Goal: Task Accomplishment & Management: Use online tool/utility

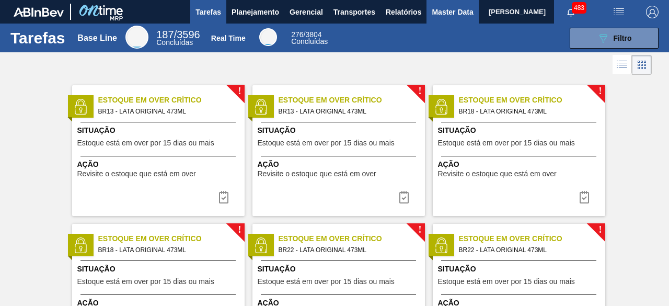
click at [445, 8] on span "Master Data" at bounding box center [452, 12] width 41 height 13
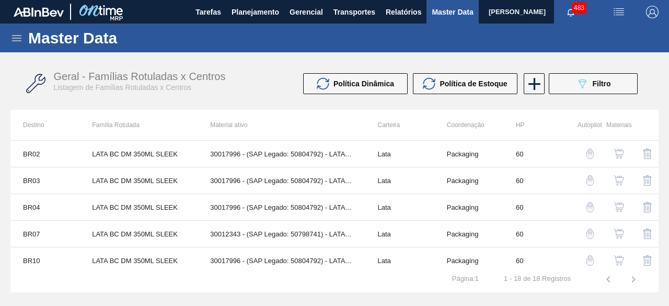
click at [622, 10] on img "button" at bounding box center [618, 12] width 13 height 13
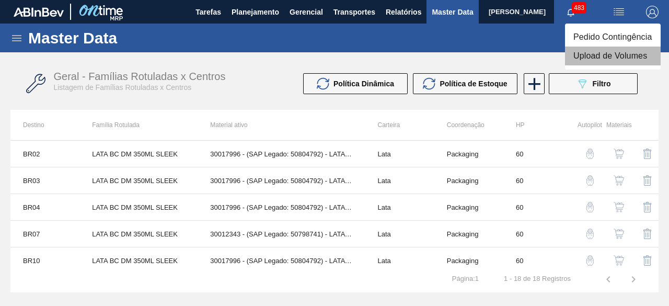
click at [613, 61] on li "Upload de Volumes" at bounding box center [613, 56] width 96 height 19
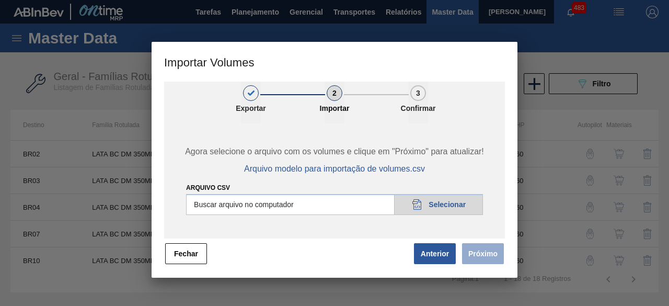
click at [435, 210] on input "Arquivo csv" at bounding box center [334, 204] width 297 height 21
type input "C:\fakepath\Subida Ball D0 + D3 22.09.csv"
click at [486, 255] on button "Próximo" at bounding box center [483, 253] width 42 height 21
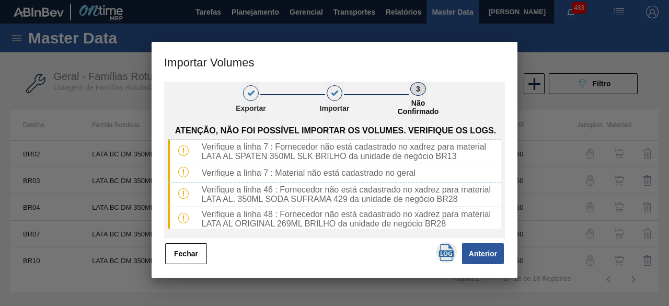
click at [448, 252] on img "button" at bounding box center [446, 252] width 17 height 17
click at [185, 260] on button "Fechar" at bounding box center [186, 253] width 42 height 21
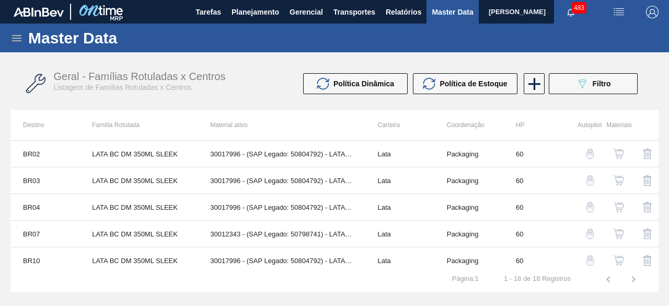
click at [12, 37] on icon at bounding box center [16, 38] width 13 height 13
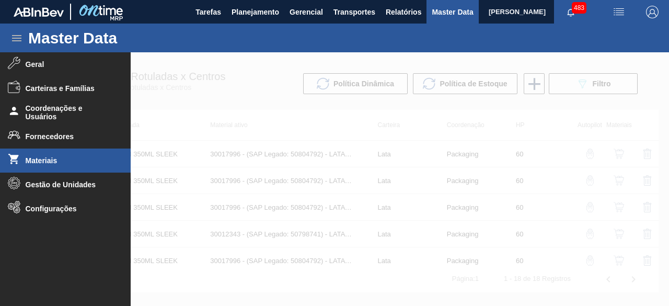
click at [44, 163] on span "Materiais" at bounding box center [69, 160] width 86 height 8
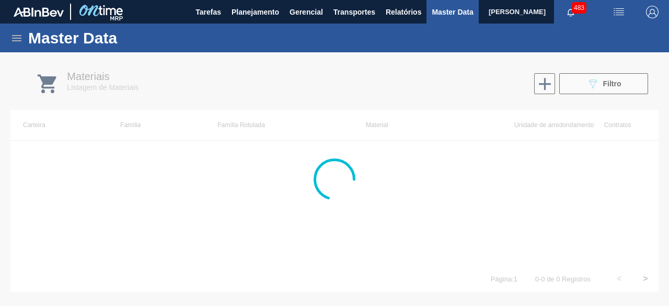
click at [609, 83] on div at bounding box center [334, 178] width 669 height 253
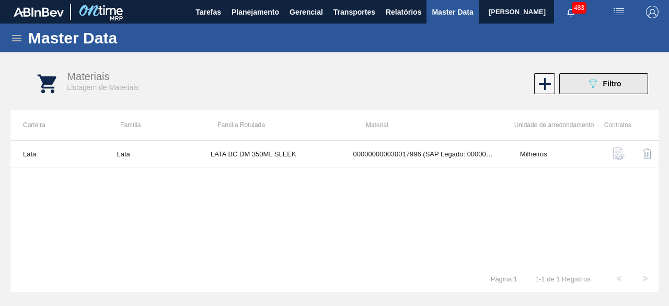
click at [609, 83] on span "Filtro" at bounding box center [612, 83] width 18 height 8
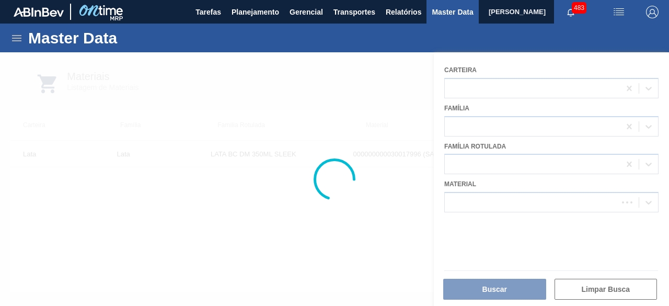
click at [542, 198] on div at bounding box center [334, 178] width 669 height 253
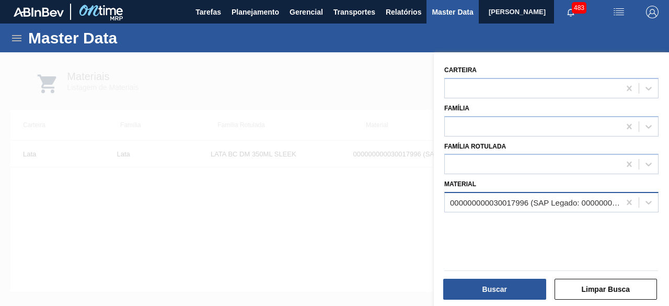
click at [525, 205] on div "000000000030017996 (SAP Legado: 000000000050804792) - LATA AL 350ML BC DM SLK 4…" at bounding box center [535, 202] width 171 height 9
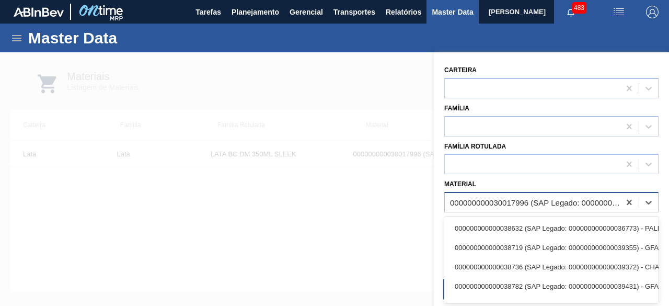
paste input "30034234"
type input "30034234"
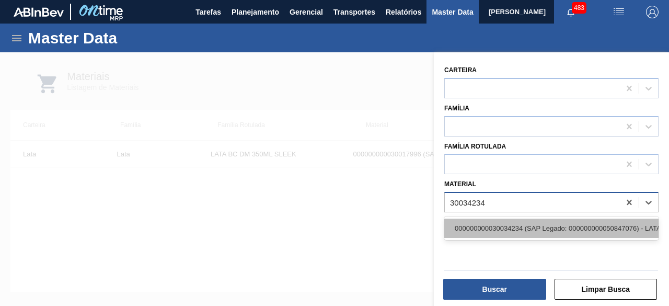
click at [529, 222] on div "000000000030034234 (SAP Legado: 000000000050847076) - LATA AL ORIGINAL 269ML BR…" at bounding box center [551, 227] width 214 height 19
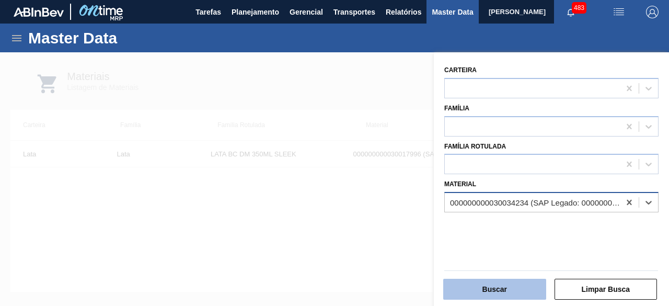
click at [517, 286] on button "Buscar" at bounding box center [494, 289] width 103 height 21
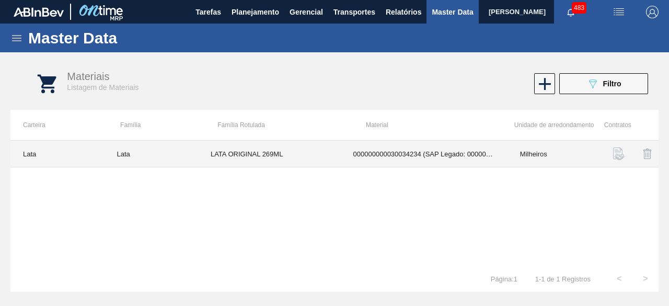
click at [273, 159] on td "LATA ORIGINAL 269ML" at bounding box center [269, 154] width 143 height 27
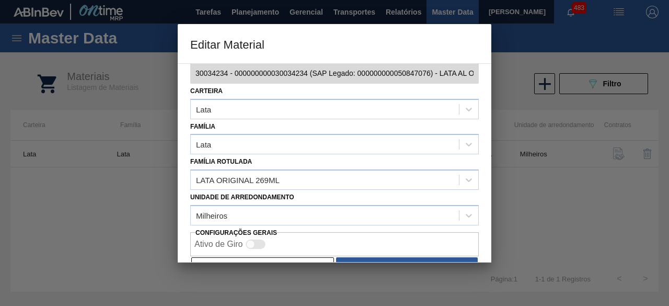
scroll to position [44, 0]
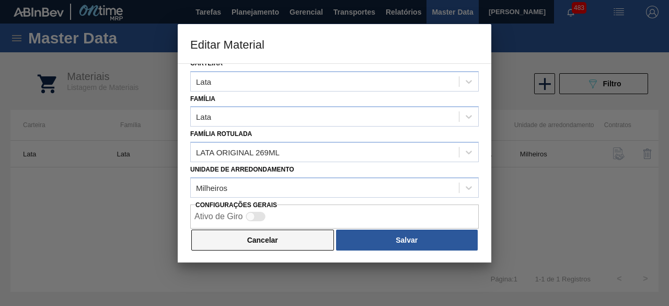
click at [275, 234] on button "Cancelar" at bounding box center [262, 239] width 143 height 21
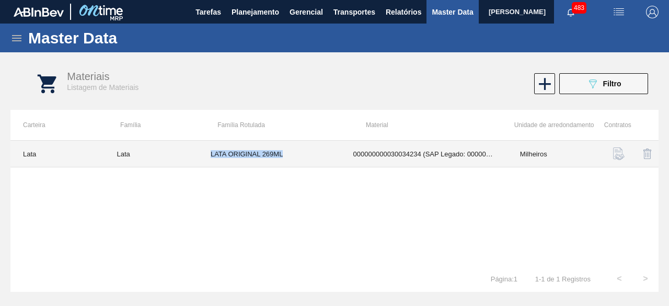
drag, startPoint x: 209, startPoint y: 153, endPoint x: 294, endPoint y: 156, distance: 85.3
click at [294, 156] on td "LATA ORIGINAL 269ML" at bounding box center [269, 154] width 143 height 27
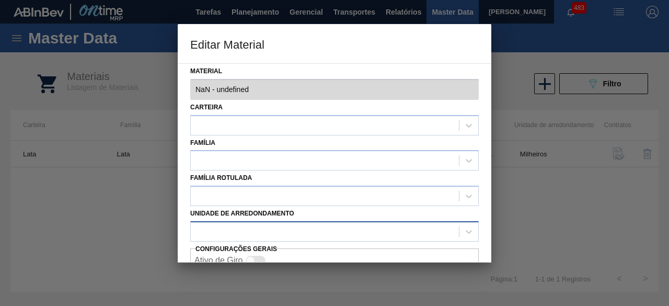
type input "30034234 - 000000000030034234 (SAP Legado: 000000000050847076) - LATA AL ORIGIN…"
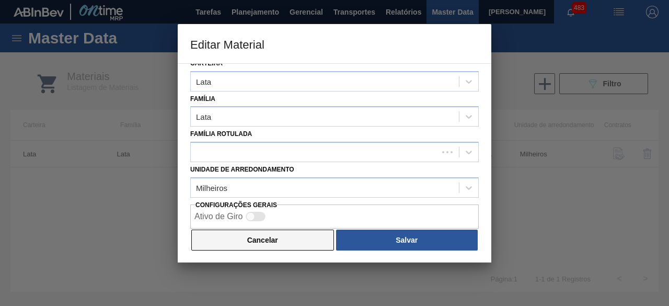
click at [277, 244] on button "Cancelar" at bounding box center [262, 239] width 143 height 21
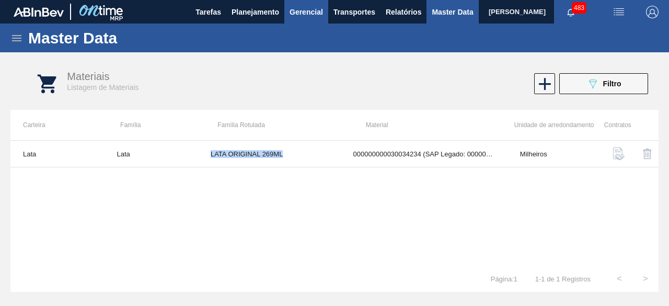
copy td "LATA ORIGINAL 269ML"
click at [592, 83] on icon "089F7B8B-B2A5-4AFE-B5C0-19BA573D28AC" at bounding box center [592, 83] width 13 height 13
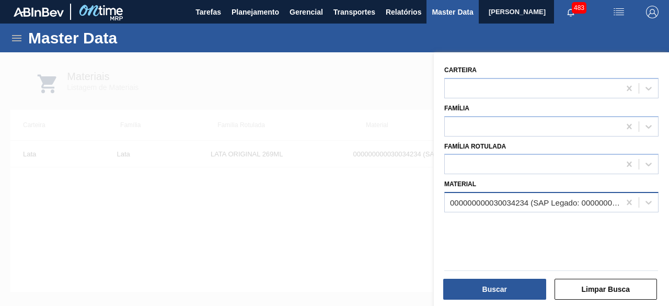
click at [569, 202] on div "000000000030034234 (SAP Legado: 000000000050847076) - LATA AL ORIGINAL 269ML BR…" at bounding box center [535, 202] width 171 height 9
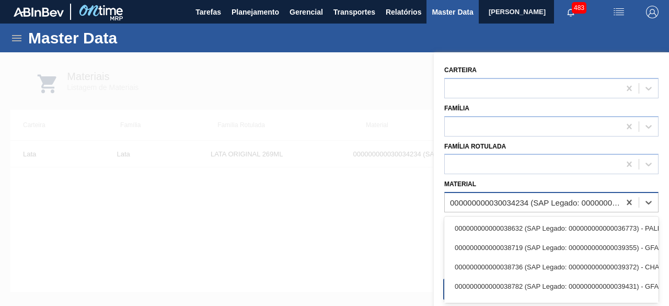
paste input "30029629"
type input "30029629"
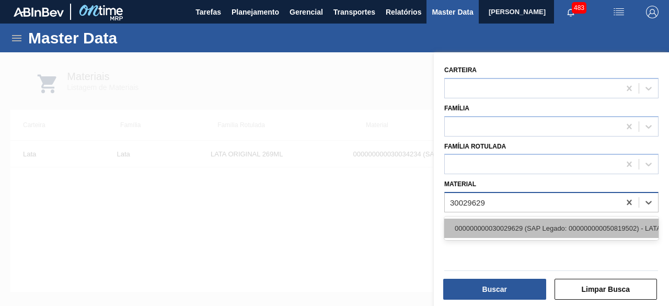
click at [561, 224] on div "000000000030029629 (SAP Legado: 000000000050819502) - LATA 473ML PATAG IPA NIV24" at bounding box center [551, 227] width 214 height 19
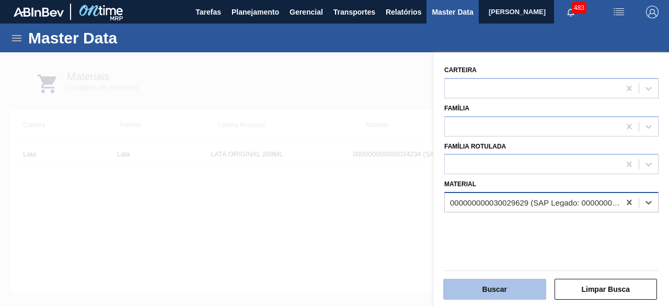
click at [502, 282] on button "Buscar" at bounding box center [494, 289] width 103 height 21
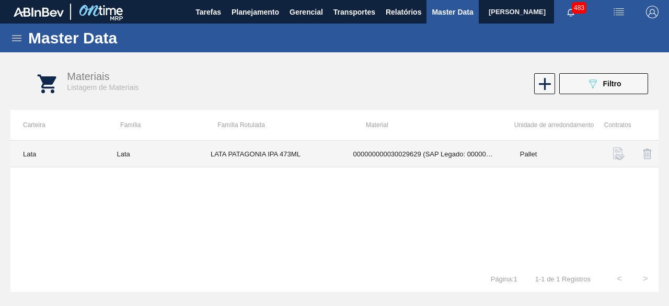
click at [358, 161] on td "000000000030029629 (SAP Legado: 000000000050819502) - LATA 473ML PATAG IPA NIV24" at bounding box center [424, 154] width 167 height 27
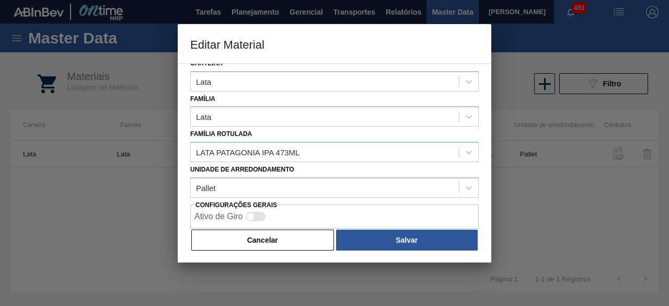
drag, startPoint x: 283, startPoint y: 244, endPoint x: 269, endPoint y: 217, distance: 29.9
click at [284, 243] on button "Cancelar" at bounding box center [262, 239] width 143 height 21
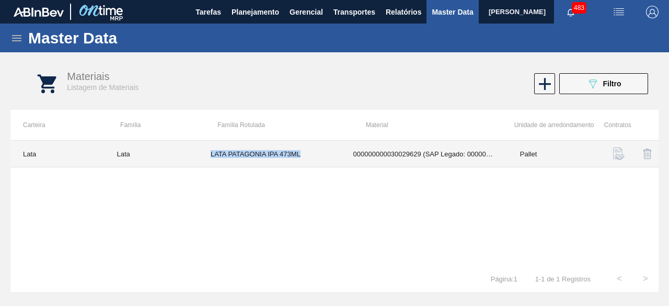
drag, startPoint x: 211, startPoint y: 152, endPoint x: 302, endPoint y: 160, distance: 90.8
click at [302, 160] on td "LATA PATAGONIA IPA 473ML" at bounding box center [269, 154] width 143 height 27
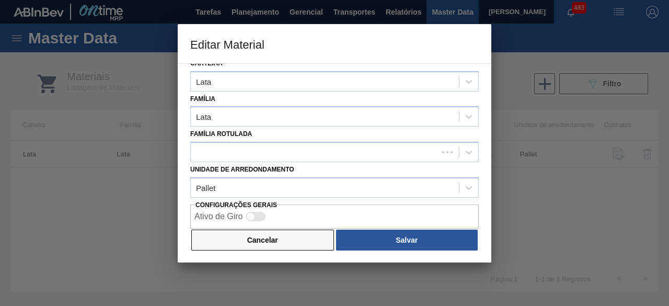
click at [282, 245] on button "Cancelar" at bounding box center [262, 239] width 143 height 21
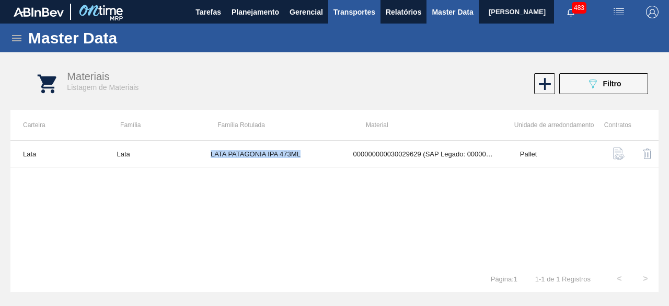
copy td "LATA PATAGONIA IPA 473ML"
click at [584, 83] on button "089F7B8B-B2A5-4AFE-B5C0-19BA573D28AC Filtro" at bounding box center [603, 83] width 89 height 21
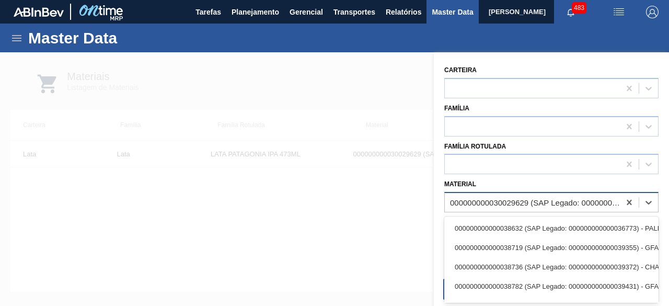
click at [561, 198] on div "000000000030029629 (SAP Legado: 000000000050819502) - LATA 473ML PATAG IPA NIV24" at bounding box center [535, 202] width 171 height 9
paste input "30034234"
type input "30034234"
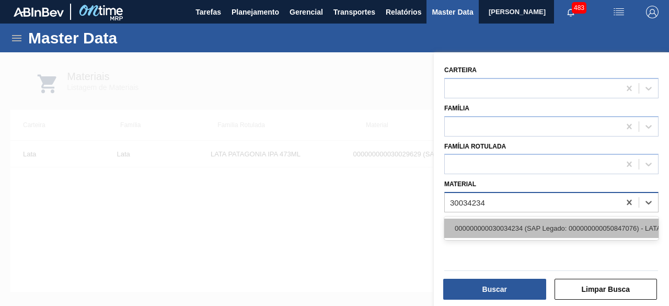
click at [550, 227] on div "000000000030034234 (SAP Legado: 000000000050847076) - LATA AL ORIGINAL 269ML BR…" at bounding box center [551, 227] width 214 height 19
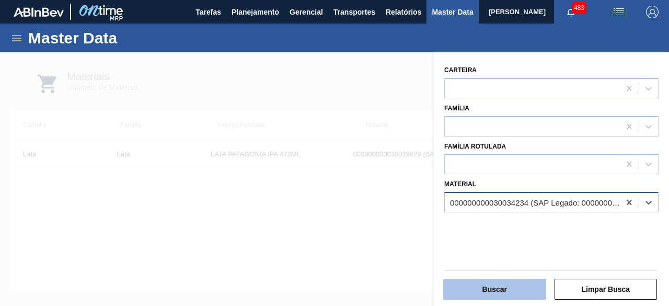
click at [502, 291] on button "Buscar" at bounding box center [494, 289] width 103 height 21
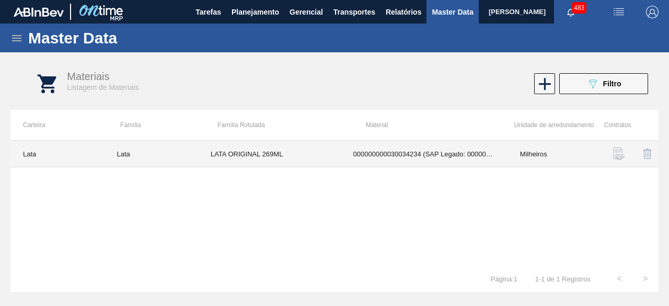
click at [287, 152] on td "LATA ORIGINAL 269ML" at bounding box center [269, 154] width 143 height 27
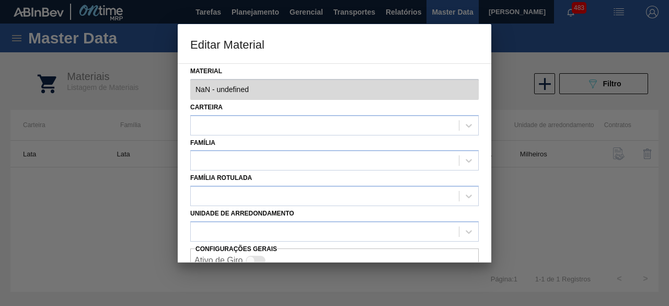
type input "30034234 - 000000000030034234 (SAP Legado: 000000000050847076) - LATA AL ORIGIN…"
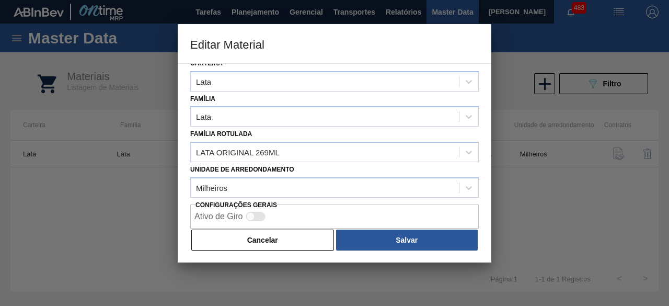
drag, startPoint x: 275, startPoint y: 236, endPoint x: 512, endPoint y: 83, distance: 282.4
click at [287, 224] on div "Material 30034234 - 000000000030034234 (SAP Legado: 000000000050847076) - LATA …" at bounding box center [335, 162] width 314 height 199
click at [303, 231] on button "Cancelar" at bounding box center [262, 239] width 143 height 21
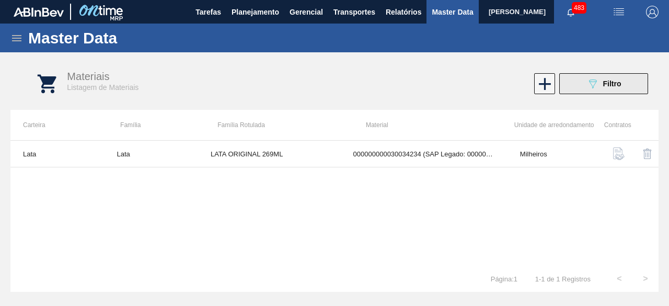
click at [598, 81] on icon "089F7B8B-B2A5-4AFE-B5C0-19BA573D28AC" at bounding box center [592, 83] width 13 height 13
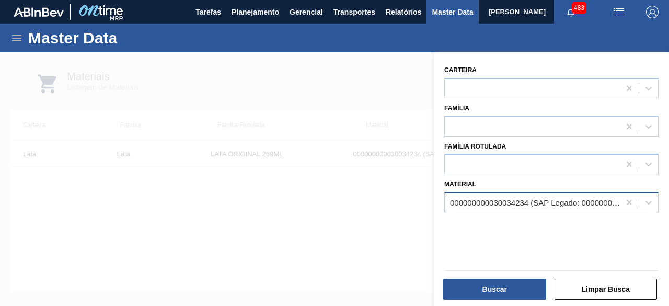
click at [578, 196] on div "000000000030034234 (SAP Legado: 000000000050847076) - LATA AL ORIGINAL 269ML BR…" at bounding box center [532, 202] width 175 height 15
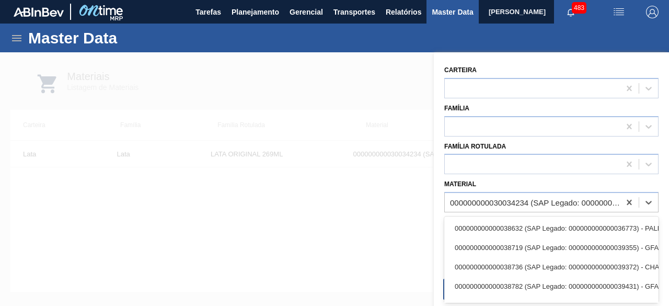
paste input "30017309"
type input "30017309"
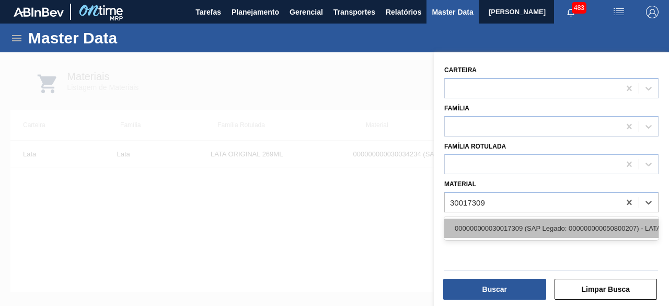
click at [544, 231] on div "000000000030017309 (SAP Legado: 000000000050800207) - LATA AL. 350ML SODA SUFRA…" at bounding box center [551, 227] width 214 height 19
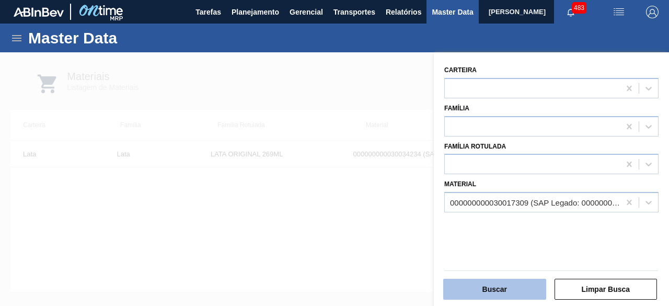
click at [531, 293] on button "Buscar" at bounding box center [494, 289] width 103 height 21
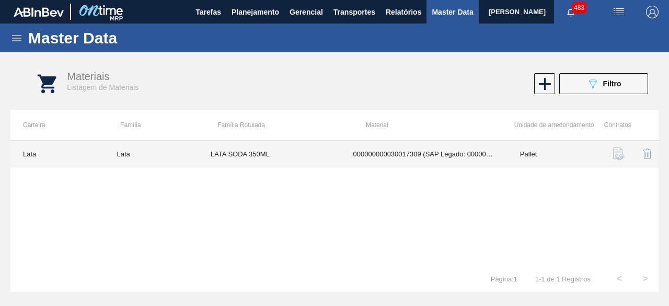
click at [258, 156] on td "LATA SODA 350ML" at bounding box center [269, 154] width 143 height 27
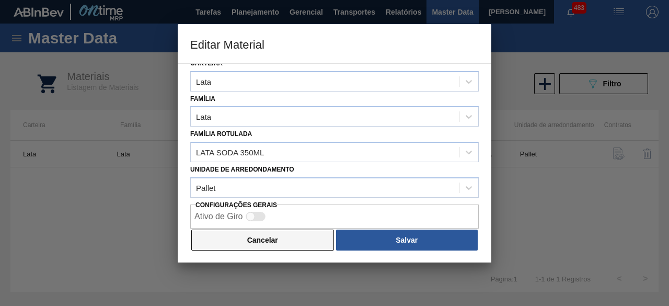
click at [306, 248] on button "Cancelar" at bounding box center [262, 239] width 143 height 21
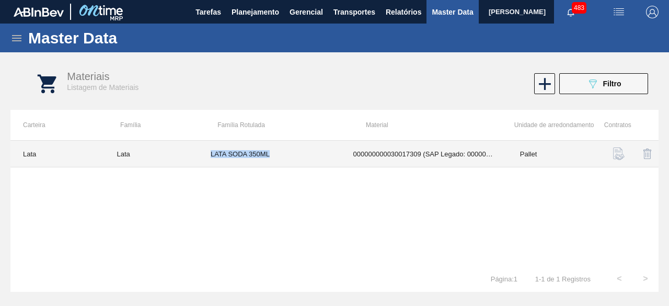
drag, startPoint x: 226, startPoint y: 152, endPoint x: 281, endPoint y: 160, distance: 55.5
click at [281, 160] on td "LATA SODA 350ML" at bounding box center [269, 154] width 143 height 27
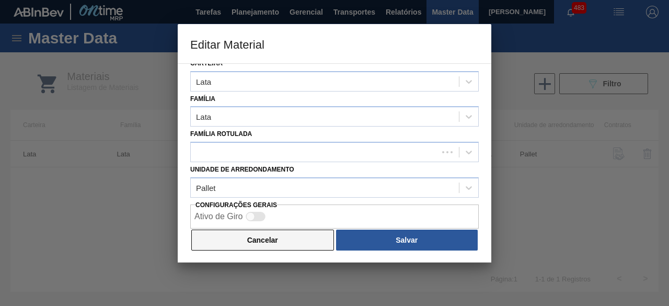
click at [299, 241] on button "Cancelar" at bounding box center [262, 239] width 143 height 21
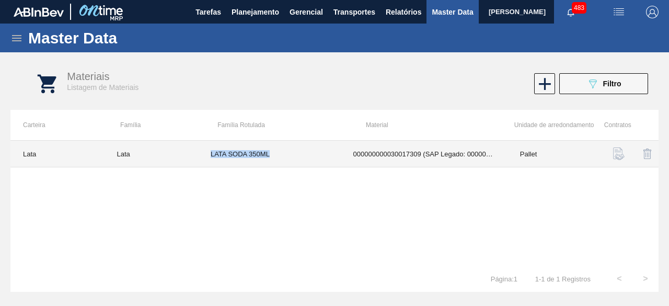
copy td "LATA SODA 350ML"
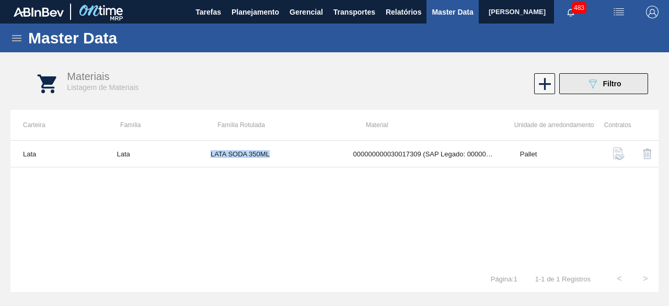
click at [594, 87] on icon "089F7B8B-B2A5-4AFE-B5C0-19BA573D28AC" at bounding box center [592, 83] width 13 height 13
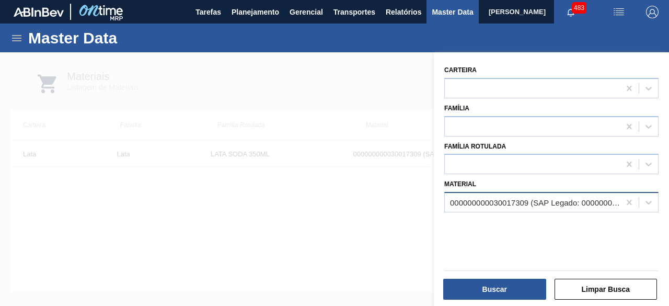
click at [482, 202] on div "000000000030017309 (SAP Legado: 000000000050800207) - LATA AL. 350ML SODA SUFRA…" at bounding box center [535, 202] width 171 height 9
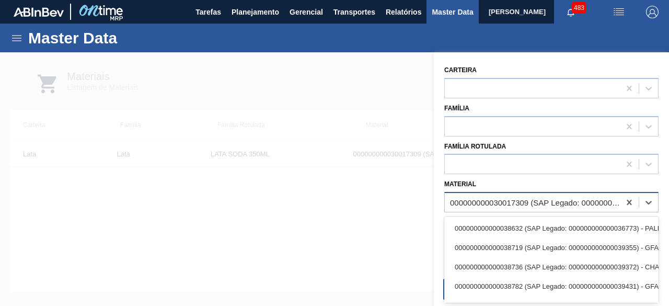
paste input "30034228"
type input "30034228"
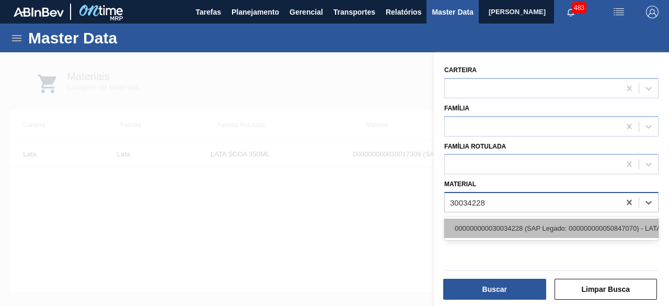
click at [486, 231] on div "000000000030034228 (SAP Legado: 000000000050847070) - LATA AL SPATEN 350ML SLK …" at bounding box center [551, 227] width 214 height 19
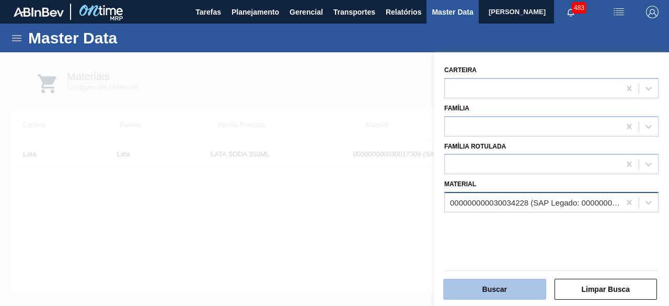
click at [487, 287] on button "Buscar" at bounding box center [494, 289] width 103 height 21
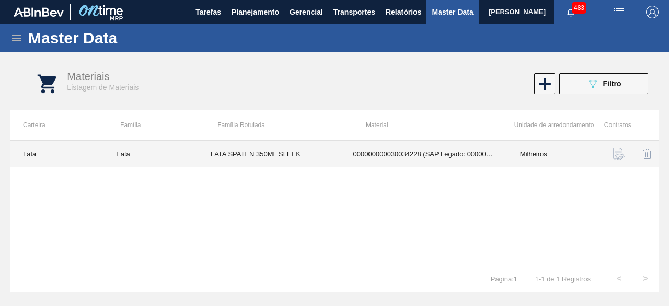
click at [288, 158] on td "LATA SPATEN 350ML SLEEK" at bounding box center [269, 154] width 143 height 27
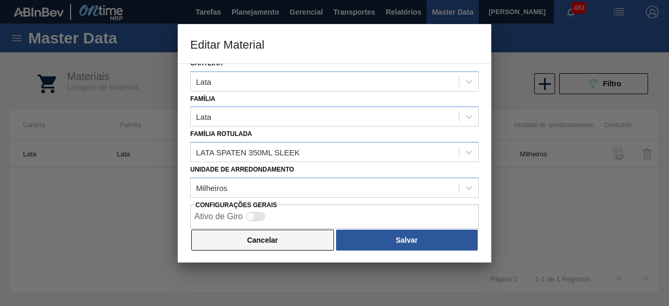
click at [268, 240] on button "Cancelar" at bounding box center [262, 239] width 143 height 21
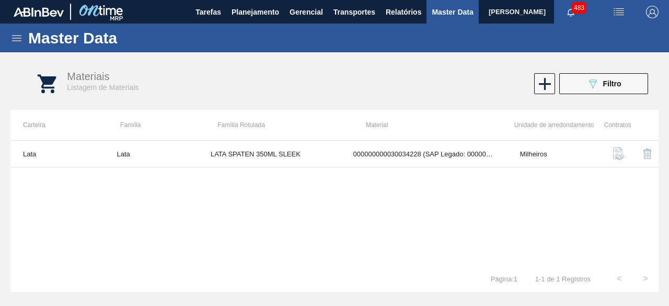
click at [615, 13] on img "button" at bounding box center [618, 12] width 13 height 13
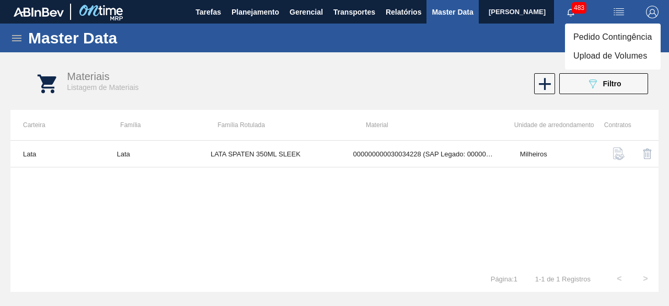
click at [595, 54] on li "Upload de Volumes" at bounding box center [613, 56] width 96 height 19
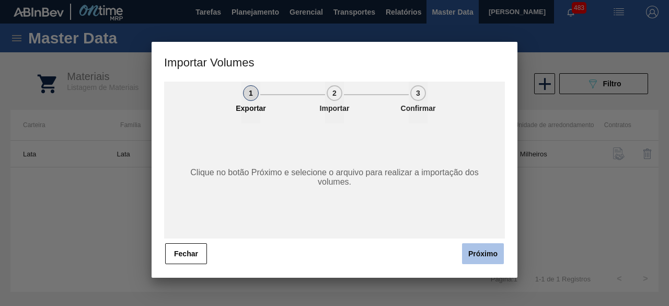
click at [491, 250] on button "Próximo" at bounding box center [483, 253] width 42 height 21
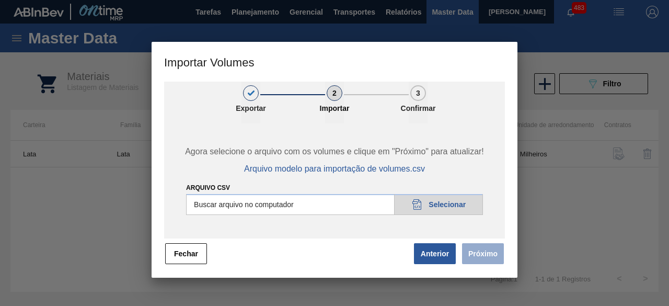
click at [430, 200] on input "Arquivo csv" at bounding box center [334, 204] width 297 height 21
type input "C:\fakepath\Subida Ball D0 + D3 22.09.csv"
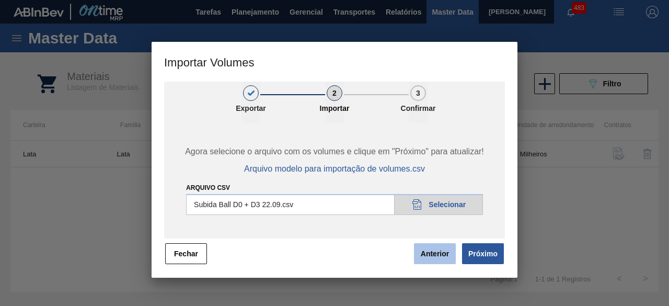
click at [444, 253] on button "Anterior" at bounding box center [435, 253] width 42 height 21
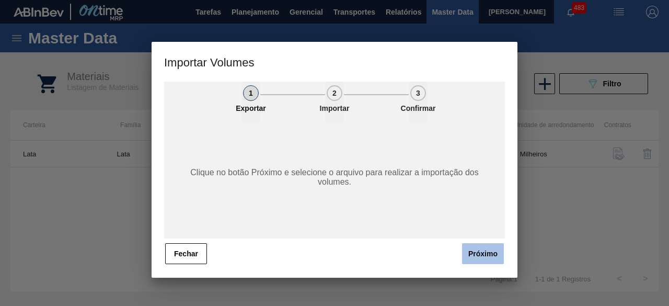
click at [486, 256] on button "Próximo" at bounding box center [483, 253] width 42 height 21
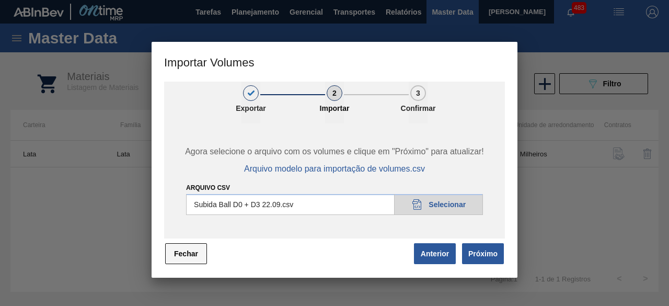
click at [191, 257] on button "Fechar" at bounding box center [186, 253] width 42 height 21
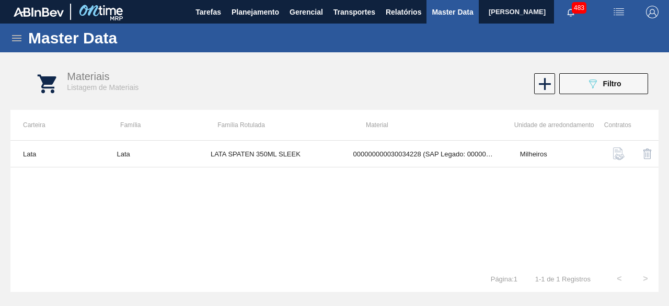
click at [620, 13] on img "button" at bounding box center [618, 12] width 13 height 13
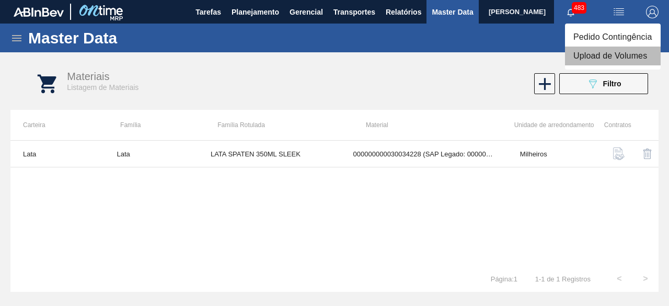
click at [603, 56] on li "Upload de Volumes" at bounding box center [613, 56] width 96 height 19
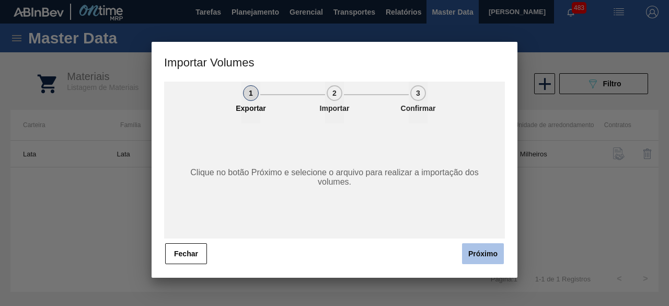
click at [486, 258] on button "Próximo" at bounding box center [483, 253] width 42 height 21
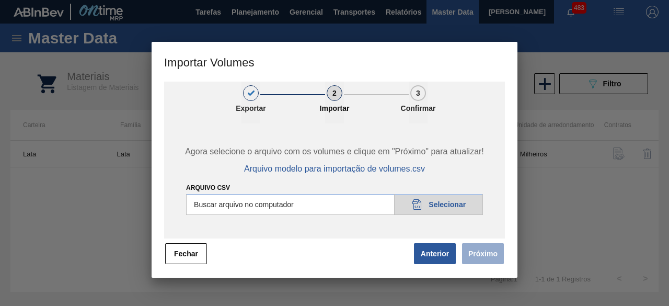
click at [438, 207] on input "Arquivo csv" at bounding box center [334, 204] width 297 height 21
type input "C:\fakepath\Subida Ball D0 + D3 22.09.csv"
click at [488, 256] on button "Próximo" at bounding box center [483, 253] width 42 height 21
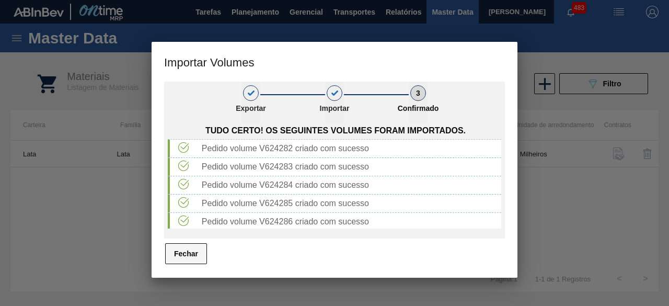
click at [182, 258] on button "Fechar" at bounding box center [186, 253] width 42 height 21
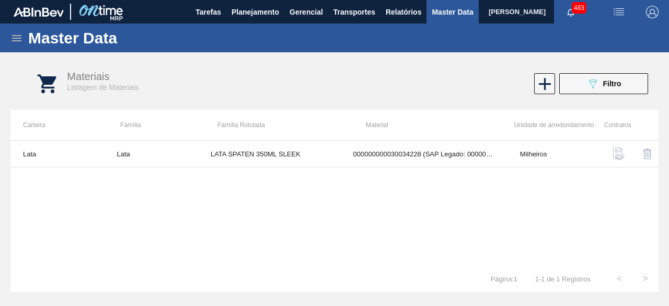
click at [620, 8] on img "button" at bounding box center [618, 12] width 13 height 13
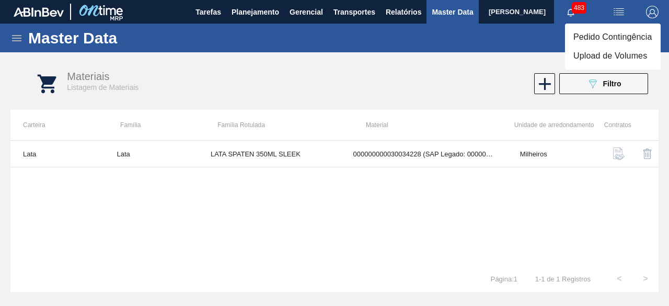
click at [610, 52] on li "Upload de Volumes" at bounding box center [613, 56] width 96 height 19
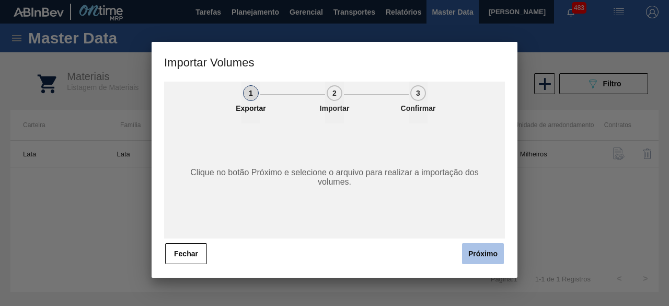
click at [485, 251] on button "Próximo" at bounding box center [483, 253] width 42 height 21
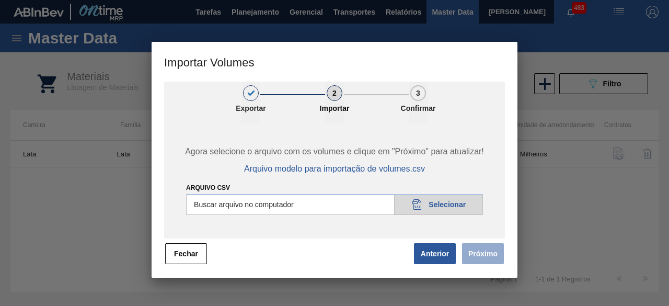
click at [442, 201] on input "Arquivo csv" at bounding box center [334, 204] width 297 height 21
type input "C:\fakepath\Subida fort. + itumb 22.09.csv"
click at [478, 250] on button "Próximo" at bounding box center [483, 253] width 42 height 21
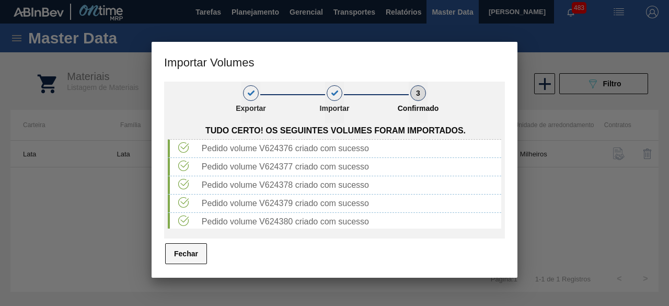
click at [199, 252] on button "Fechar" at bounding box center [186, 253] width 42 height 21
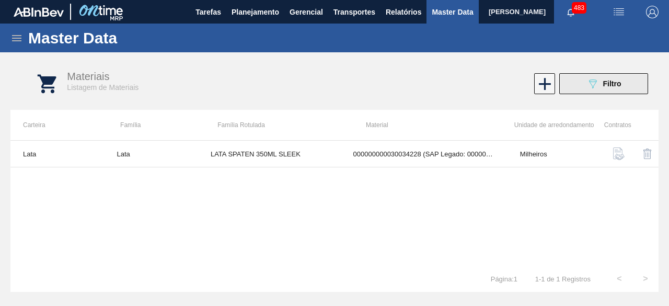
click at [600, 83] on div "089F7B8B-B2A5-4AFE-B5C0-19BA573D28AC Filtro" at bounding box center [603, 83] width 35 height 13
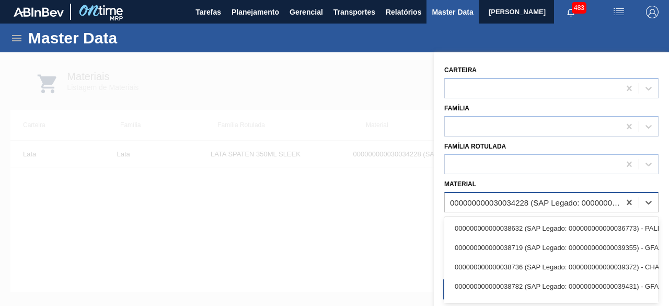
click at [546, 206] on div "000000000030034228 (SAP Legado: 000000000050847070) - LATA AL SPATEN 350ML SLK …" at bounding box center [532, 202] width 175 height 15
paste input "30034409"
type input "30034409"
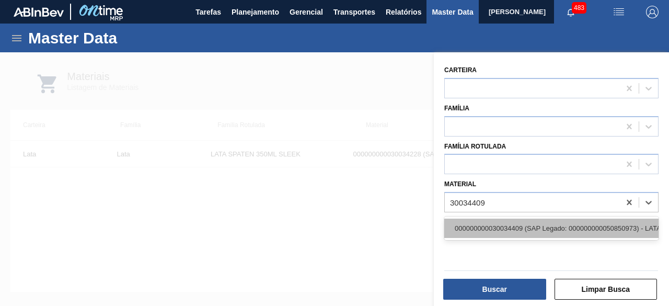
click at [531, 226] on div "000000000030034409 (SAP Legado: 000000000050850973) - LATA AL 269ML BEATS SENSE…" at bounding box center [551, 227] width 214 height 19
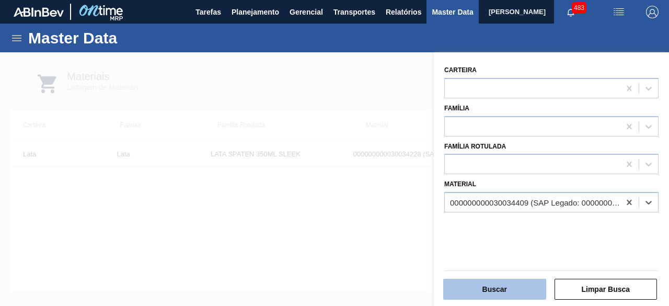
click at [518, 287] on button "Buscar" at bounding box center [494, 289] width 103 height 21
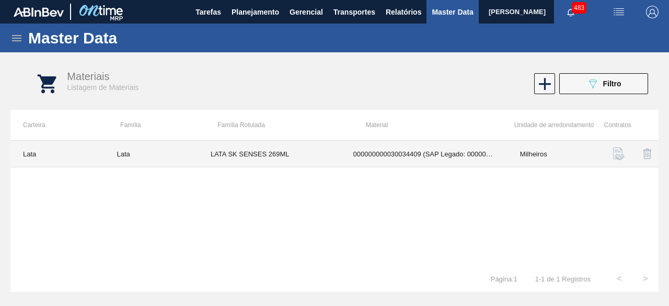
click at [228, 155] on td "LATA SK SENSES 269ML" at bounding box center [269, 154] width 143 height 27
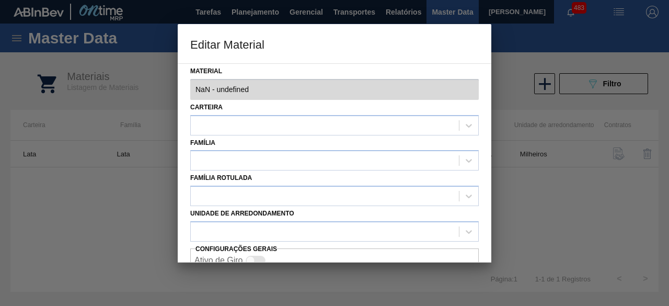
type input "30034409 - 000000000030034409 (SAP Legado: 000000000050850973) - LATA AL 269ML …"
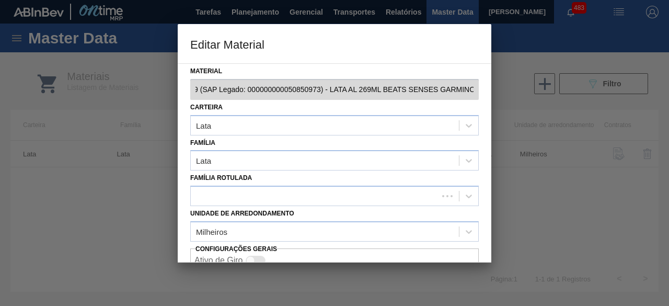
scroll to position [0, 113]
click at [478, 87] on div "Material 30034409 - 000000000030034409 (SAP Legado: 000000000050850973) - LATA …" at bounding box center [335, 162] width 314 height 199
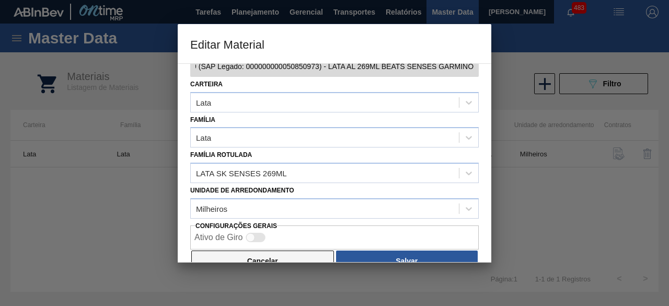
scroll to position [44, 0]
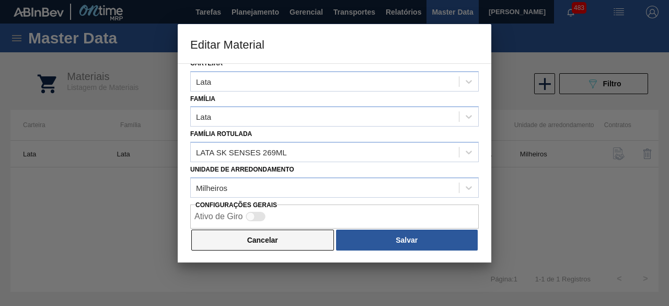
click at [275, 237] on button "Cancelar" at bounding box center [262, 239] width 143 height 21
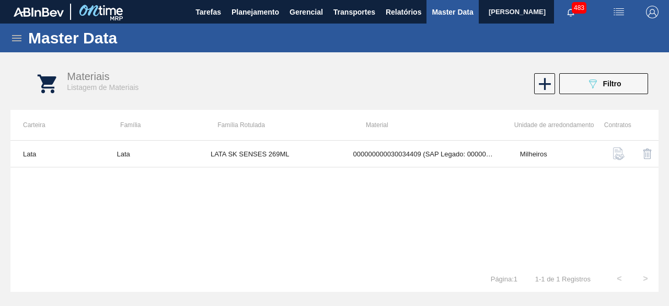
click at [616, 10] on img "button" at bounding box center [618, 12] width 13 height 13
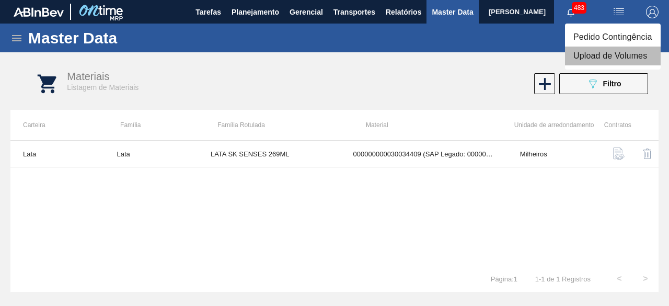
click at [601, 57] on li "Upload de Volumes" at bounding box center [613, 56] width 96 height 19
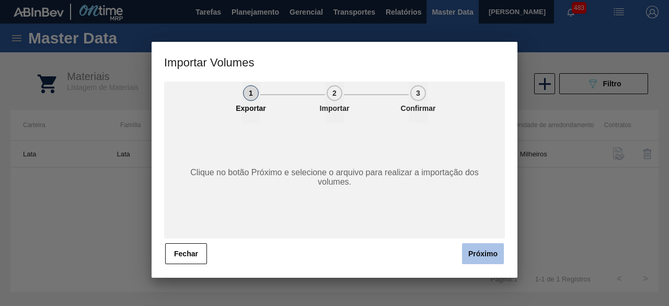
click at [488, 251] on button "Próximo" at bounding box center [483, 253] width 42 height 21
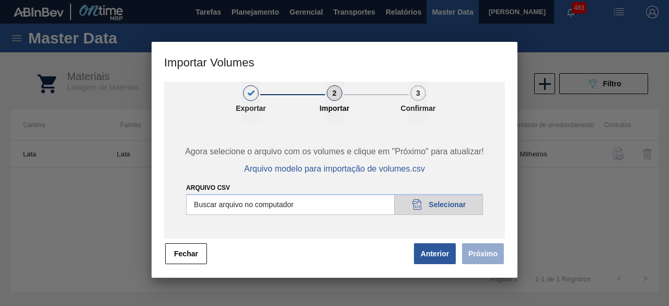
click at [466, 210] on input "Arquivo csv" at bounding box center [334, 204] width 297 height 21
type input "C:\fakepath\Subida Crown 22.09.csv"
click at [479, 259] on button "Próximo" at bounding box center [483, 253] width 42 height 21
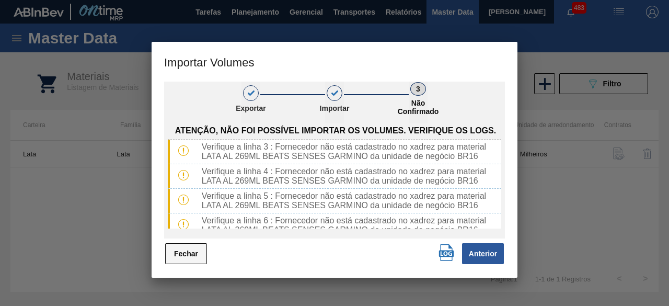
click at [190, 254] on button "Fechar" at bounding box center [186, 253] width 42 height 21
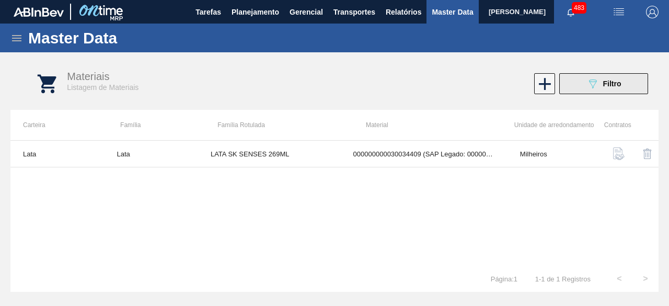
click at [590, 83] on icon at bounding box center [593, 83] width 8 height 9
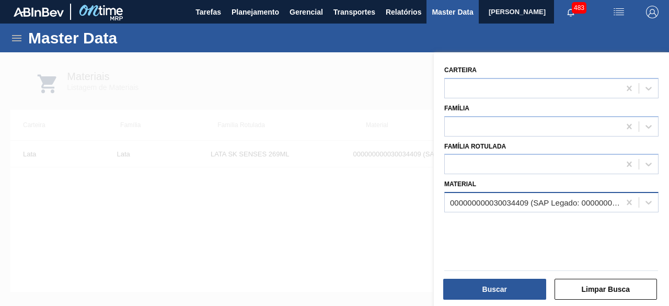
click at [519, 201] on div "000000000030034409 (SAP Legado: 000000000050850973) - LATA AL 269ML BEATS SENSE…" at bounding box center [535, 202] width 171 height 9
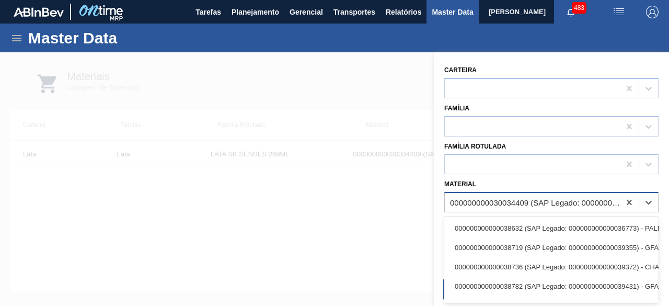
paste input "30034409"
type input "30034409"
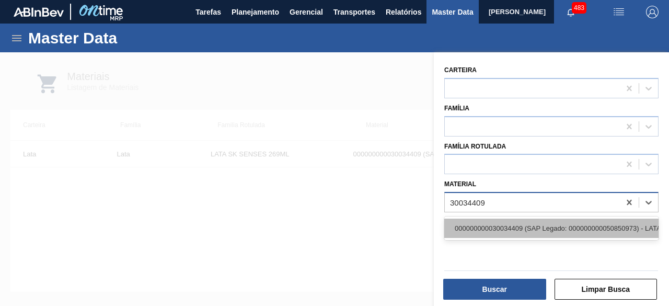
click at [509, 224] on div "000000000030034409 (SAP Legado: 000000000050850973) - LATA AL 269ML BEATS SENSE…" at bounding box center [551, 227] width 214 height 19
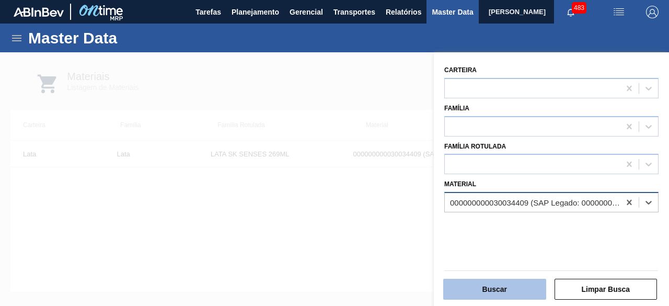
click at [501, 290] on button "Buscar" at bounding box center [494, 289] width 103 height 21
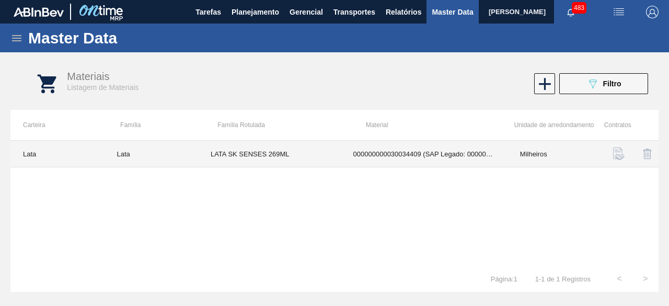
click at [338, 154] on td "LATA SK SENSES 269ML" at bounding box center [269, 154] width 143 height 27
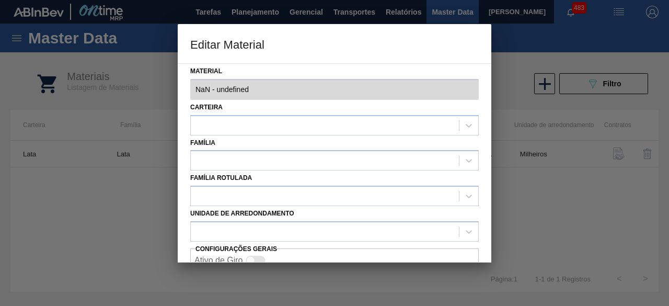
type input "30034409 - 000000000030034409 (SAP Legado: 000000000050850973) - LATA AL 269ML …"
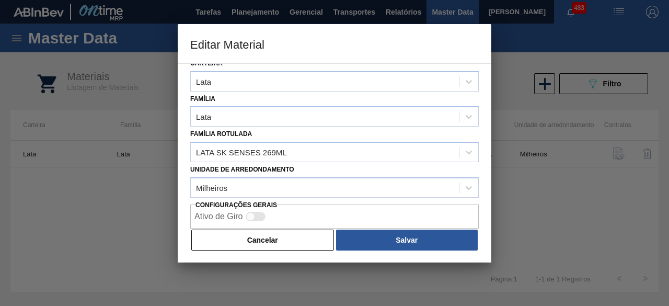
drag, startPoint x: 293, startPoint y: 242, endPoint x: 235, endPoint y: 172, distance: 91.3
click at [294, 242] on button "Cancelar" at bounding box center [262, 239] width 143 height 21
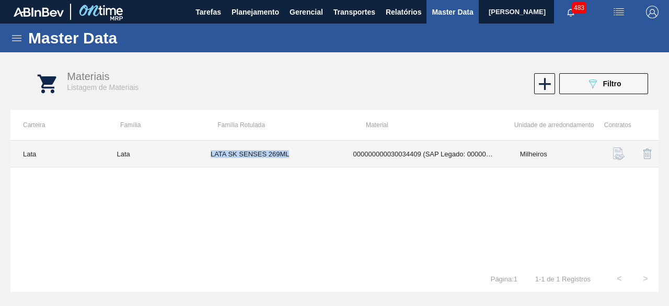
drag, startPoint x: 210, startPoint y: 149, endPoint x: 305, endPoint y: 155, distance: 95.8
click at [305, 155] on td "LATA SK SENSES 269ML" at bounding box center [269, 154] width 143 height 27
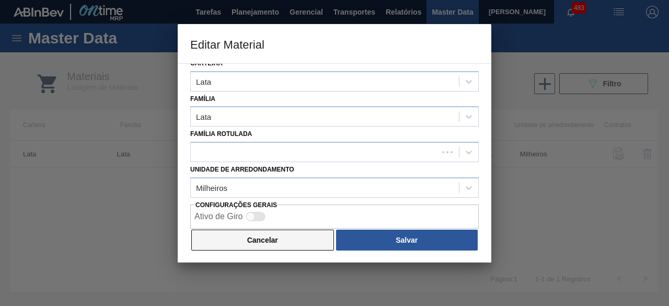
click at [294, 240] on button "Cancelar" at bounding box center [262, 239] width 143 height 21
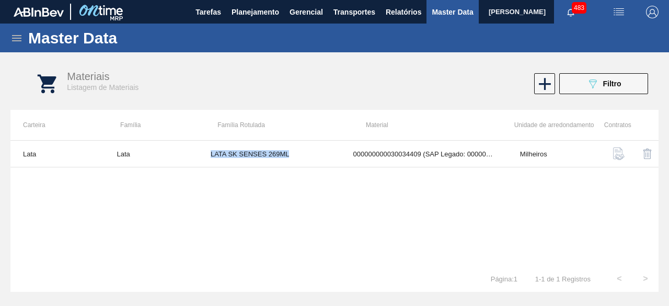
copy td "LATA SK SENSES 269ML"
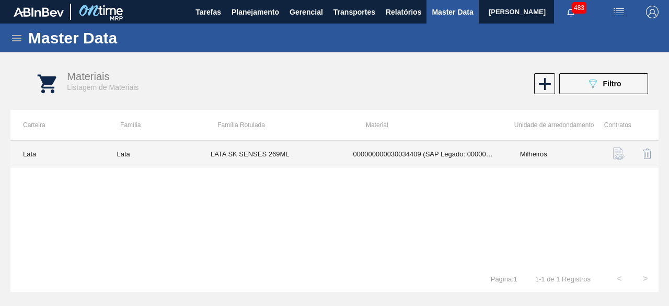
click at [403, 161] on td "000000000030034409 (SAP Legado: 000000000050850973) - LATA AL 269ML BEATS SENSE…" at bounding box center [424, 154] width 167 height 27
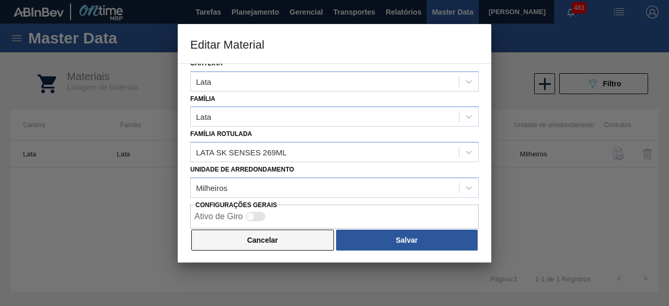
click at [298, 241] on button "Cancelar" at bounding box center [262, 239] width 143 height 21
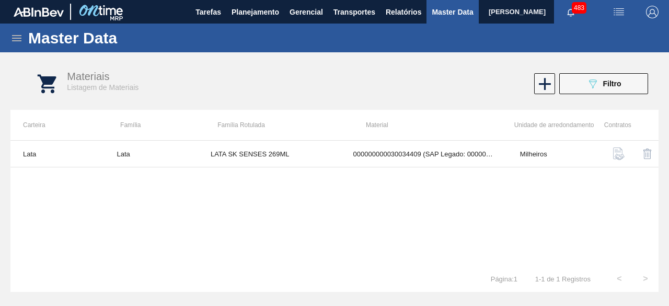
click at [617, 12] on img "button" at bounding box center [618, 12] width 13 height 13
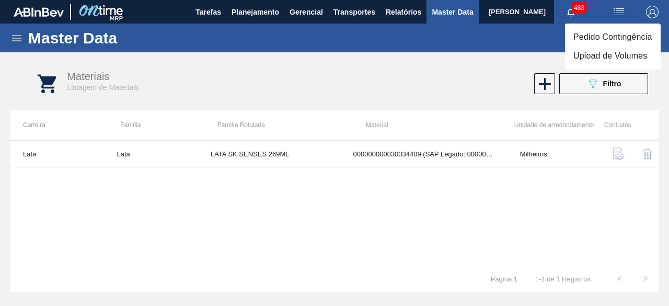
click at [619, 60] on li "Upload de Volumes" at bounding box center [613, 56] width 96 height 19
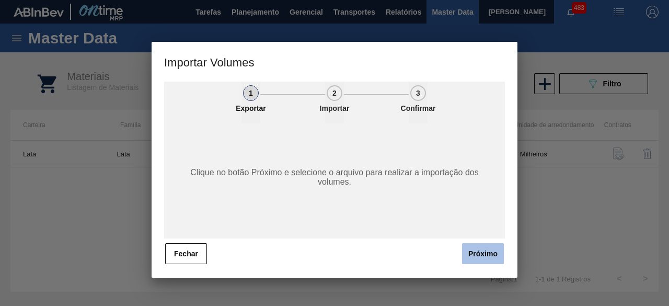
click at [484, 252] on button "Próximo" at bounding box center [483, 253] width 42 height 21
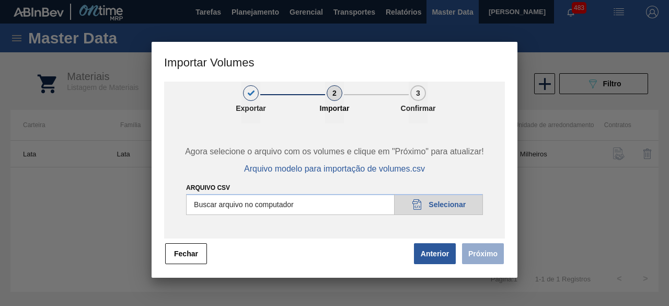
click at [453, 204] on input "Arquivo csv" at bounding box center [334, 204] width 297 height 21
type input "C:\fakepath\Subida Crown 22.09.csv"
click at [491, 255] on button "Próximo" at bounding box center [483, 253] width 42 height 21
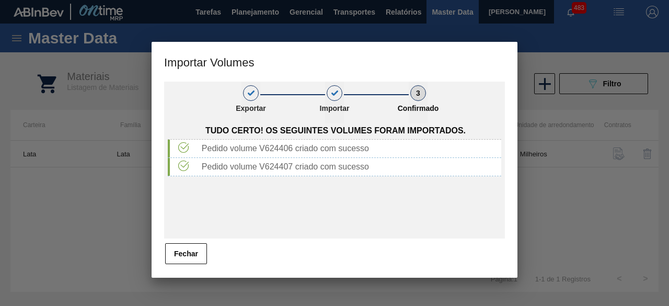
click at [430, 194] on div "Tudo certo! Os seguintes volumes foram importados. Pedido volume V624406 criado…" at bounding box center [334, 180] width 333 height 115
click at [178, 248] on button "Fechar" at bounding box center [186, 253] width 42 height 21
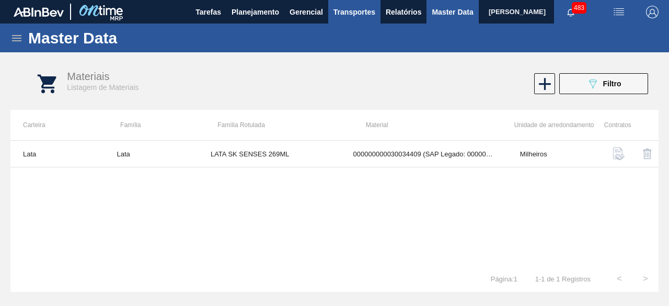
click at [345, 12] on span "Transportes" at bounding box center [354, 12] width 42 height 13
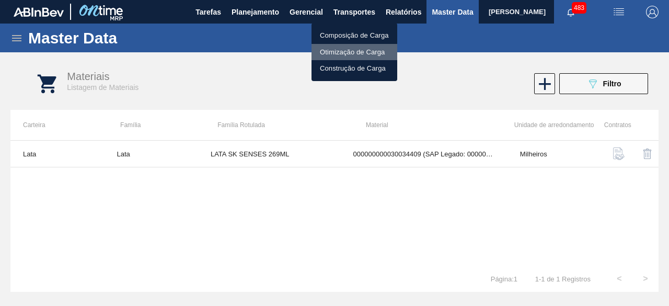
click at [341, 49] on li "Otimização de Carga" at bounding box center [354, 52] width 86 height 17
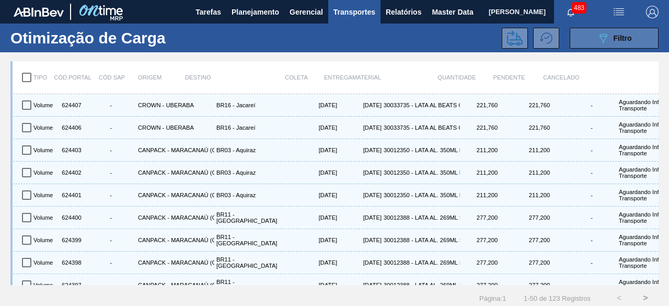
click at [601, 38] on icon "089F7B8B-B2A5-4AFE-B5C0-19BA573D28AC" at bounding box center [603, 38] width 13 height 13
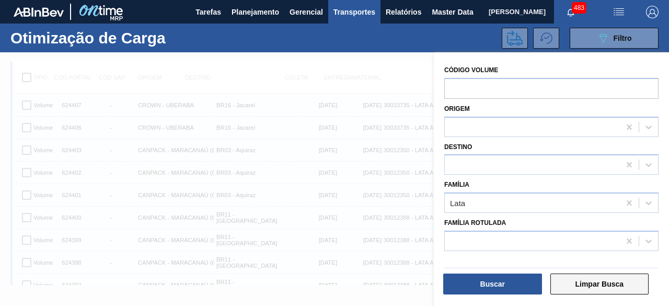
click at [608, 282] on button "Limpar Busca" at bounding box center [599, 283] width 99 height 21
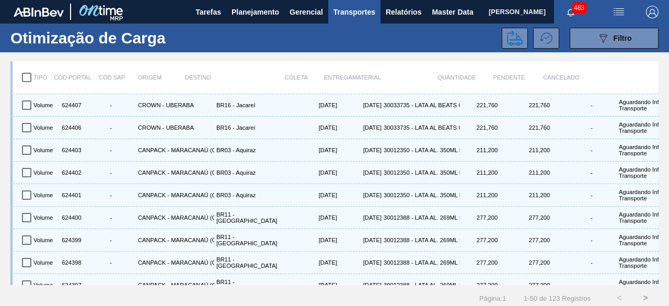
drag, startPoint x: 482, startPoint y: 182, endPoint x: 282, endPoint y: 39, distance: 245.7
click at [484, 177] on div "Volume 624402 - CANPACK - MARACANAÚ (CE) BR03 - Aquiraz 24/09/2025 24/09/2025 3…" at bounding box center [337, 172] width 643 height 22
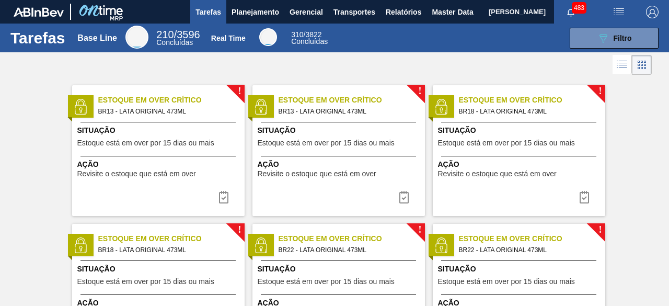
click at [489, 15] on span "[PERSON_NAME]" at bounding box center [517, 12] width 57 height 24
click at [489, 17] on span "[PERSON_NAME]" at bounding box center [517, 12] width 57 height 24
click at [446, 12] on span "Master Data" at bounding box center [452, 12] width 41 height 13
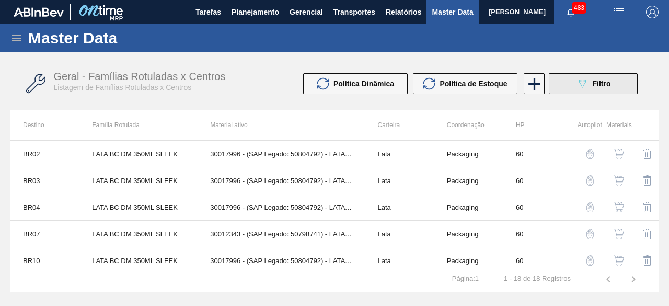
click at [591, 91] on button "089F7B8B-B2A5-4AFE-B5C0-19BA573D28AC Filtro" at bounding box center [593, 83] width 89 height 21
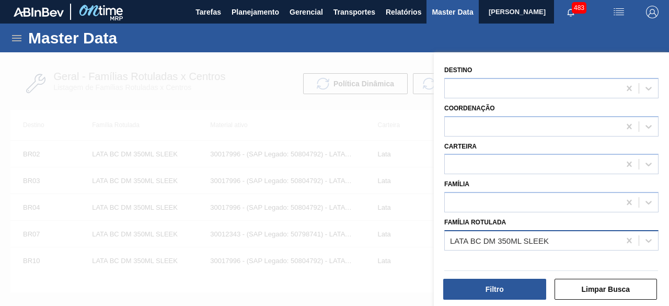
click at [510, 240] on div "LATA BC DM 350ML SLEEK" at bounding box center [499, 240] width 99 height 9
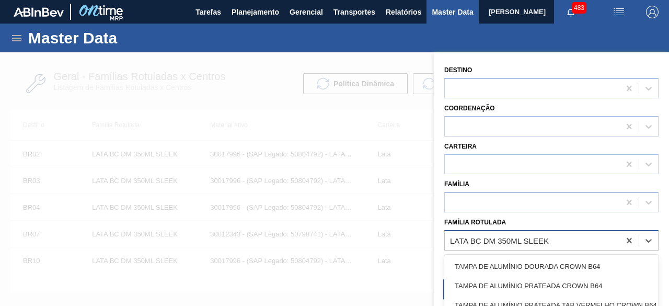
paste Rotulada "LATA ORIGINAL 269ML"
type Rotulada "LATA ORIGINAL 269ML"
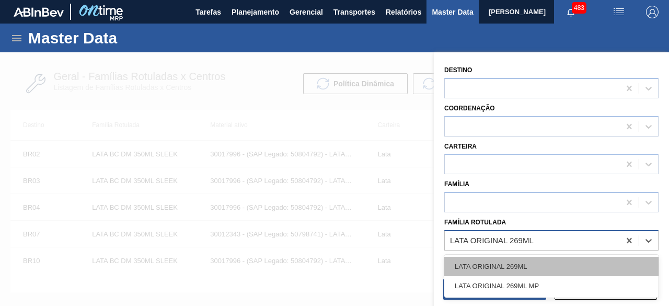
click at [510, 262] on div "LATA ORIGINAL 269ML" at bounding box center [551, 266] width 214 height 19
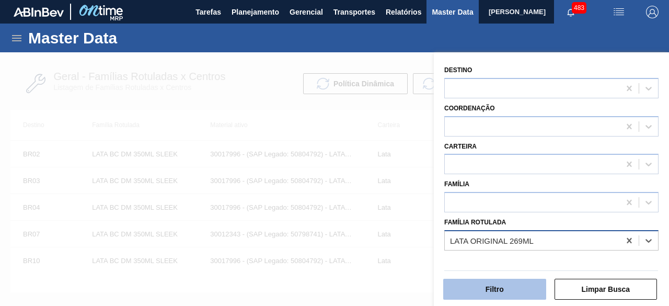
click at [513, 285] on button "Filtro" at bounding box center [494, 289] width 103 height 21
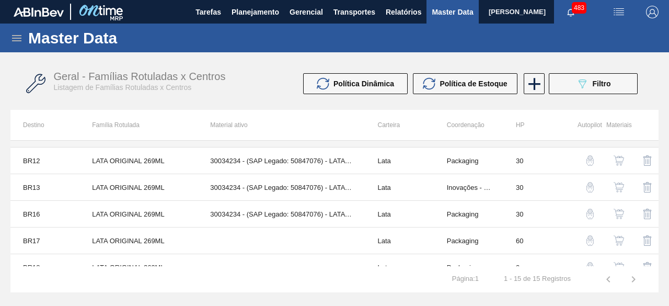
scroll to position [157, 0]
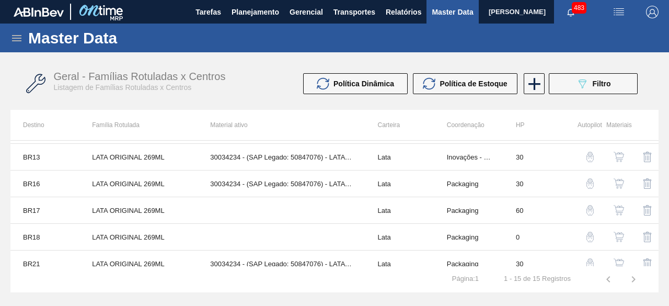
click at [621, 178] on img "button" at bounding box center [618, 183] width 10 height 10
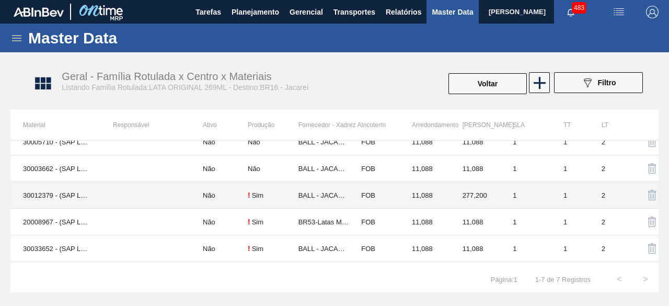
scroll to position [59, 0]
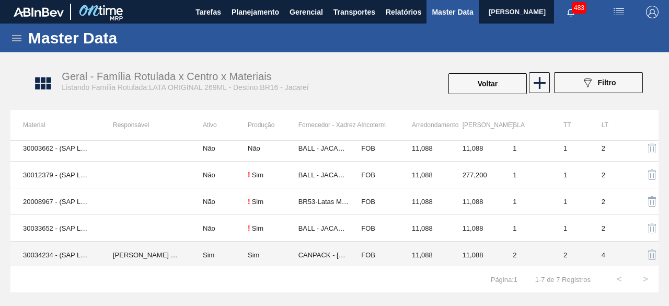
click at [100, 257] on td "IGOR FERREIRA MOURA" at bounding box center [145, 254] width 90 height 27
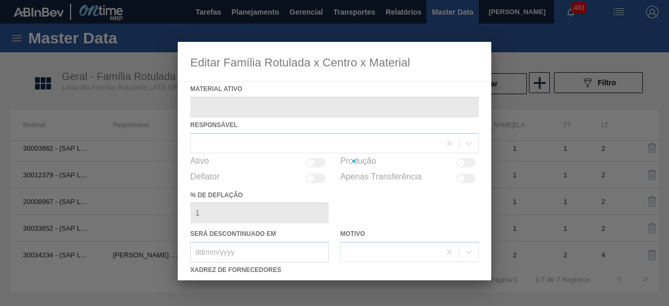
type ativo "30034234 - (SAP Legado: 50847076) - LATA AL ORIGINAL 269ML BRILHO"
checkbox input "true"
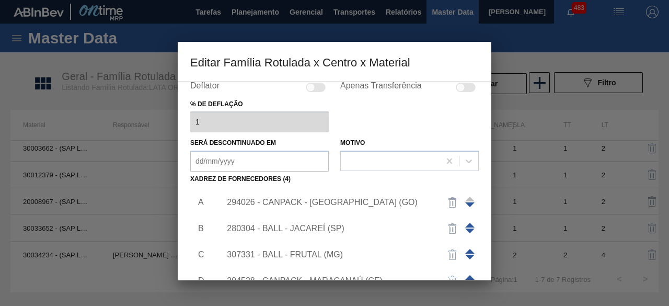
scroll to position [105, 0]
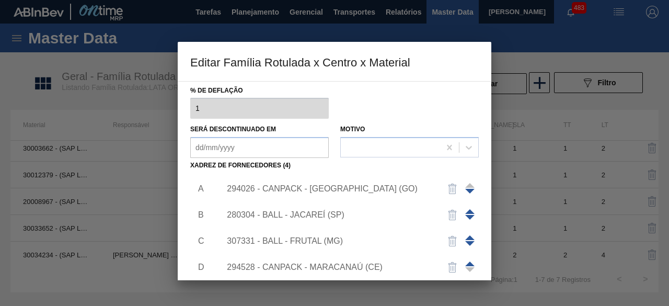
click at [362, 189] on div "294026 - CANPACK - ITUMBIARA (GO)" at bounding box center [329, 188] width 205 height 9
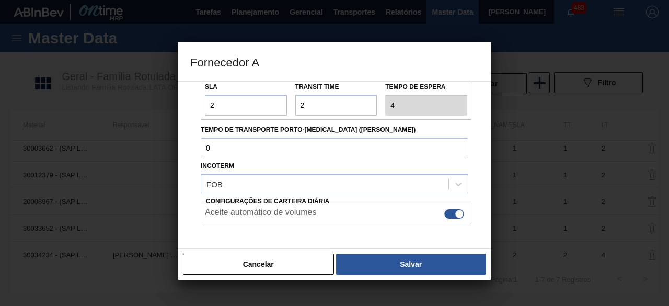
scroll to position [157, 0]
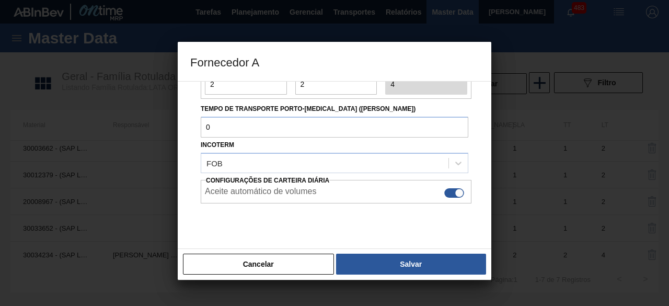
drag, startPoint x: 314, startPoint y: 270, endPoint x: 314, endPoint y: 262, distance: 7.8
click at [315, 268] on button "Cancelar" at bounding box center [258, 263] width 151 height 21
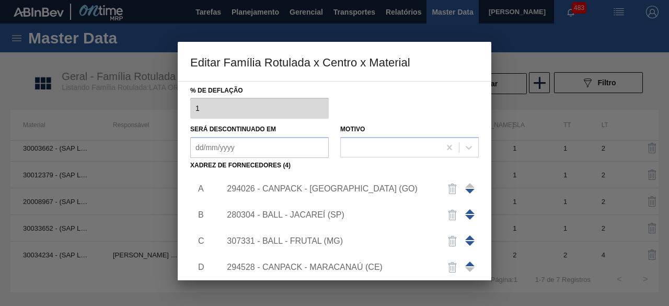
click at [300, 211] on div "280304 - BALL - JACAREÍ (SP)" at bounding box center [329, 214] width 205 height 9
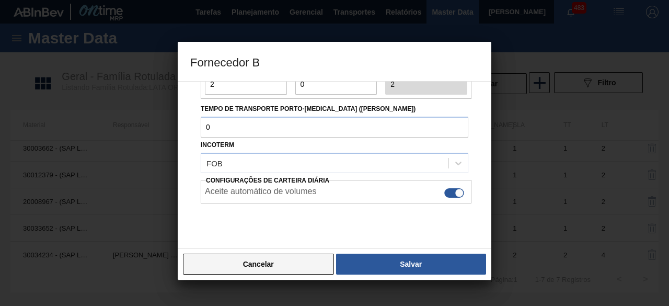
click at [308, 262] on button "Cancelar" at bounding box center [258, 263] width 151 height 21
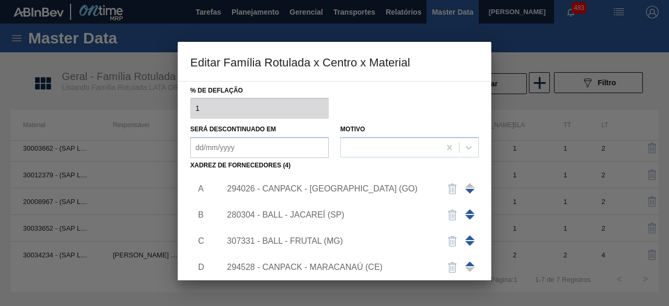
click at [306, 235] on div "307331 - BALL - FRUTAL (MG)" at bounding box center [347, 241] width 264 height 26
click at [310, 238] on div "307331 - BALL - FRUTAL (MG)" at bounding box center [329, 240] width 205 height 9
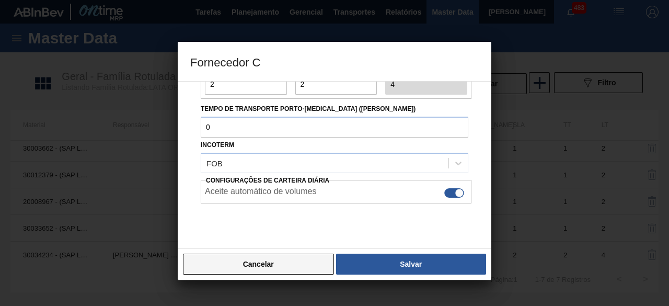
click at [315, 264] on button "Cancelar" at bounding box center [258, 263] width 151 height 21
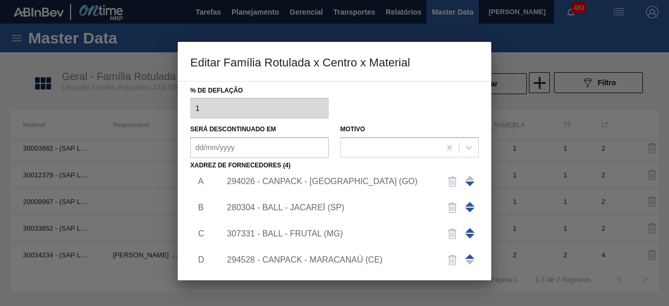
scroll to position [10, 0]
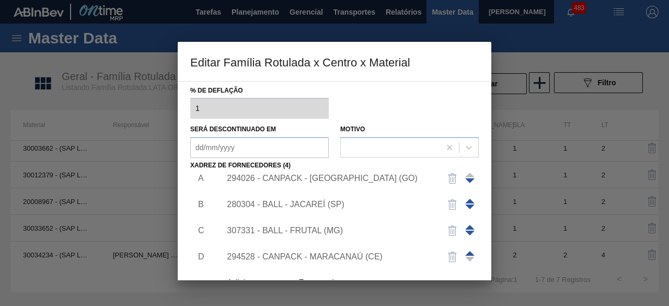
click at [337, 252] on div "294528 - CANPACK - MARACANAÚ (CE)" at bounding box center [329, 256] width 205 height 9
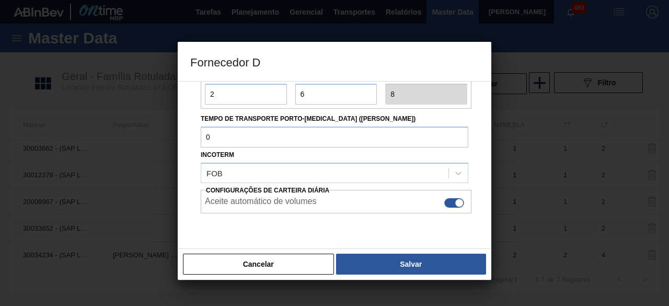
scroll to position [157, 0]
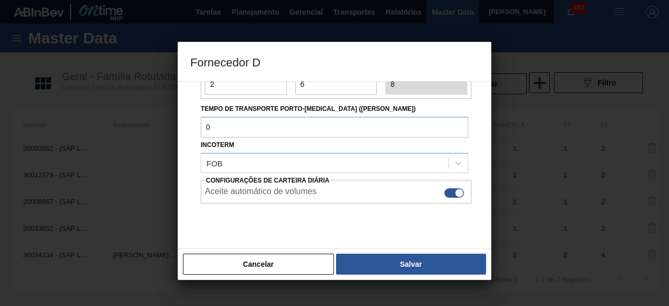
click at [289, 266] on button "Cancelar" at bounding box center [258, 263] width 151 height 21
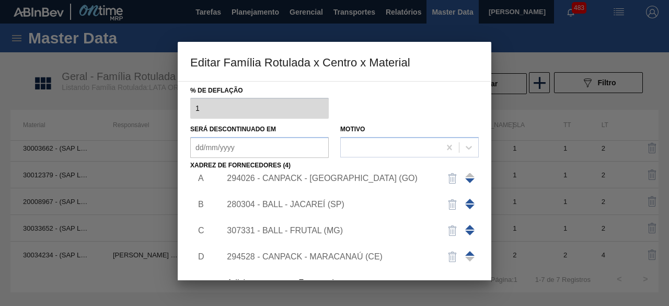
scroll to position [164, 0]
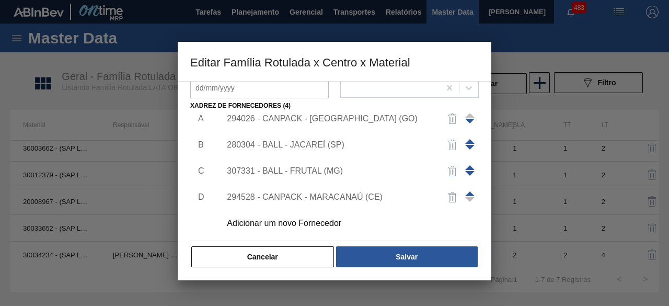
click at [300, 219] on div "Adicionar um novo Fornecedor" at bounding box center [329, 222] width 205 height 9
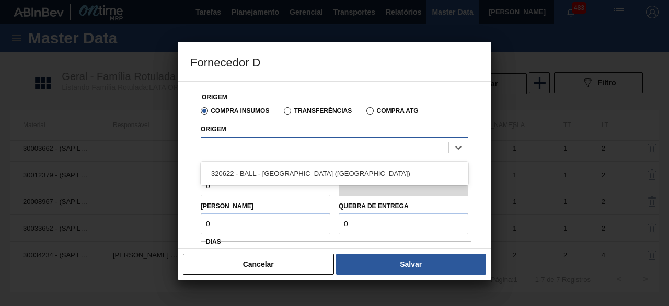
click at [296, 141] on div at bounding box center [324, 147] width 247 height 15
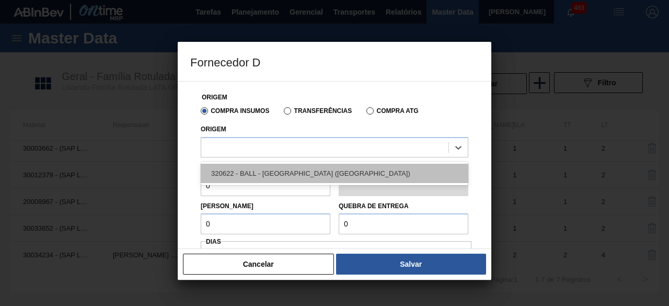
click at [298, 168] on div "320622 - BALL - RECIFE (PE)" at bounding box center [335, 173] width 268 height 19
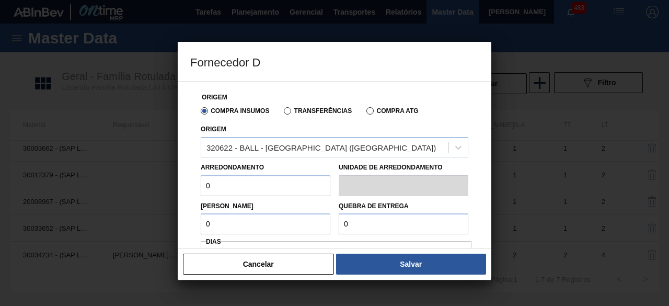
click at [267, 180] on input "0" at bounding box center [266, 185] width 130 height 21
type input "11,088"
click at [265, 224] on input "0" at bounding box center [266, 223] width 130 height 21
type input "11,088"
click at [404, 229] on input "0" at bounding box center [404, 223] width 130 height 21
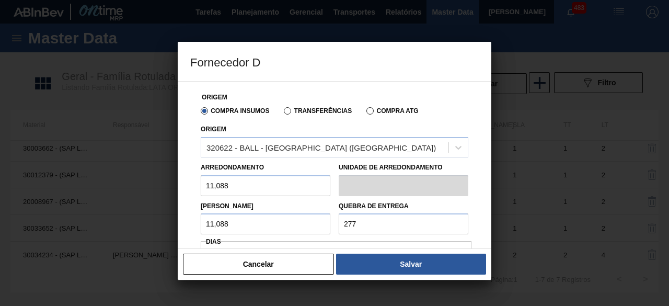
type input "277,2"
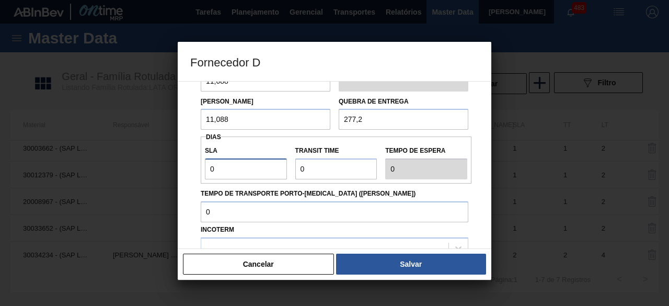
click at [225, 166] on input "0" at bounding box center [246, 168] width 82 height 21
type input "01"
type input "1"
click at [320, 171] on input "Transit Time" at bounding box center [336, 168] width 82 height 21
type input "01"
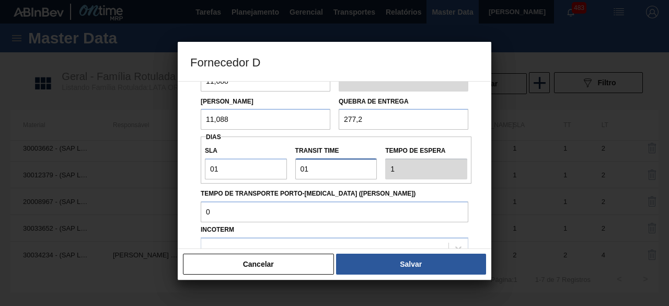
type input "2"
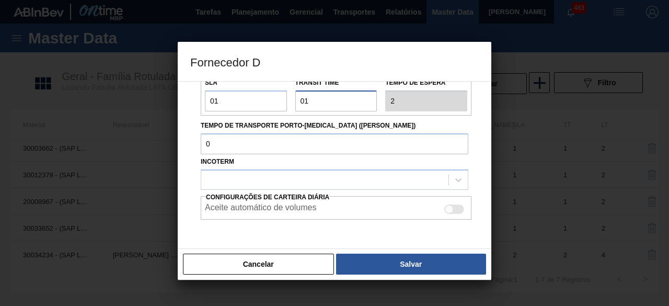
scroll to position [208, 0]
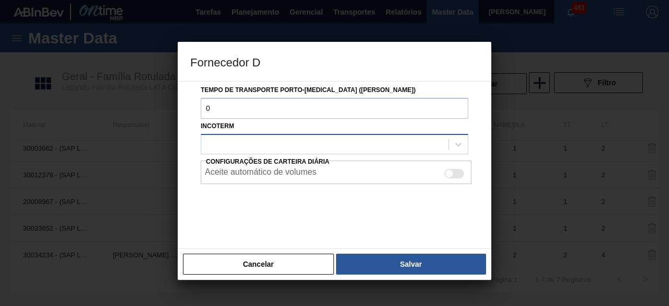
click at [350, 144] on div at bounding box center [324, 143] width 247 height 15
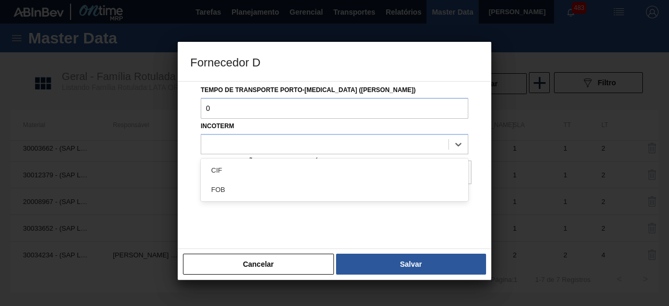
drag, startPoint x: 330, startPoint y: 191, endPoint x: 342, endPoint y: 188, distance: 11.9
click at [332, 191] on div "FOB" at bounding box center [335, 189] width 268 height 19
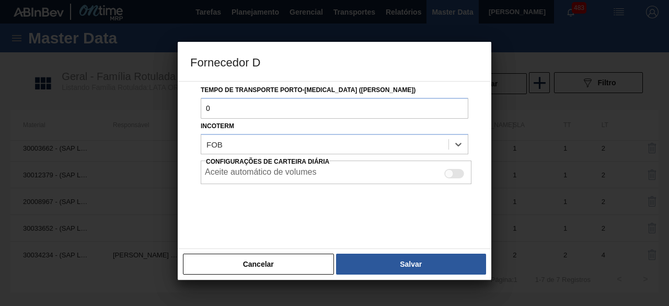
click at [456, 175] on div at bounding box center [454, 173] width 20 height 9
checkbox input "true"
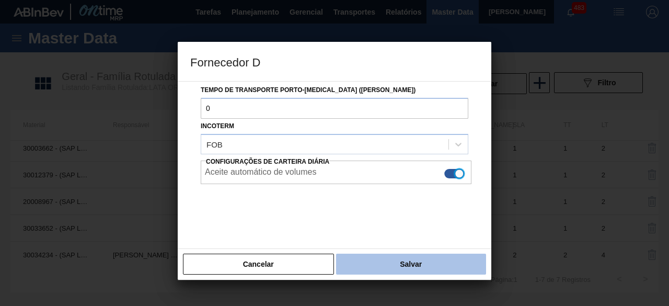
click at [438, 263] on button "Salvar" at bounding box center [411, 263] width 150 height 21
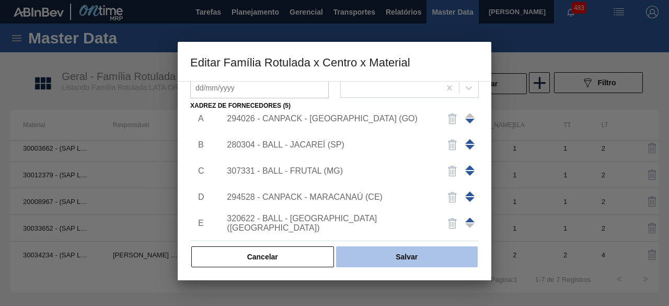
click at [440, 254] on button "Salvar" at bounding box center [407, 256] width 142 height 21
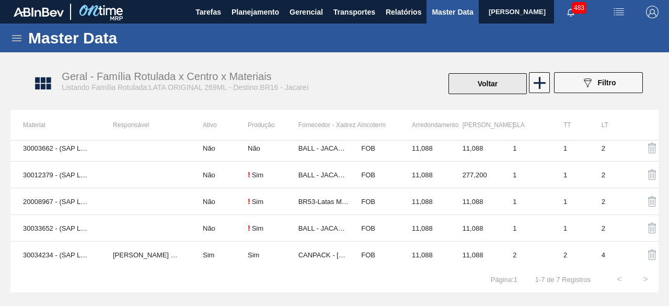
click at [507, 90] on button "Voltar" at bounding box center [487, 83] width 78 height 21
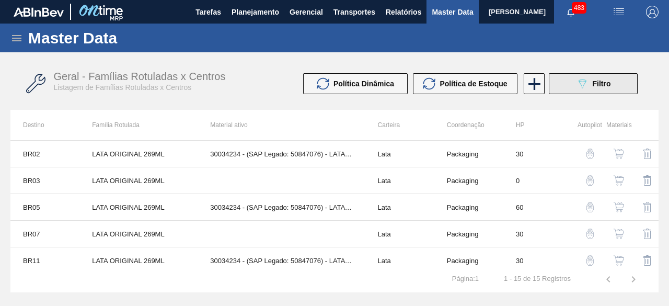
click at [588, 87] on div "089F7B8B-B2A5-4AFE-B5C0-19BA573D28AC Filtro" at bounding box center [593, 83] width 35 height 13
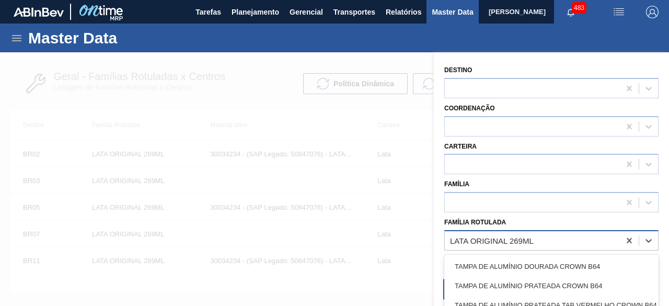
click at [541, 241] on div "LATA ORIGINAL 269ML" at bounding box center [532, 240] width 175 height 15
paste Rotulada "LATA PATAGONIA IPA 473ML"
type Rotulada "LATA PATAGONIA IPA 473ML"
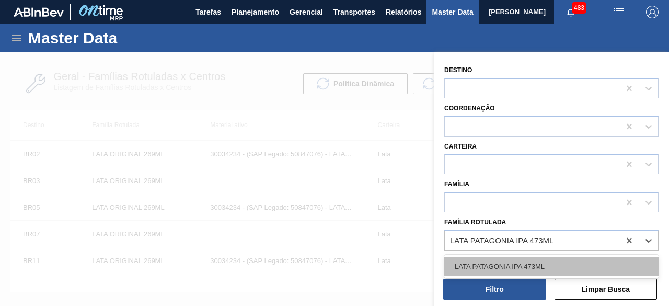
click at [536, 262] on div "LATA PATAGONIA IPA 473ML" at bounding box center [551, 266] width 214 height 19
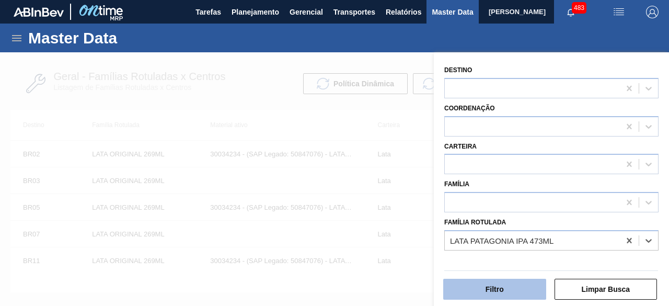
click at [525, 286] on button "Filtro" at bounding box center [494, 289] width 103 height 21
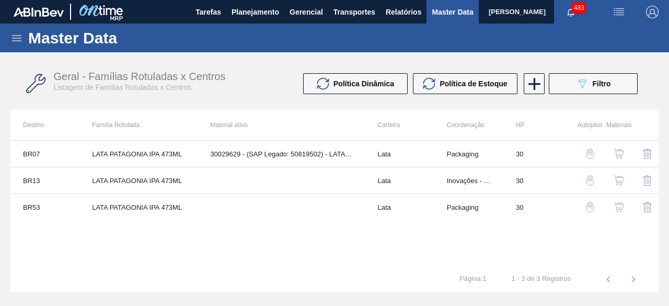
click at [616, 207] on img "button" at bounding box center [618, 207] width 10 height 10
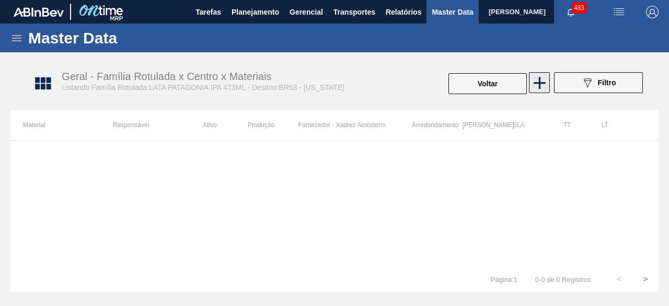
click at [537, 86] on icon at bounding box center [539, 83] width 20 height 20
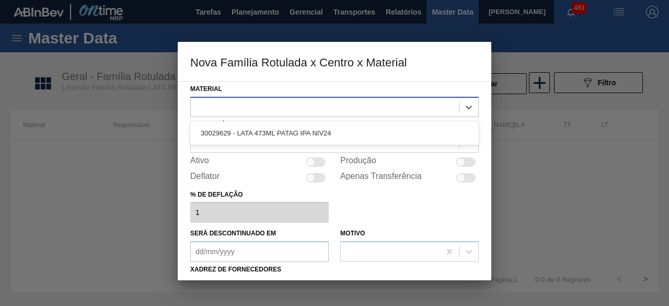
click at [426, 106] on div at bounding box center [325, 106] width 268 height 15
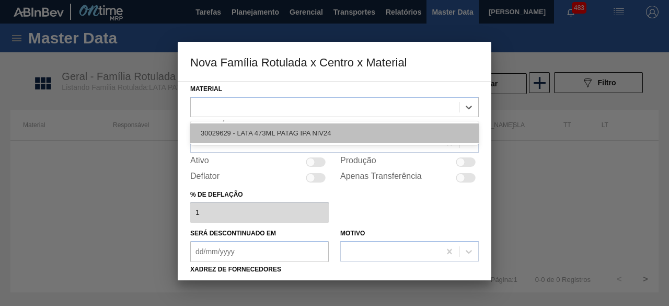
click at [338, 131] on div "30029629 - LATA 473ML PATAG IPA NIV24" at bounding box center [334, 132] width 288 height 19
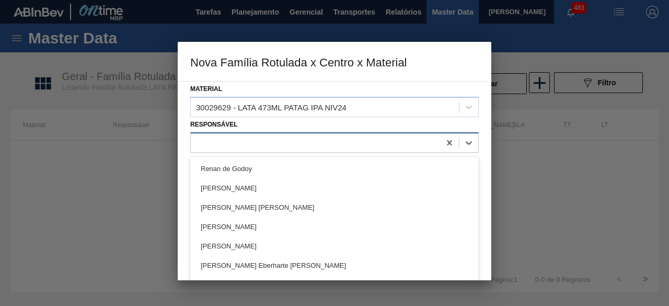
click at [294, 141] on div at bounding box center [315, 142] width 249 height 15
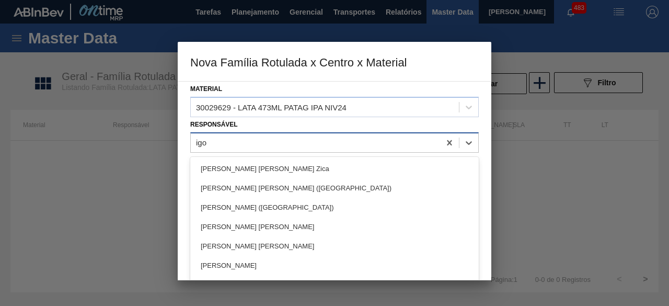
type input "igor"
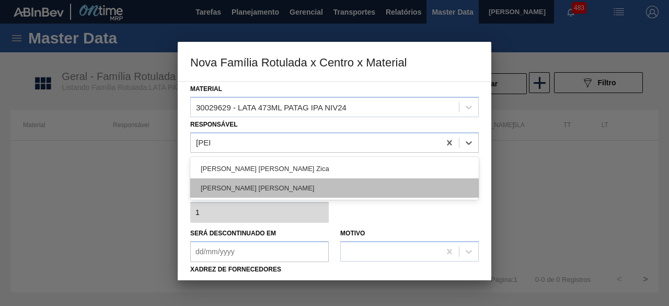
click at [279, 186] on div "IGOR FERREIRA MOURA" at bounding box center [334, 187] width 288 height 19
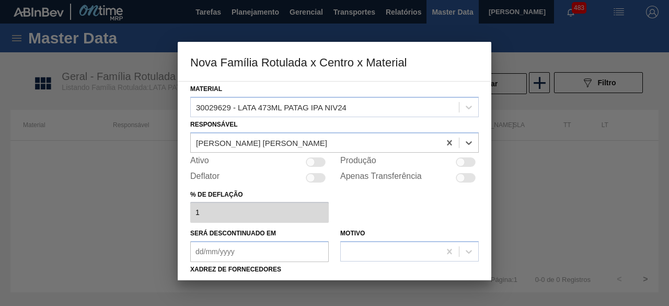
scroll to position [52, 0]
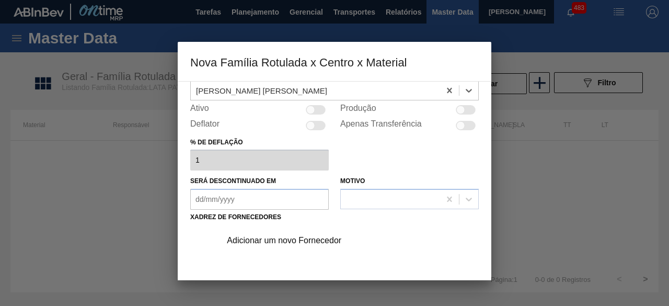
click at [304, 242] on div "Adicionar um novo Fornecedor" at bounding box center [329, 240] width 205 height 9
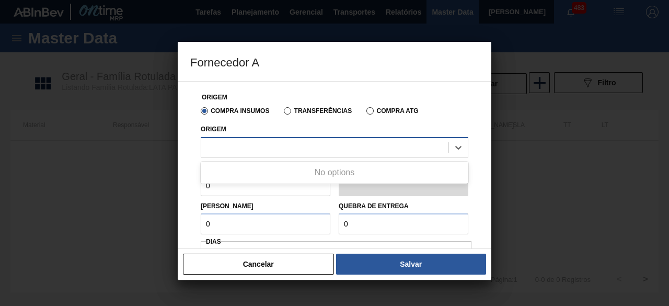
click at [315, 146] on div at bounding box center [324, 147] width 247 height 15
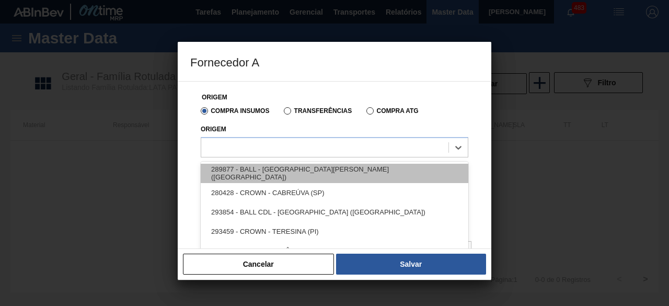
click at [284, 168] on div "289877 - BALL - TRÊS RIOS (RJ)" at bounding box center [335, 173] width 268 height 19
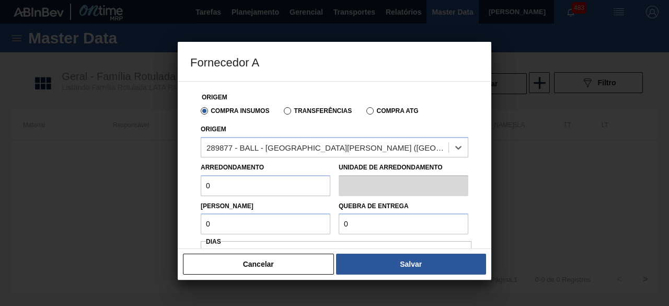
click at [276, 184] on input "0" at bounding box center [266, 185] width 130 height 21
type input "6,224"
click at [264, 220] on input "0" at bounding box center [266, 223] width 130 height 21
type input "6,224"
click at [370, 226] on input "0" at bounding box center [404, 223] width 130 height 21
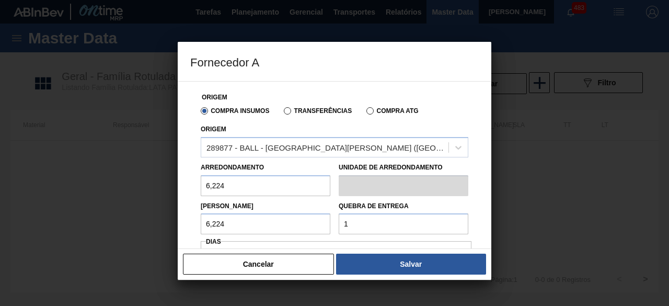
type input "155,6"
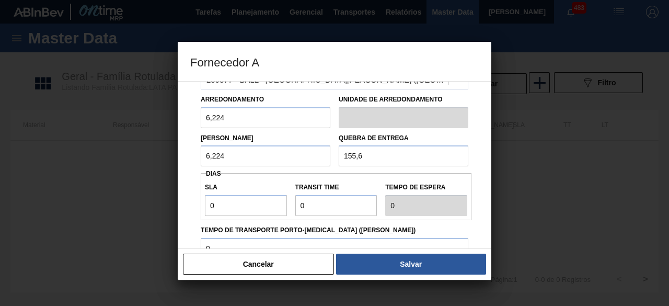
scroll to position [105, 0]
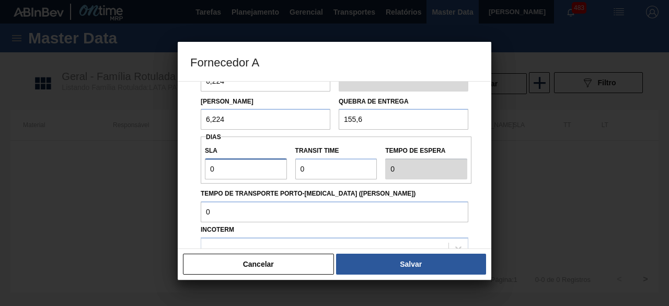
click at [253, 161] on input "0" at bounding box center [246, 168] width 82 height 21
type input "01"
type input "1"
drag, startPoint x: 328, startPoint y: 167, endPoint x: 332, endPoint y: 180, distance: 14.2
click at [328, 167] on input "Transit Time" at bounding box center [336, 168] width 82 height 21
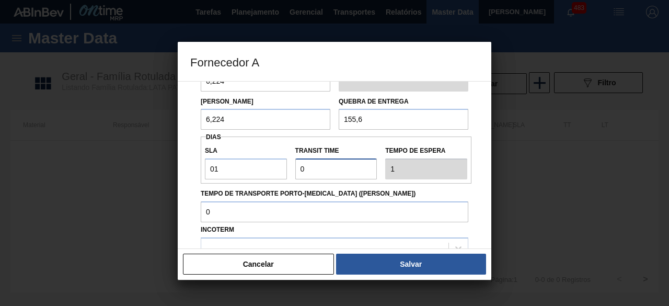
type input "01"
type input "2"
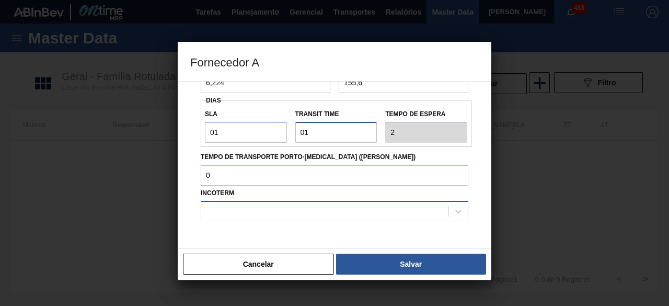
scroll to position [157, 0]
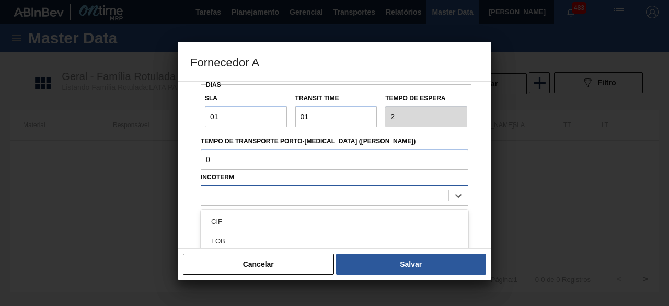
click at [293, 198] on div at bounding box center [324, 195] width 247 height 15
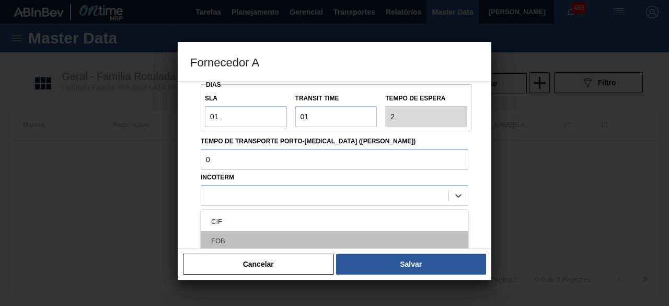
click at [267, 240] on div "FOB" at bounding box center [335, 240] width 268 height 19
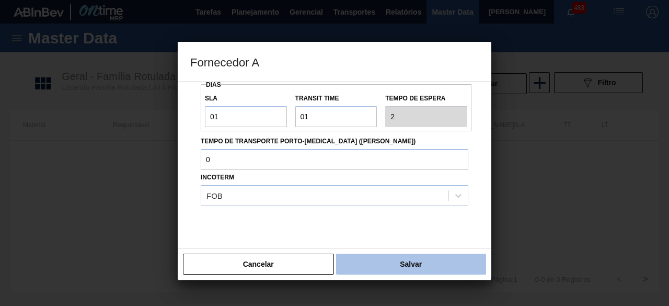
click at [353, 262] on button "Salvar" at bounding box center [411, 263] width 150 height 21
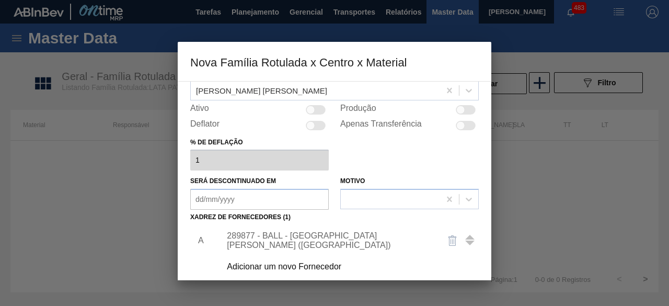
click at [312, 111] on div at bounding box center [310, 109] width 9 height 9
checkbox input "true"
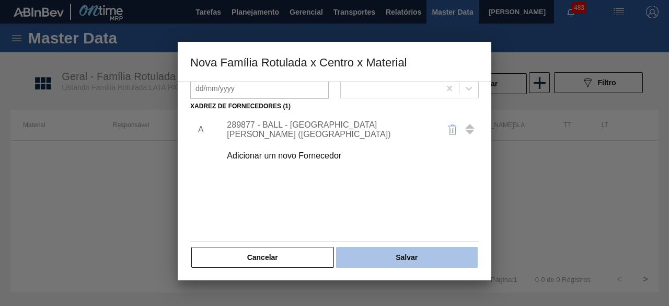
scroll to position [164, 0]
click at [434, 259] on button "Salvar" at bounding box center [407, 256] width 142 height 21
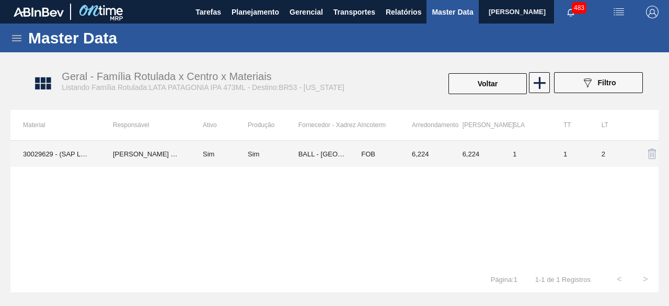
click at [258, 152] on div "Sim" at bounding box center [253, 154] width 11 height 8
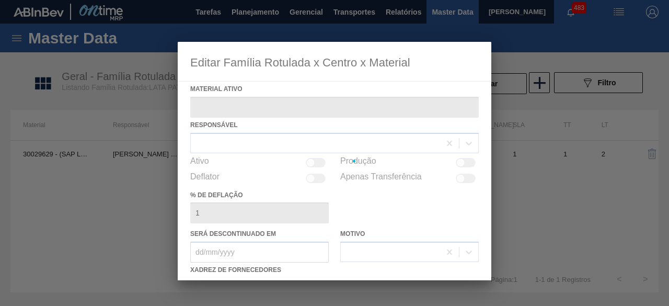
type ativo "30029629 - (SAP Legado: 50819502) - LATA 473ML PATAG IPA NIV24"
checkbox input "true"
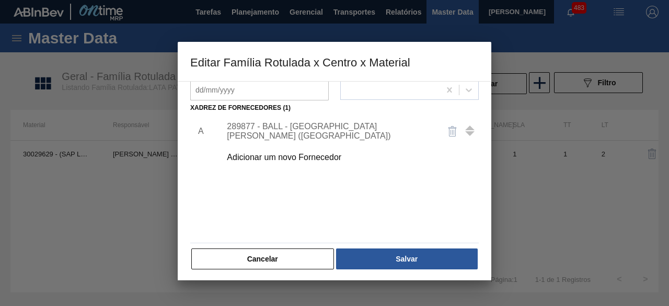
scroll to position [164, 0]
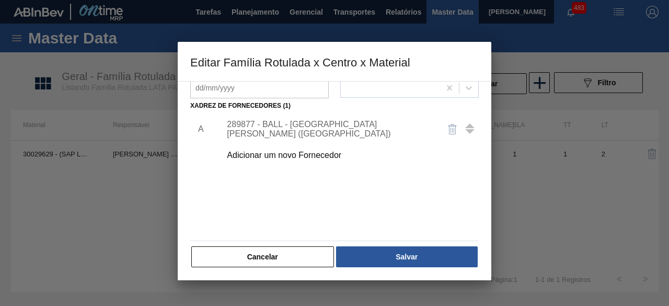
click at [329, 129] on div "289877 - BALL - TRÊS RIOS (RJ)" at bounding box center [329, 129] width 205 height 19
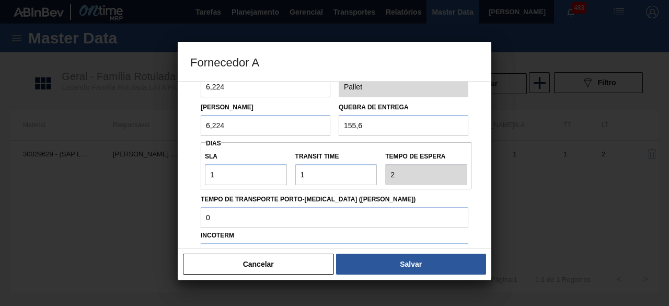
scroll to position [105, 0]
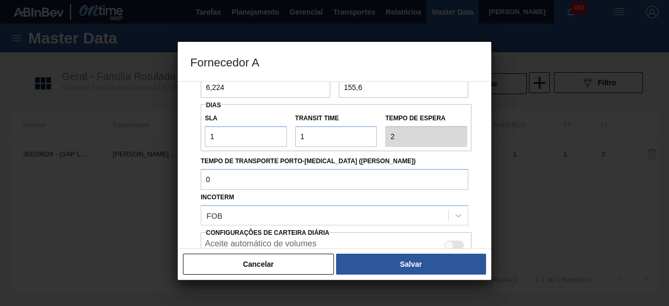
click at [453, 242] on div at bounding box center [454, 244] width 20 height 9
checkbox input "true"
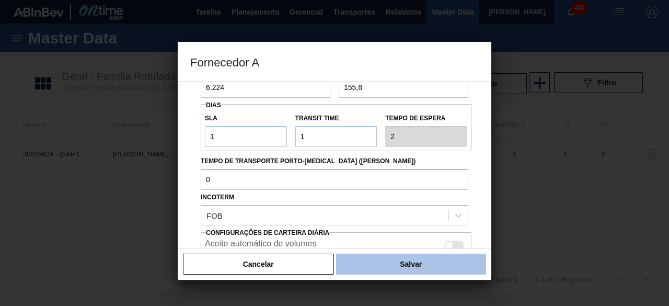
scroll to position [175, 0]
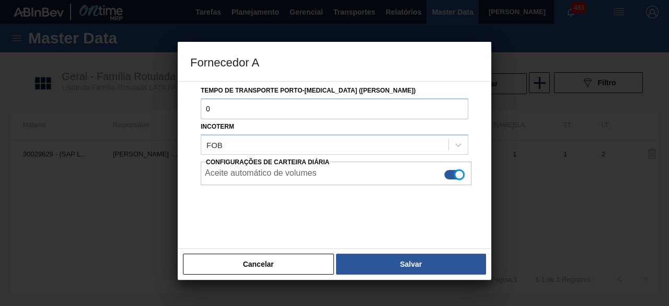
click at [453, 263] on button "Salvar" at bounding box center [411, 263] width 150 height 21
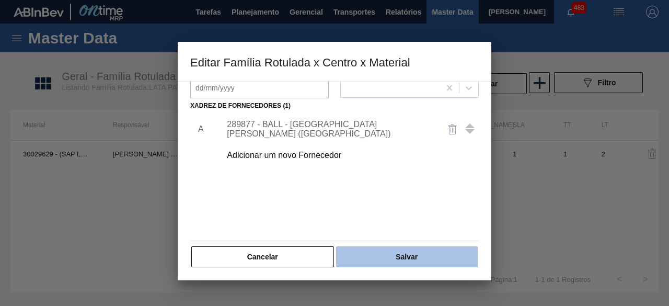
click at [450, 261] on button "Salvar" at bounding box center [407, 256] width 142 height 21
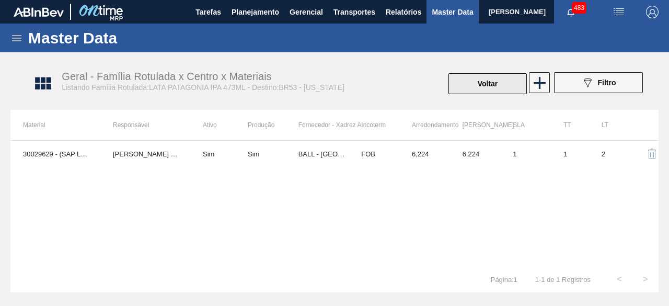
click at [506, 89] on button "Voltar" at bounding box center [487, 83] width 78 height 21
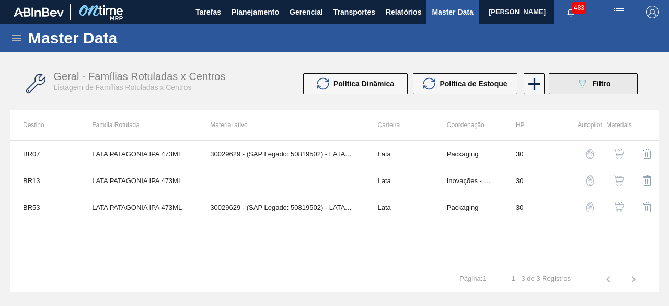
click at [613, 88] on button "089F7B8B-B2A5-4AFE-B5C0-19BA573D28AC Filtro" at bounding box center [593, 83] width 89 height 21
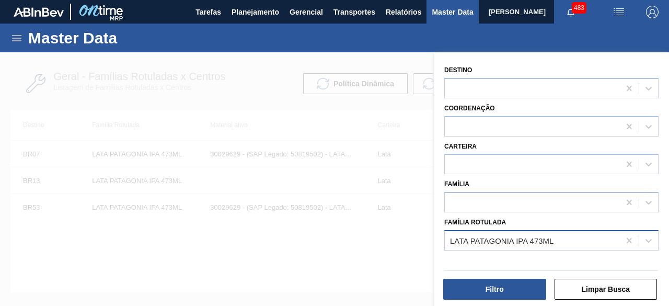
click at [531, 239] on div "LATA PATAGONIA IPA 473ML" at bounding box center [501, 240] width 103 height 9
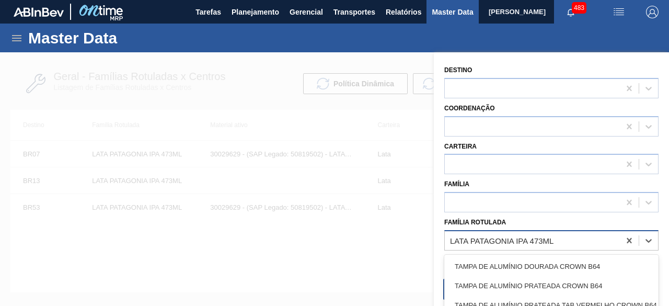
paste Rotulada "LATA SODA 350ML"
type Rotulada "LATA SODA 350ML"
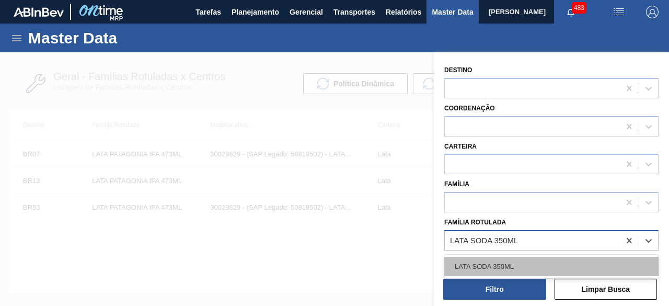
click at [530, 269] on div "LATA SODA 350ML" at bounding box center [551, 266] width 214 height 19
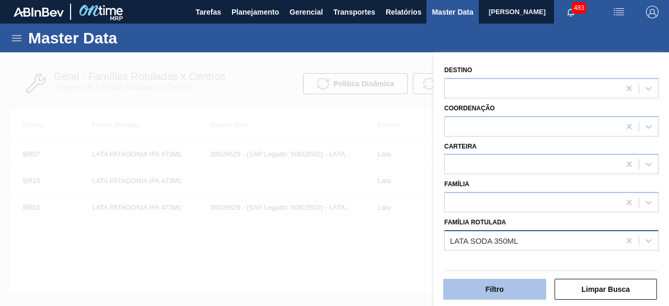
click at [517, 290] on button "Filtro" at bounding box center [494, 289] width 103 height 21
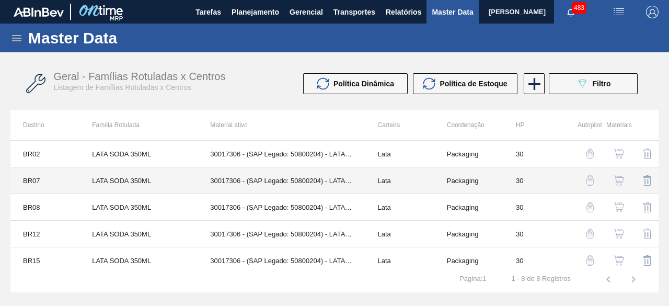
scroll to position [86, 0]
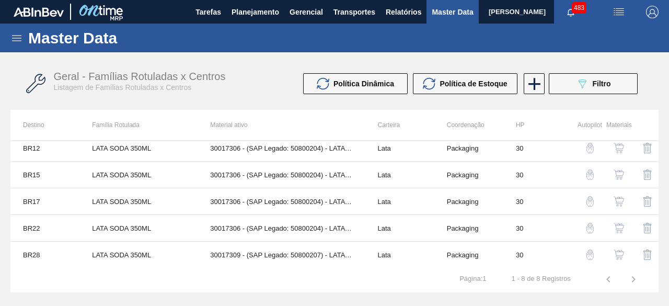
click at [616, 252] on img "button" at bounding box center [618, 254] width 10 height 10
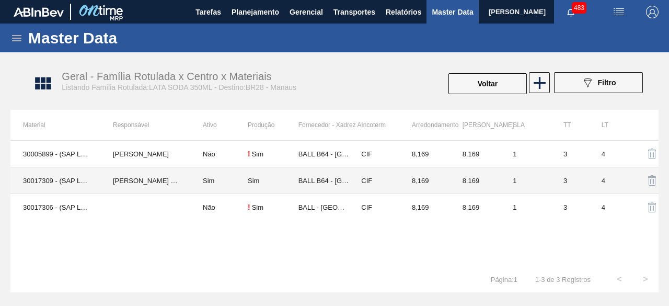
click at [207, 187] on td "Sim" at bounding box center [218, 180] width 57 height 27
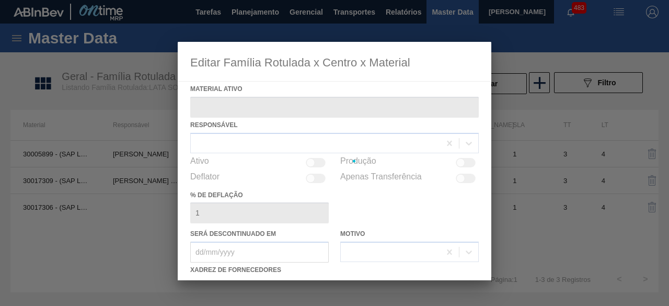
type ativo "30017309 - (SAP Legado: 50800207) - LATA AL. 350ML SODA SUFRAMA 429"
checkbox input "true"
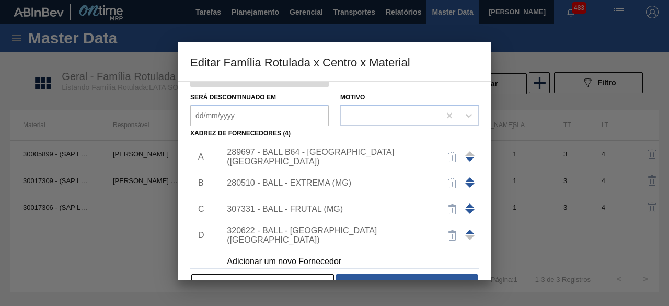
scroll to position [157, 0]
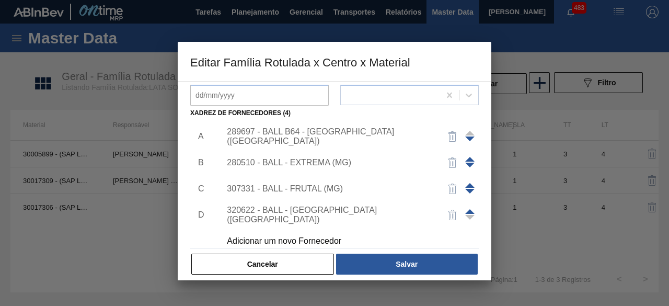
click at [318, 241] on div "Adicionar um novo Fornecedor" at bounding box center [329, 240] width 205 height 9
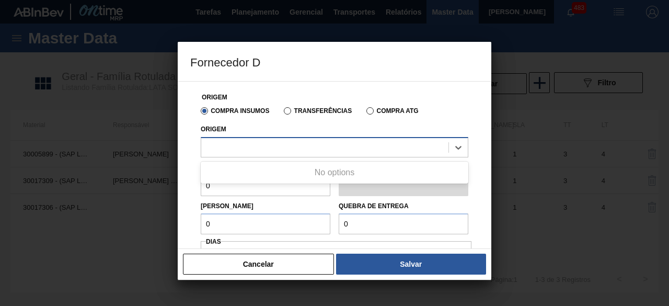
click at [337, 147] on div at bounding box center [324, 147] width 247 height 15
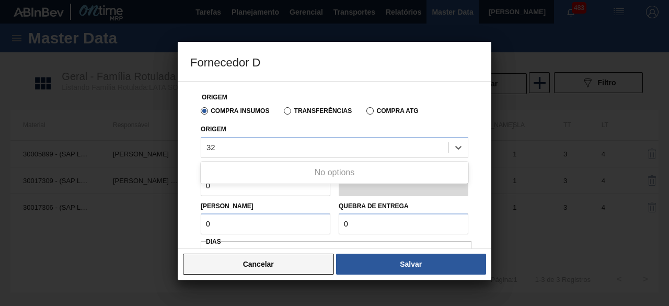
type input "32"
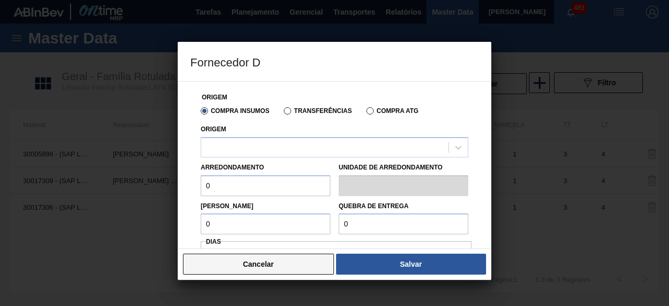
click at [300, 260] on button "Cancelar" at bounding box center [258, 263] width 151 height 21
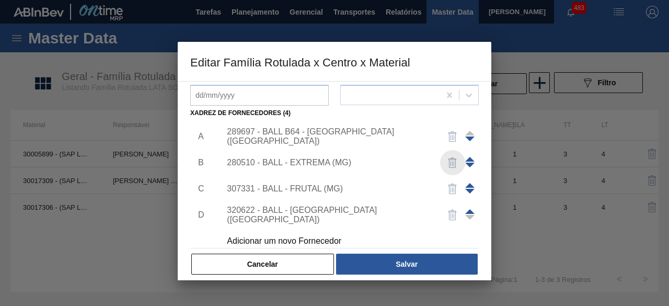
click at [448, 159] on img "button" at bounding box center [452, 162] width 13 height 13
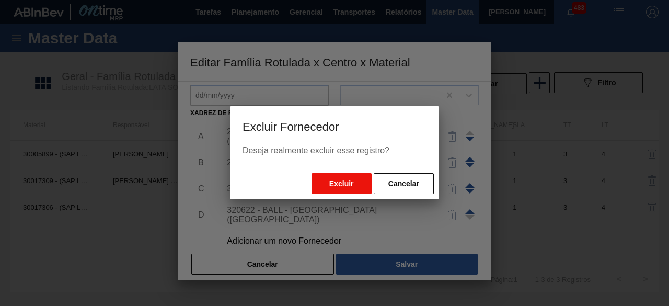
click at [345, 181] on button "Excluir" at bounding box center [341, 183] width 60 height 21
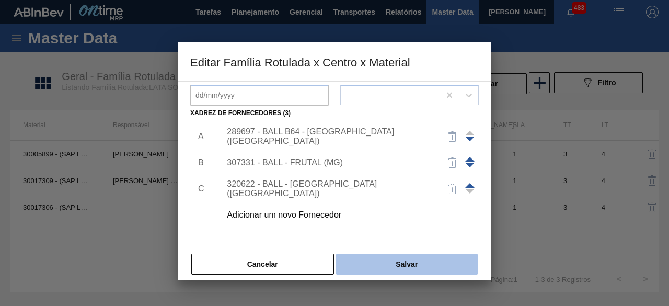
click at [432, 260] on button "Salvar" at bounding box center [407, 263] width 142 height 21
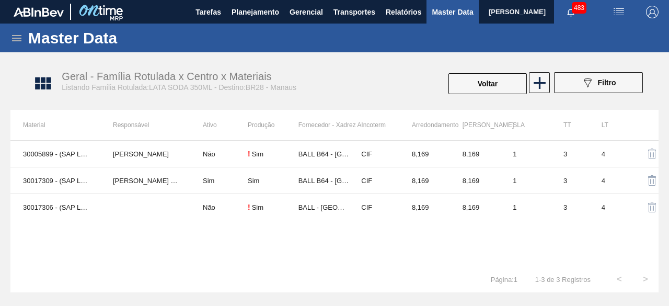
click at [503, 72] on div "Voltar" at bounding box center [487, 83] width 80 height 23
click at [503, 79] on button "Voltar" at bounding box center [487, 83] width 78 height 21
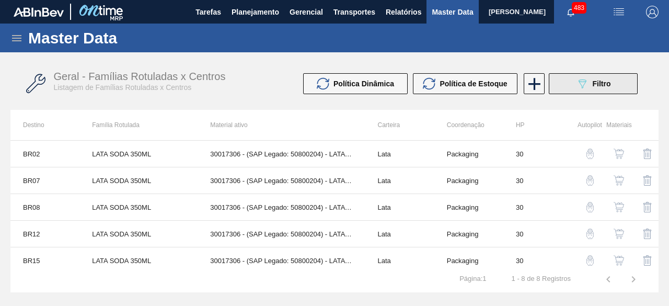
click at [584, 84] on icon "089F7B8B-B2A5-4AFE-B5C0-19BA573D28AC" at bounding box center [582, 83] width 13 height 13
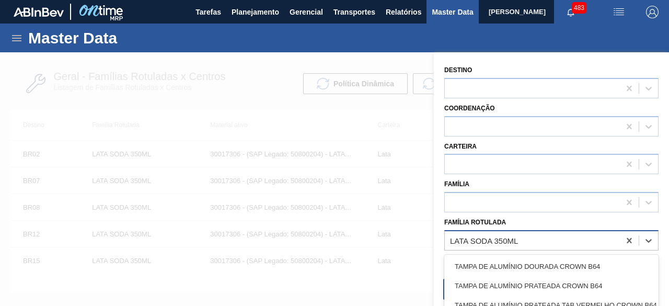
click at [530, 235] on div "LATA SODA 350ML" at bounding box center [532, 240] width 175 height 15
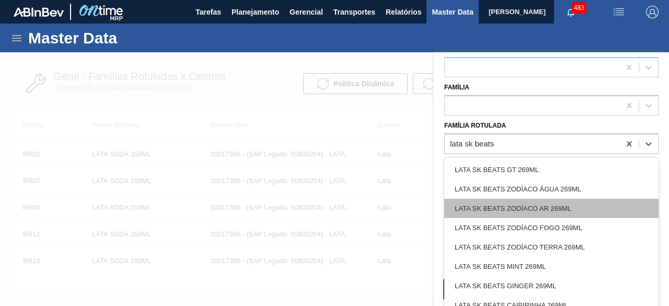
scroll to position [101, 0]
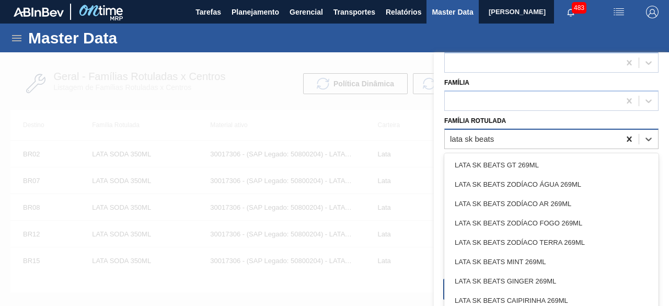
type Rotulada "lata sk beats"
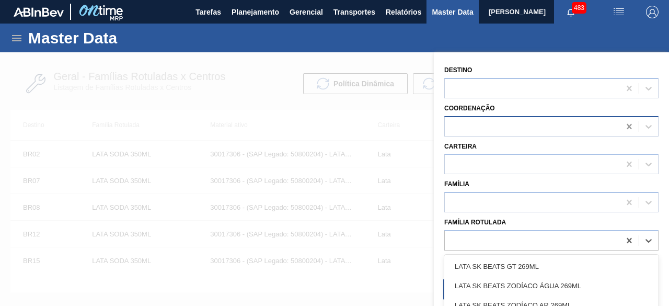
click at [629, 135] on div "Destino Coordenação Carteira Família Família Rotulada option LATA SK BEATS GT 2…" at bounding box center [551, 180] width 235 height 256
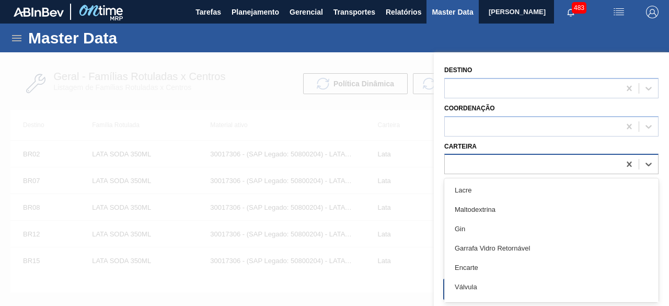
click at [489, 161] on div at bounding box center [532, 164] width 175 height 15
type input "lata"
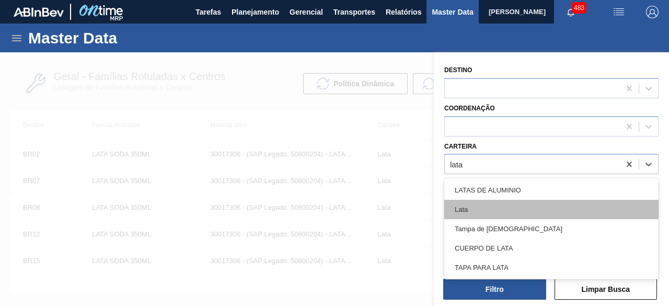
click at [479, 211] on div "Lata" at bounding box center [551, 209] width 214 height 19
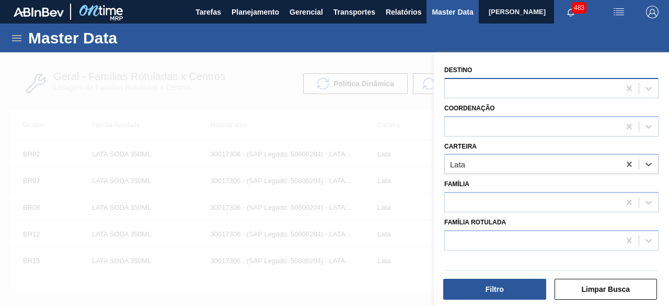
click at [481, 93] on div at bounding box center [532, 87] width 175 height 15
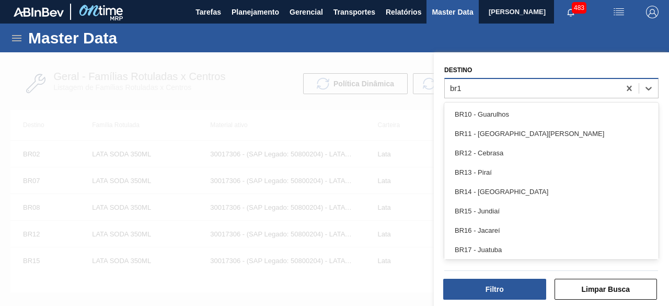
type input "br16"
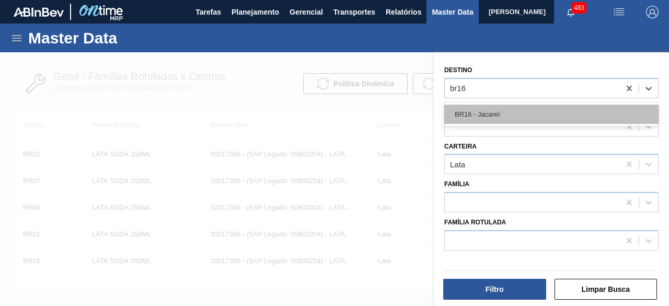
click at [485, 117] on div "BR16 - Jacareí" at bounding box center [551, 114] width 214 height 19
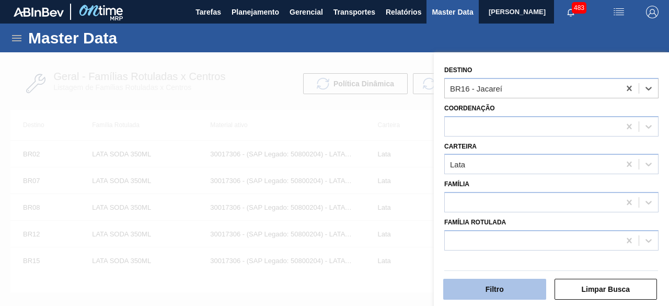
click at [506, 283] on button "Filtro" at bounding box center [494, 289] width 103 height 21
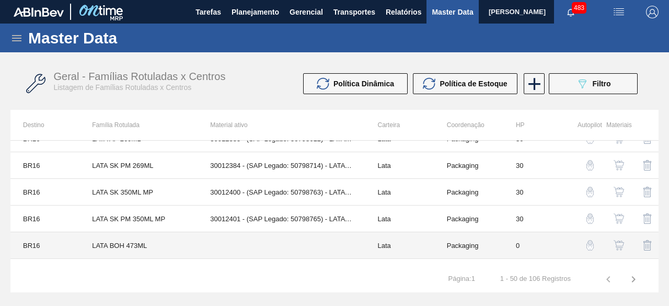
scroll to position [627, 0]
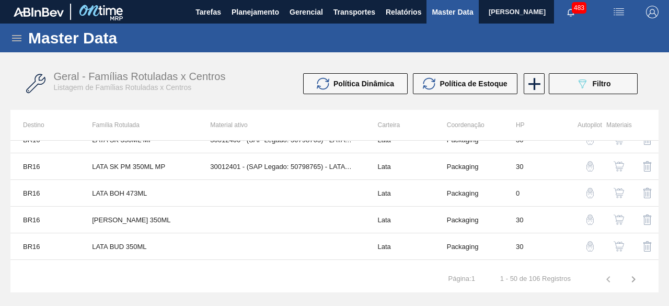
click at [253, 103] on div "Geral - Famílias Rotuladas x Centros Listagem de Famílias Rotuladas x Centros P…" at bounding box center [334, 83] width 648 height 52
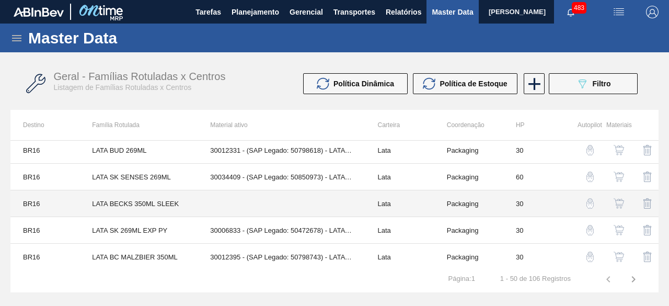
scroll to position [1198, 0]
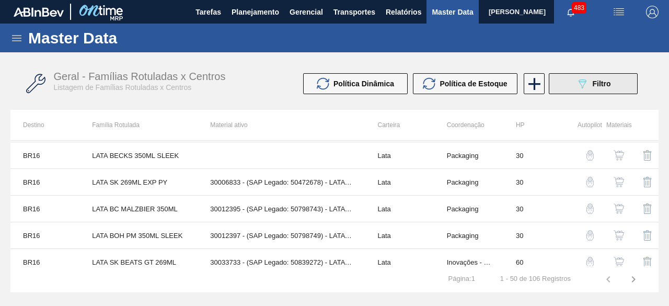
click at [586, 79] on icon "089F7B8B-B2A5-4AFE-B5C0-19BA573D28AC" at bounding box center [582, 83] width 13 height 13
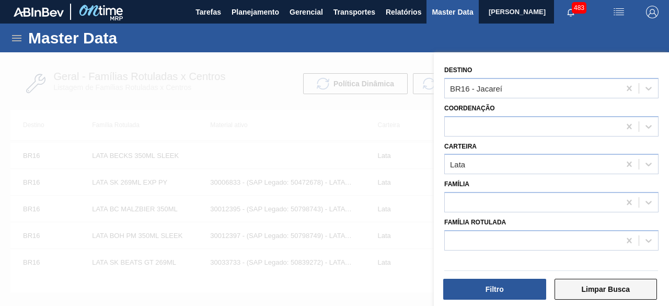
click at [617, 282] on button "Limpar Busca" at bounding box center [605, 289] width 103 height 21
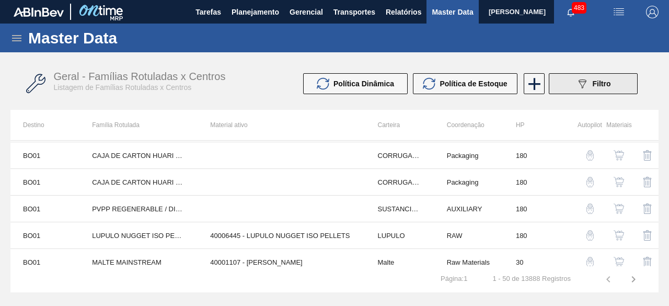
click at [584, 81] on icon "089F7B8B-B2A5-4AFE-B5C0-19BA573D28AC" at bounding box center [582, 83] width 13 height 13
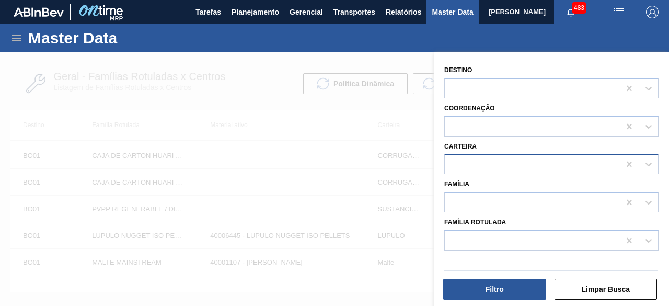
click at [510, 169] on div at bounding box center [532, 164] width 175 height 15
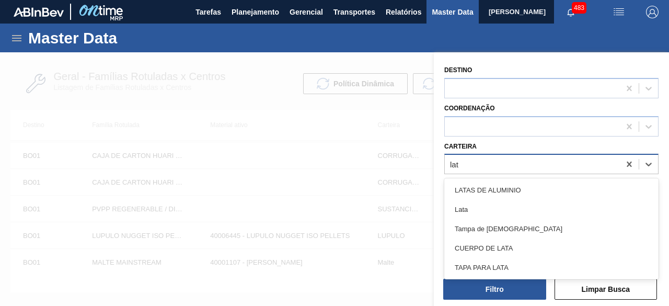
type input "lata"
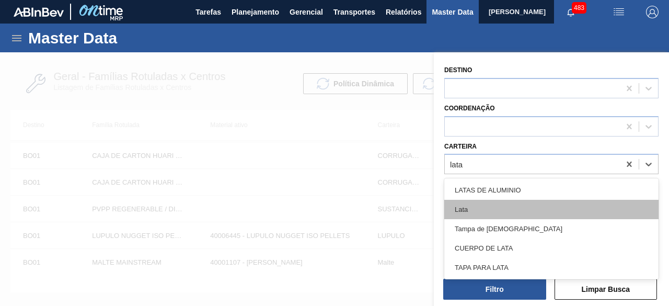
click at [481, 200] on div "Lata" at bounding box center [551, 209] width 214 height 19
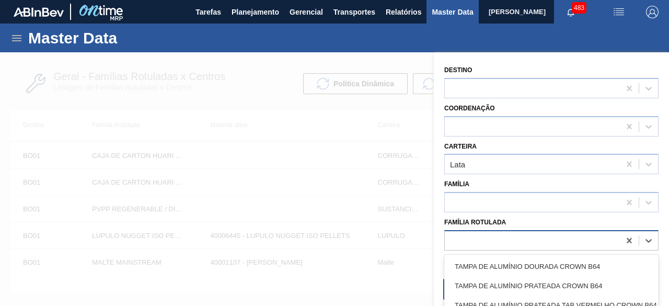
click at [506, 241] on div at bounding box center [532, 240] width 175 height 15
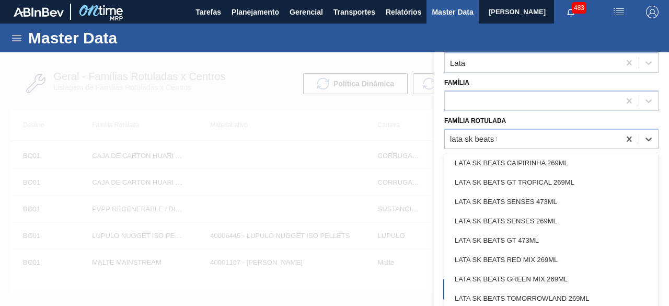
scroll to position [0, 0]
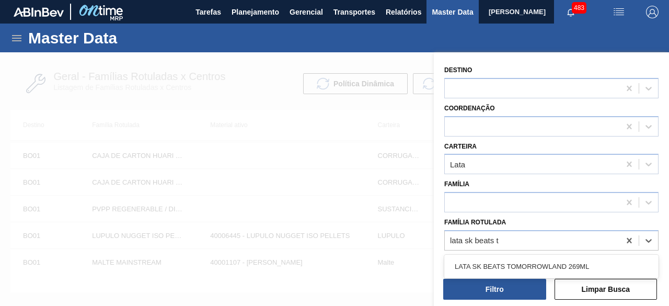
type Rotulada "lata sk beats"
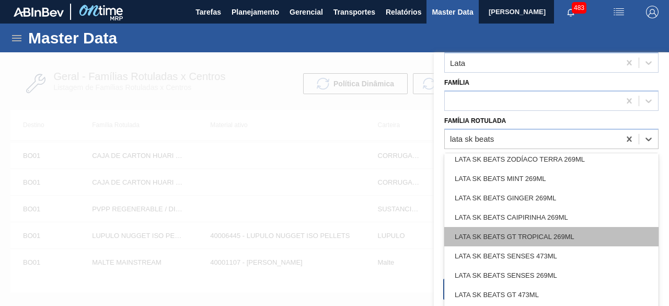
scroll to position [105, 0]
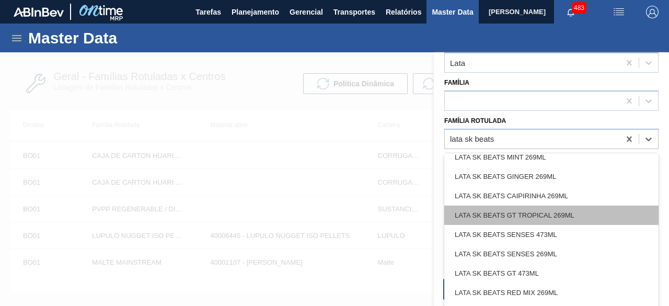
click at [577, 212] on div "LATA SK BEATS GT TROPICAL 269ML" at bounding box center [551, 214] width 214 height 19
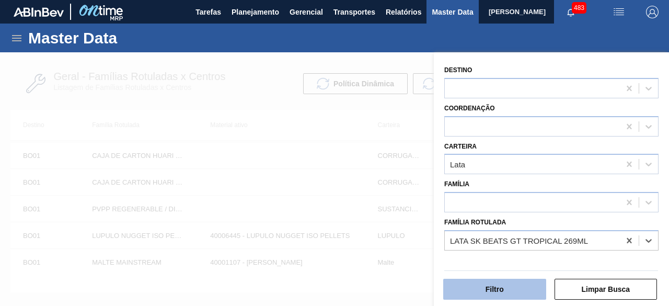
click at [501, 294] on button "Filtro" at bounding box center [494, 289] width 103 height 21
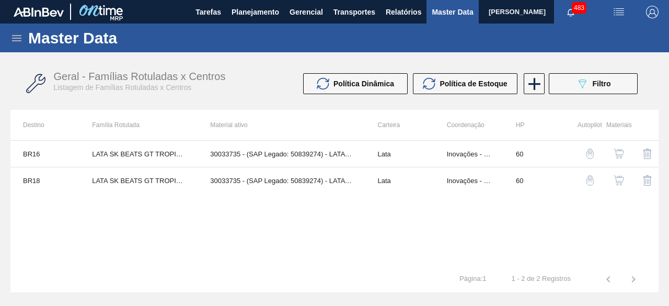
click at [620, 156] on img "button" at bounding box center [618, 153] width 10 height 10
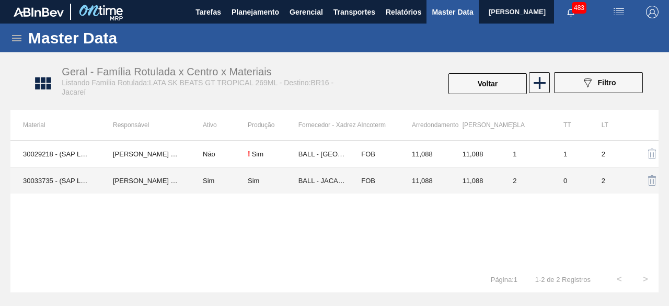
click at [55, 175] on td "30033735 - (SAP Legado: 50839274) - LATA AL BEATS GT TROPICAL 269ML NIV25" at bounding box center [55, 180] width 90 height 27
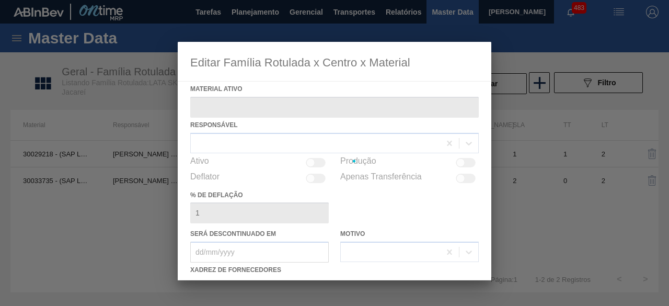
type ativo "30033735 - (SAP Legado: 50839274) - LATA AL BEATS GT TROPICAL 269ML NIV25"
checkbox input "true"
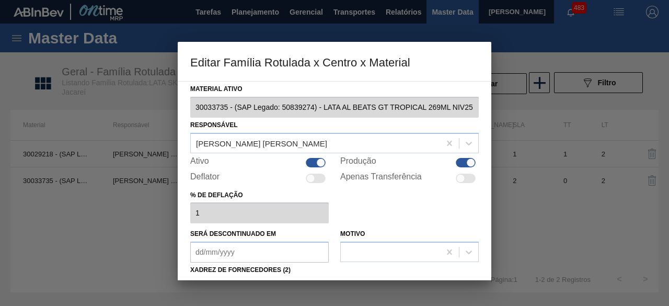
scroll to position [0, 1]
click at [480, 110] on div "Material ativo 30033735 - (SAP Legado: 50839274) - LATA AL BEATS GT TROPICAL 26…" at bounding box center [335, 180] width 314 height 199
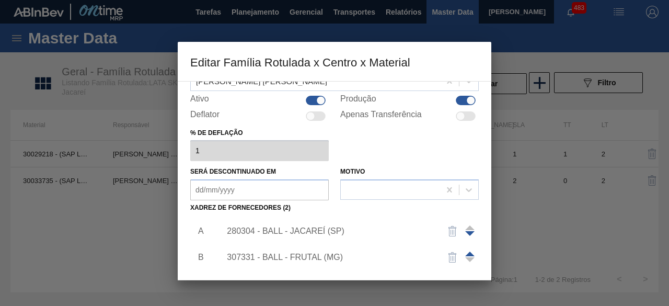
scroll to position [105, 0]
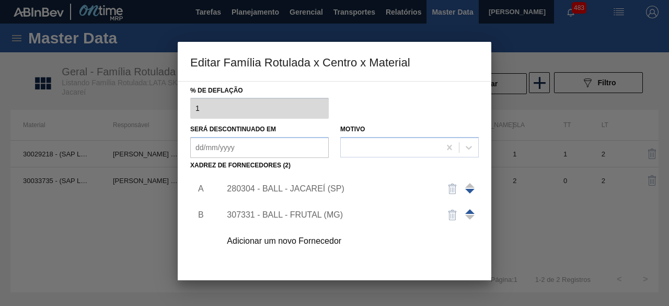
click at [324, 244] on div "Adicionar um novo Fornecedor" at bounding box center [329, 240] width 205 height 9
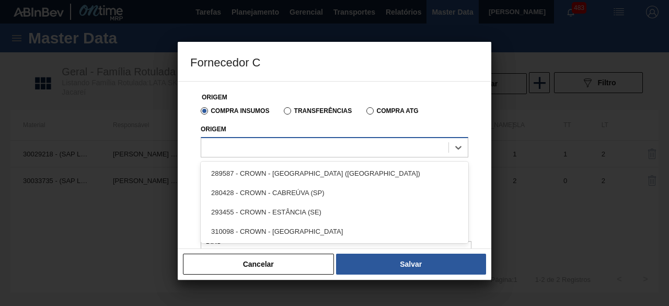
click at [355, 147] on div at bounding box center [324, 147] width 247 height 15
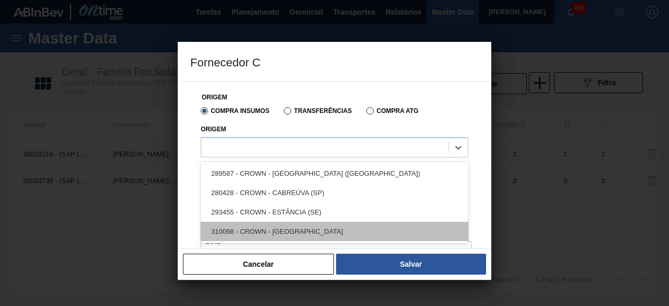
click at [293, 234] on div "310098 - CROWN - UBERABA" at bounding box center [335, 231] width 268 height 19
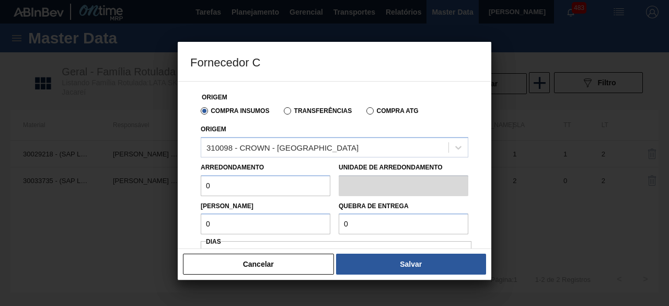
click at [261, 182] on input "0" at bounding box center [266, 185] width 130 height 21
type input "11,088"
click at [261, 225] on input "0" at bounding box center [266, 223] width 130 height 21
type input "11,088"
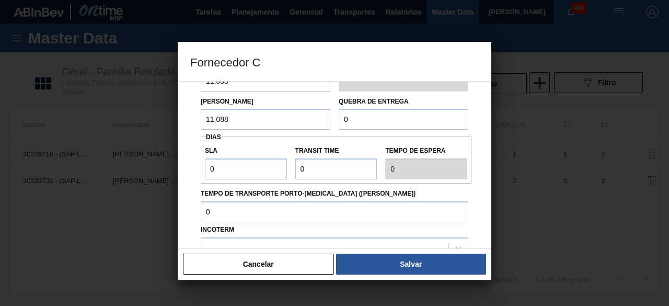
click at [374, 122] on input "0" at bounding box center [404, 119] width 130 height 21
type input "221,76"
click at [261, 176] on input "0" at bounding box center [246, 168] width 82 height 21
type input "01"
type input "1"
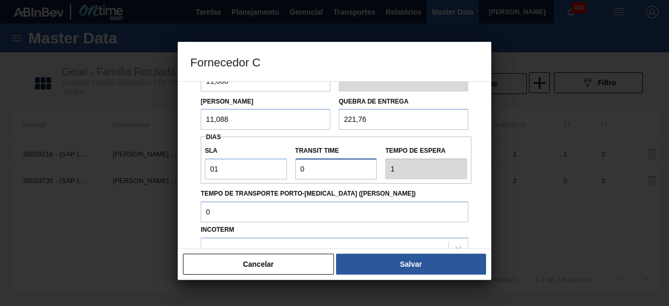
click at [315, 169] on input "Transit Time" at bounding box center [336, 168] width 82 height 21
type input "01"
type input "2"
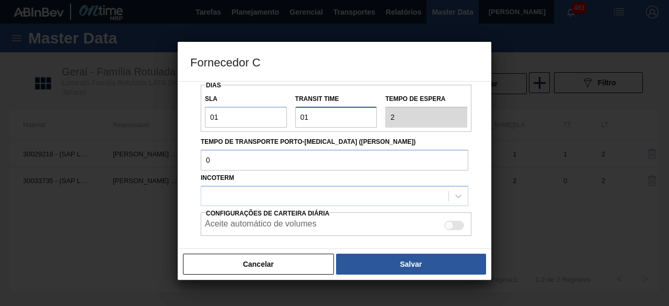
scroll to position [157, 0]
click at [314, 210] on span "Configurações de Carteira Diária" at bounding box center [267, 212] width 123 height 7
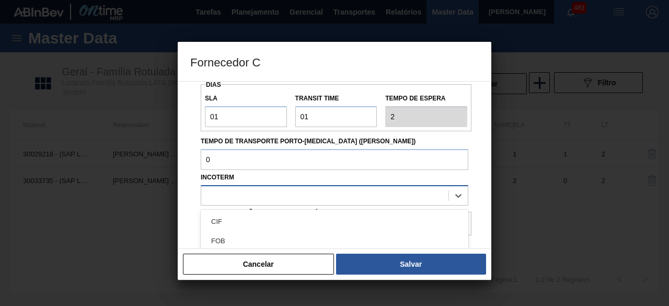
click at [312, 195] on div at bounding box center [324, 195] width 247 height 15
drag, startPoint x: 262, startPoint y: 240, endPoint x: 294, endPoint y: 226, distance: 34.7
click at [262, 239] on div "FOB" at bounding box center [335, 240] width 268 height 19
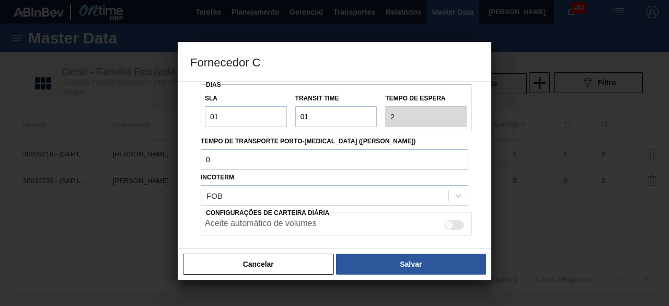
click at [450, 224] on div at bounding box center [449, 225] width 9 height 9
checkbox input "true"
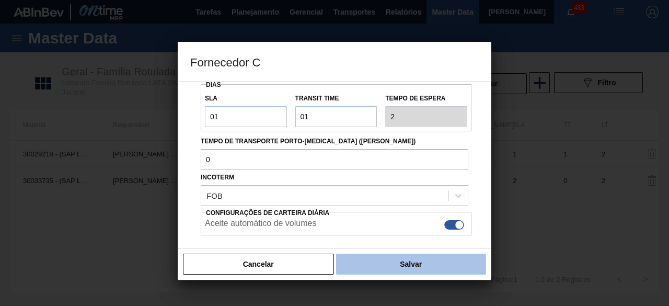
click at [451, 262] on button "Salvar" at bounding box center [411, 263] width 150 height 21
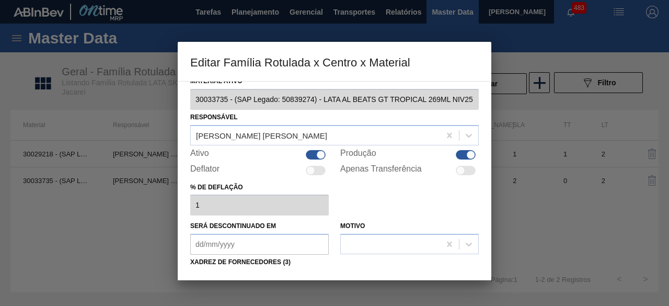
scroll to position [164, 0]
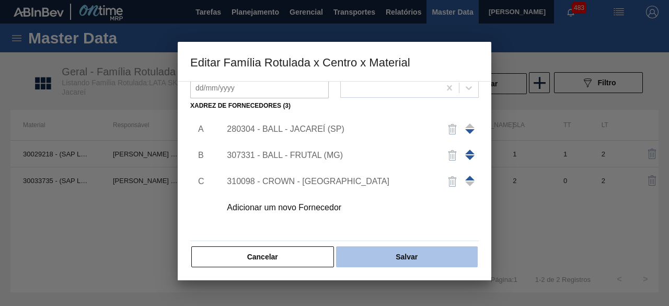
click at [433, 251] on button "Salvar" at bounding box center [407, 256] width 142 height 21
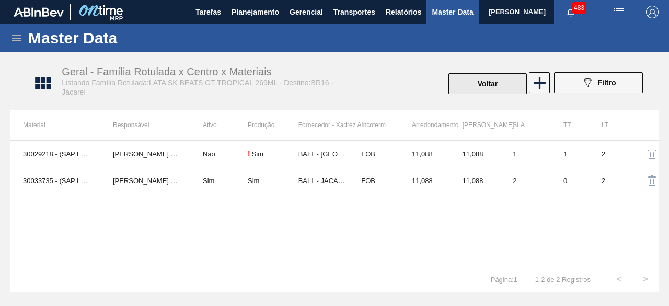
click at [490, 88] on button "Voltar" at bounding box center [487, 83] width 78 height 21
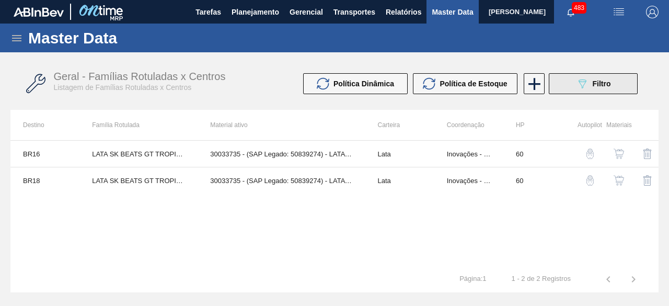
click at [598, 84] on span "Filtro" at bounding box center [602, 83] width 18 height 8
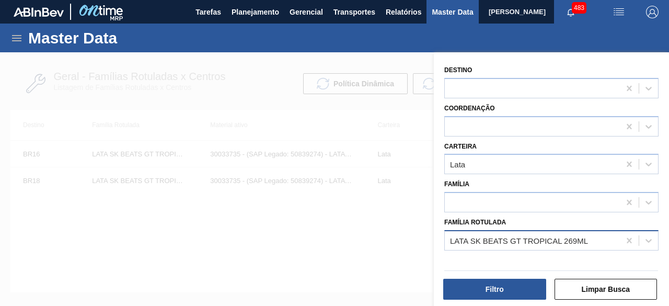
click at [523, 242] on div "LATA SK BEATS GT TROPICAL 269ML" at bounding box center [519, 240] width 138 height 9
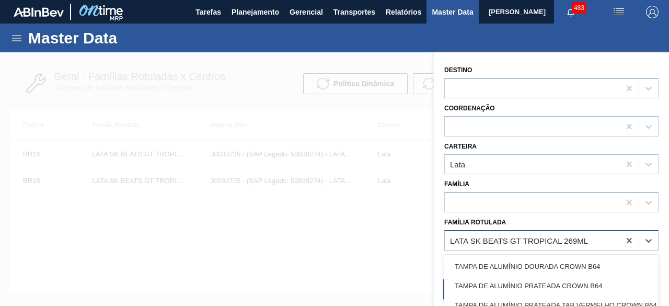
paste Rotulada "LATA SK SENSES 269ML"
type Rotulada "LATA SK SENSES 269ML"
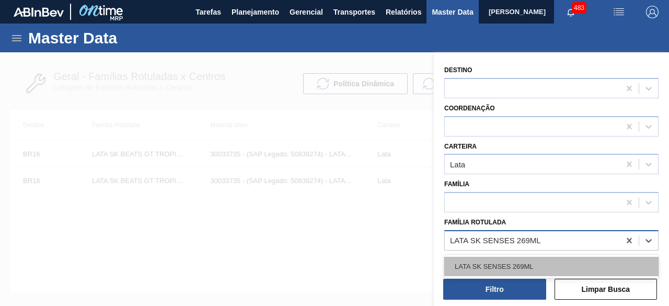
click at [519, 262] on div "LATA SK SENSES 269ML" at bounding box center [551, 266] width 214 height 19
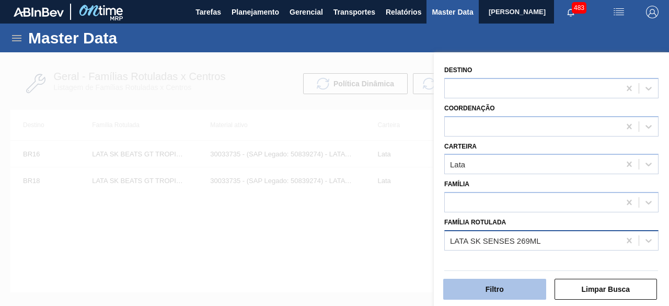
click at [519, 288] on button "Filtro" at bounding box center [494, 289] width 103 height 21
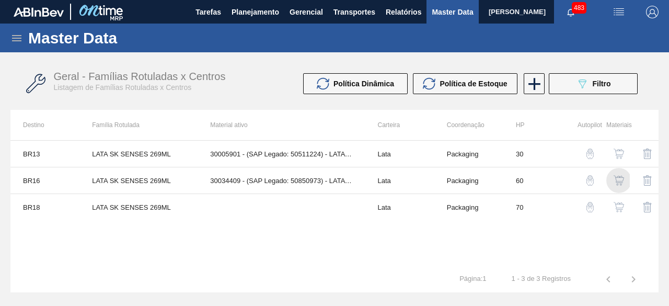
click at [622, 178] on img "button" at bounding box center [618, 180] width 10 height 10
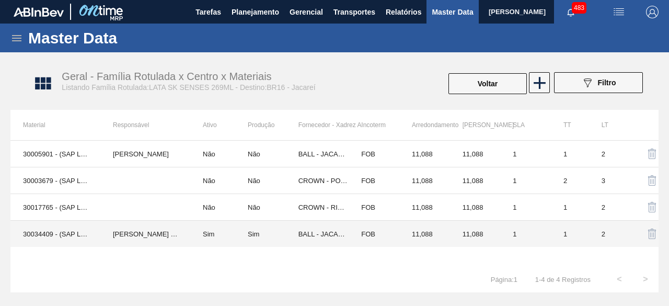
click at [117, 233] on td "IGOR FERREIRA MOURA" at bounding box center [145, 234] width 90 height 27
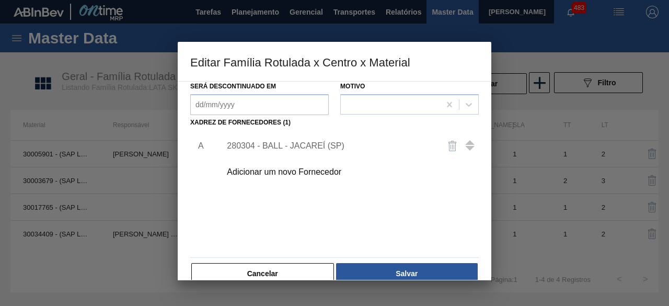
scroll to position [157, 0]
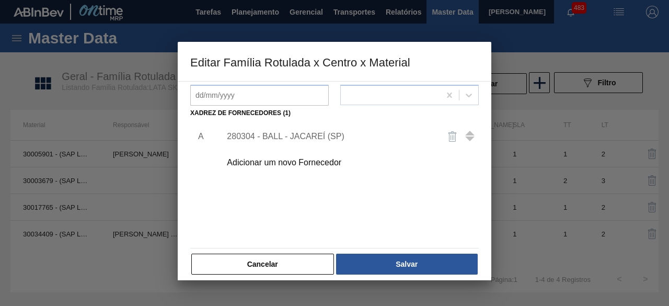
click at [330, 134] on div "280304 - BALL - JACAREÍ (SP)" at bounding box center [329, 136] width 205 height 9
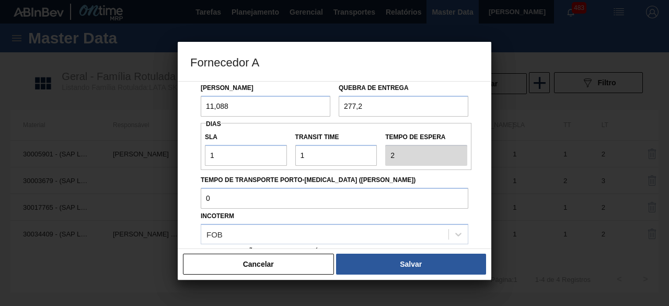
scroll to position [105, 0]
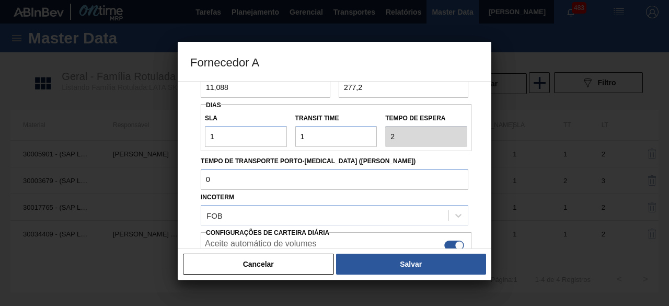
drag, startPoint x: 303, startPoint y: 259, endPoint x: 299, endPoint y: 234, distance: 25.3
click at [302, 260] on button "Cancelar" at bounding box center [258, 263] width 151 height 21
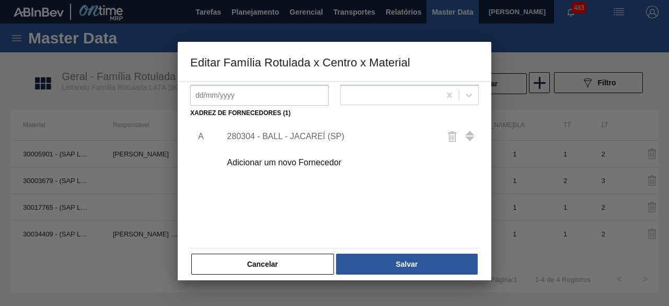
click at [307, 162] on div "Adicionar um novo Fornecedor" at bounding box center [329, 162] width 205 height 9
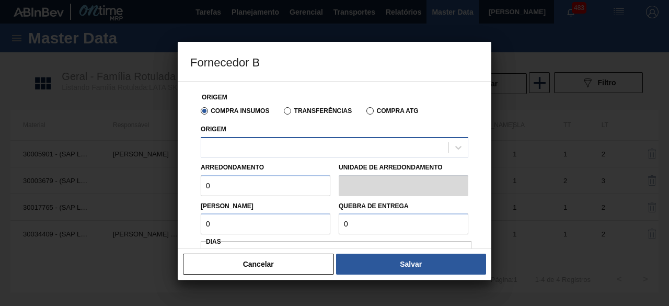
click at [319, 146] on div at bounding box center [324, 147] width 247 height 15
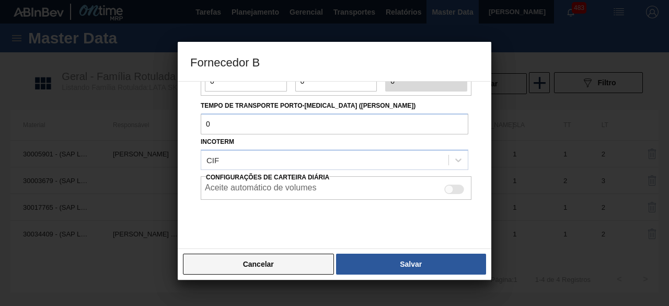
scroll to position [208, 0]
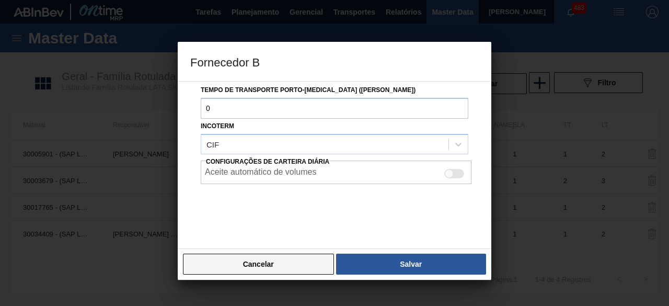
click at [302, 265] on button "Cancelar" at bounding box center [258, 263] width 151 height 21
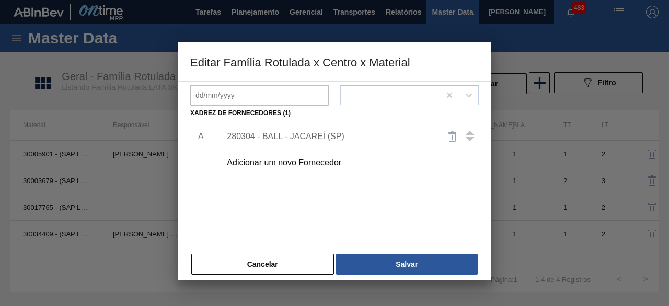
click at [300, 264] on button "Cancelar" at bounding box center [262, 263] width 143 height 21
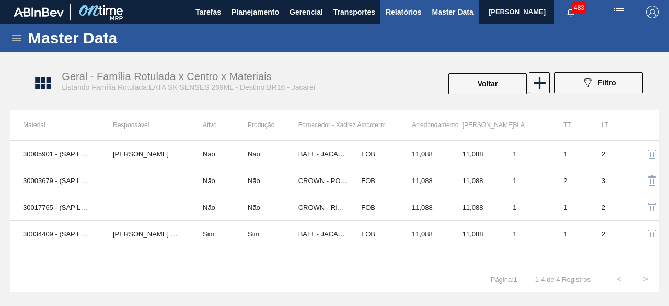
click at [395, 13] on span "Relatórios" at bounding box center [404, 12] width 36 height 13
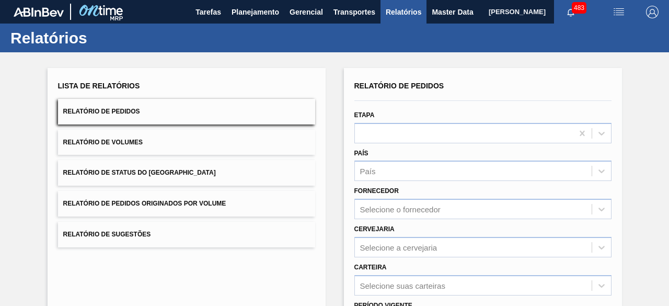
click at [172, 142] on button "Relatório de Volumes" at bounding box center [186, 143] width 257 height 26
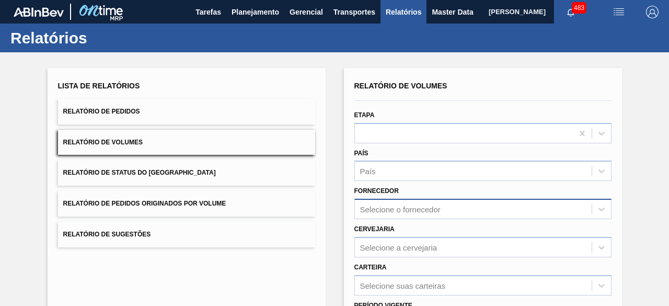
scroll to position [52, 0]
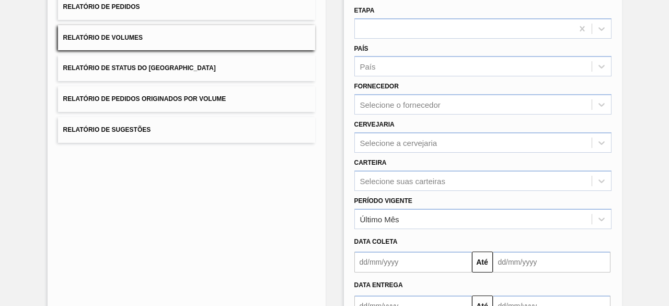
click at [425, 191] on div "Período Vigente Último Mês" at bounding box center [482, 210] width 265 height 38
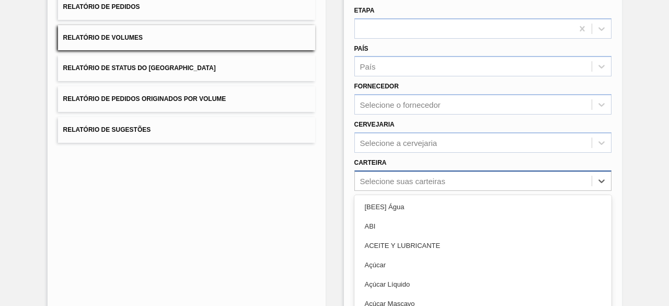
scroll to position [154, 0]
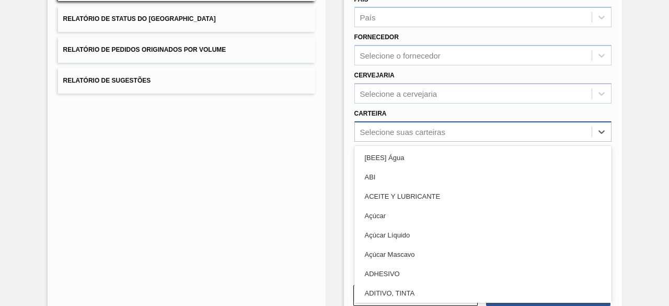
click at [424, 142] on div "option ACEITE Y LUBRICANTE focused, 3 of 101. 101 results available. Use Up and…" at bounding box center [482, 131] width 257 height 20
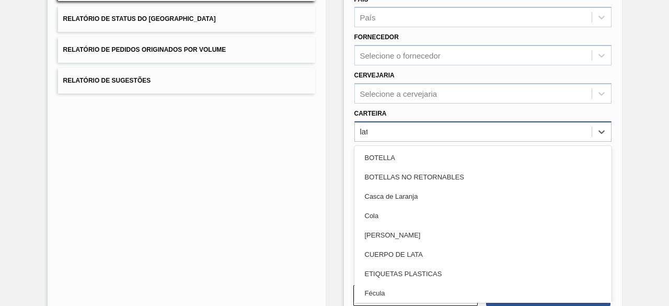
type input "lata"
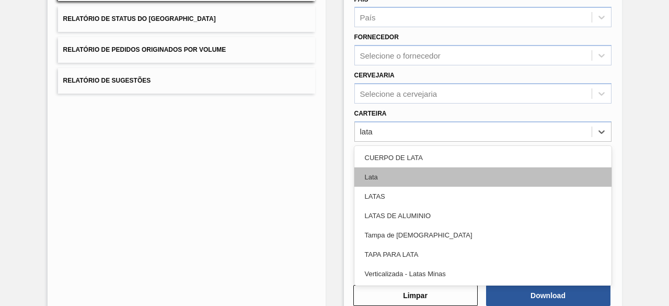
click at [423, 181] on div "Lata" at bounding box center [482, 176] width 257 height 19
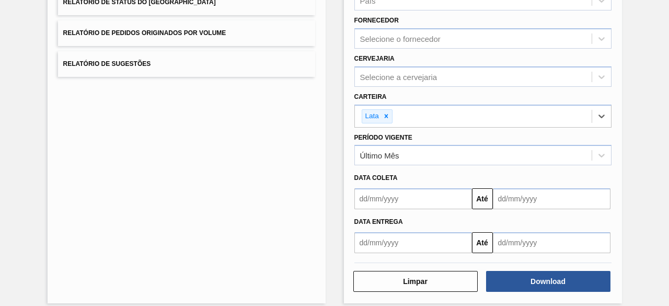
scroll to position [179, 0]
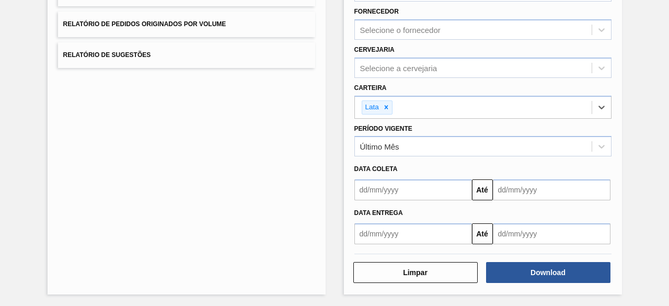
click at [402, 187] on input "text" at bounding box center [413, 189] width 118 height 21
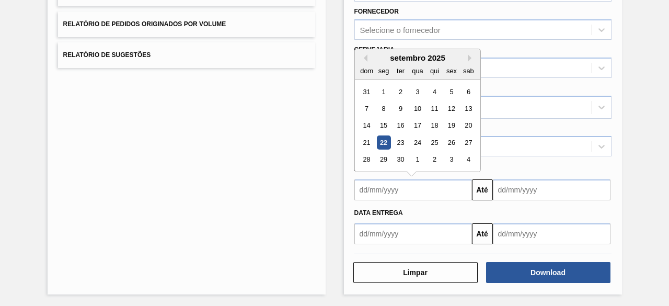
click at [383, 137] on div "22" at bounding box center [383, 142] width 14 height 14
type input "[DATE]"
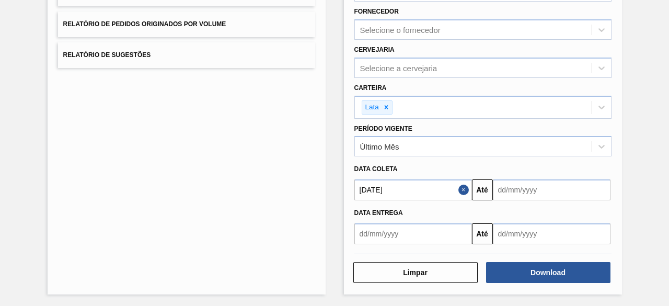
click at [512, 192] on input "text" at bounding box center [552, 189] width 118 height 21
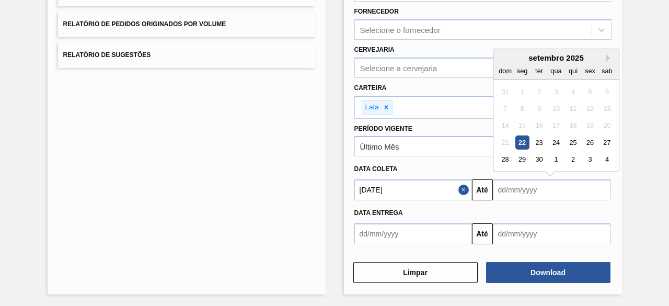
click at [579, 141] on div "21 22 23 24 25 26 27" at bounding box center [555, 142] width 119 height 17
click at [569, 142] on div "25" at bounding box center [572, 142] width 14 height 14
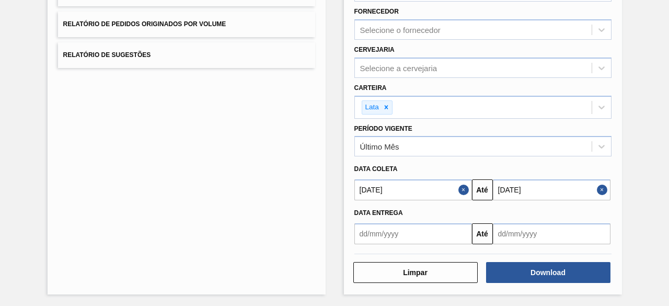
type input "[DATE]"
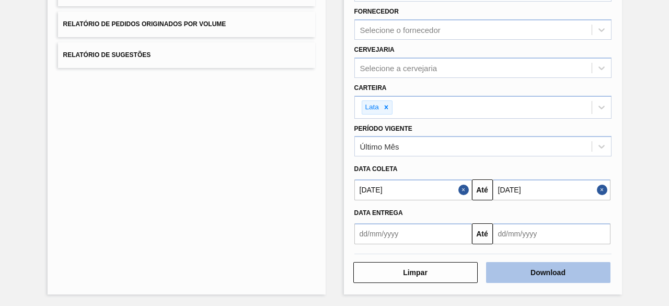
click at [552, 268] on button "Download" at bounding box center [548, 272] width 124 height 21
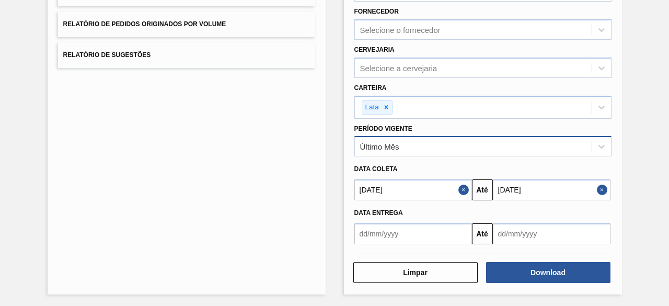
scroll to position [0, 0]
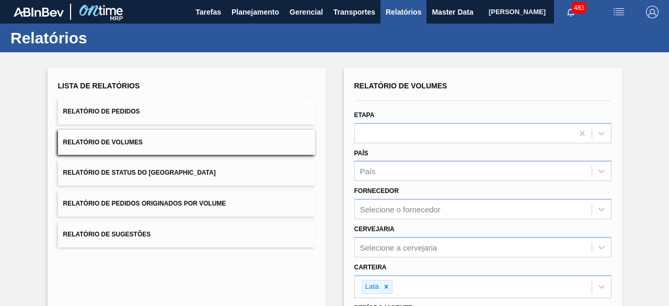
click at [489, 8] on span "[PERSON_NAME]" at bounding box center [517, 12] width 57 height 24
click at [432, 14] on span "Master Data" at bounding box center [452, 12] width 41 height 13
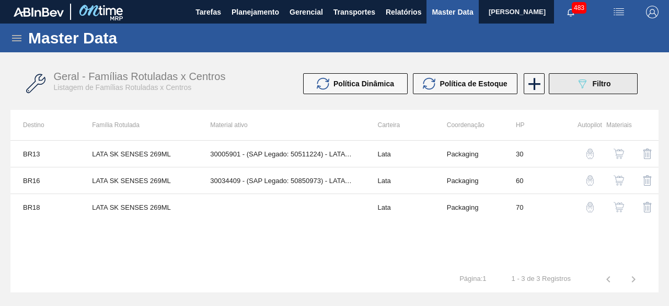
click at [612, 90] on button "089F7B8B-B2A5-4AFE-B5C0-19BA573D28AC Filtro" at bounding box center [593, 83] width 89 height 21
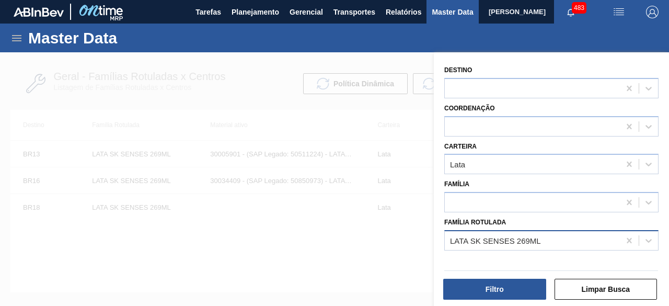
click at [529, 243] on div "LATA SK SENSES 269ML" at bounding box center [495, 240] width 91 height 9
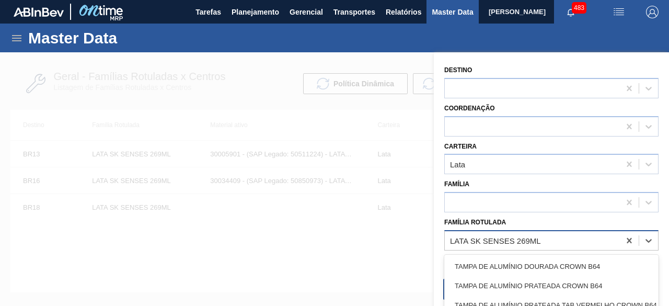
paste Rotulada "LATA BUD 269ML MP"
type Rotulada "LATA BUD 269ML MP"
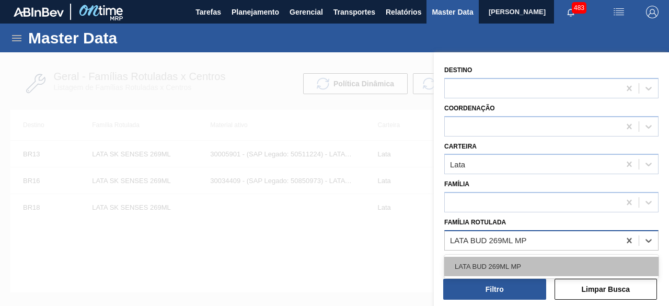
click at [520, 262] on div "LATA BUD 269ML MP" at bounding box center [551, 266] width 214 height 19
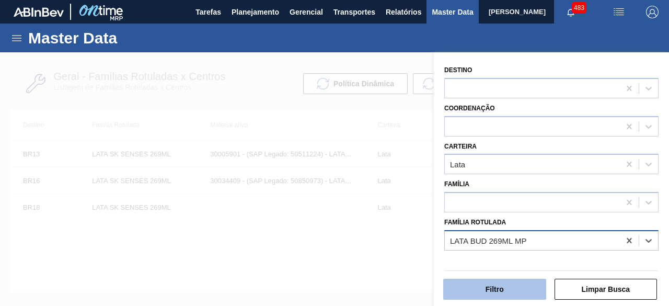
click at [513, 293] on button "Filtro" at bounding box center [494, 289] width 103 height 21
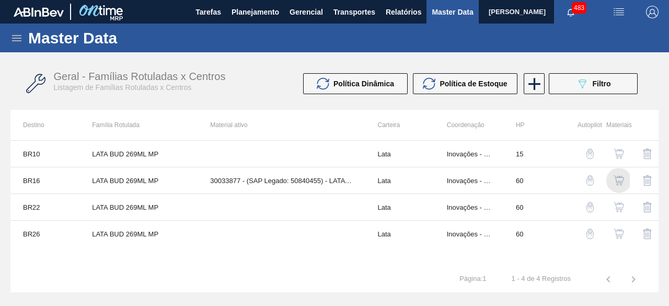
click at [619, 179] on img "button" at bounding box center [618, 180] width 10 height 10
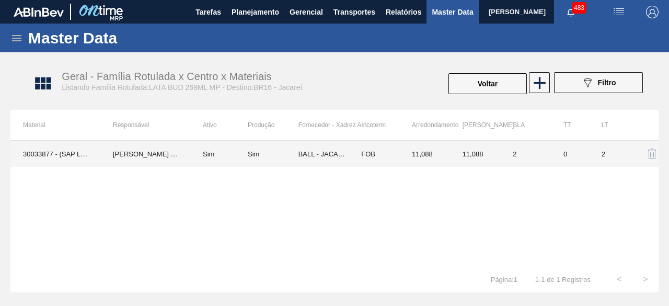
click at [62, 147] on td "30033877 - (SAP Legado: 50840455) - LATA AL BUD 269ML MP 249" at bounding box center [55, 154] width 90 height 26
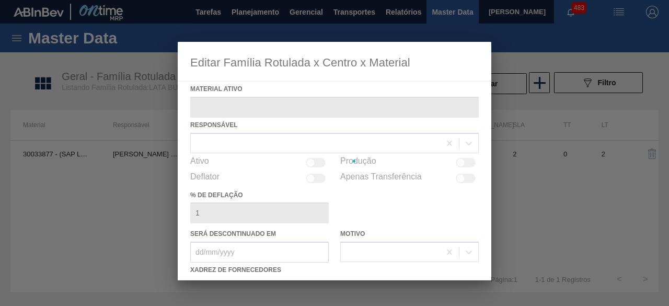
type ativo "30033877 - (SAP Legado: 50840455) - LATA AL BUD 269ML MP 249"
checkbox input "true"
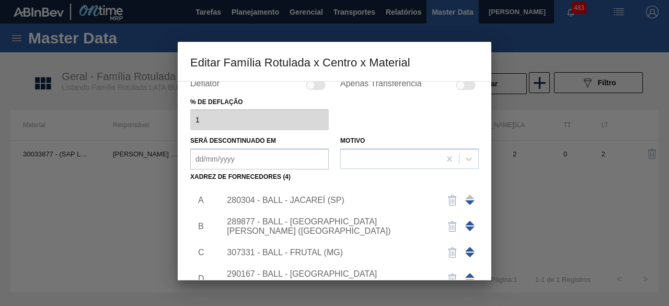
scroll to position [157, 0]
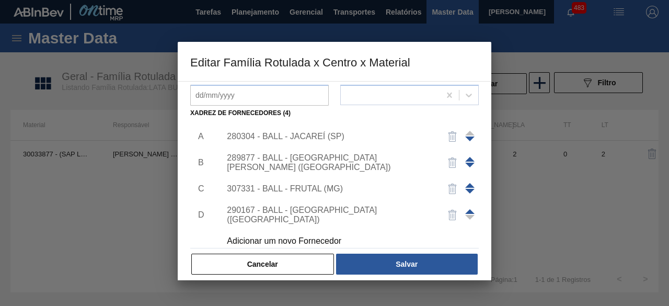
click at [335, 136] on div "280304 - BALL - JACAREÍ (SP)" at bounding box center [329, 136] width 205 height 9
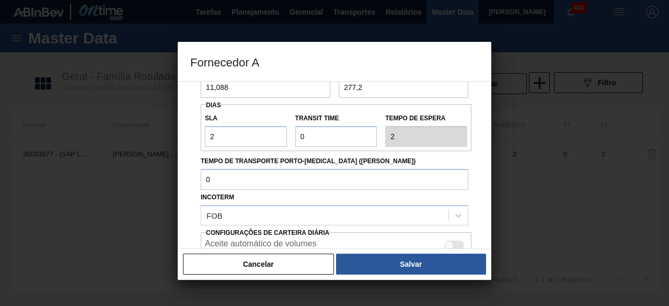
click at [451, 243] on div at bounding box center [449, 244] width 9 height 9
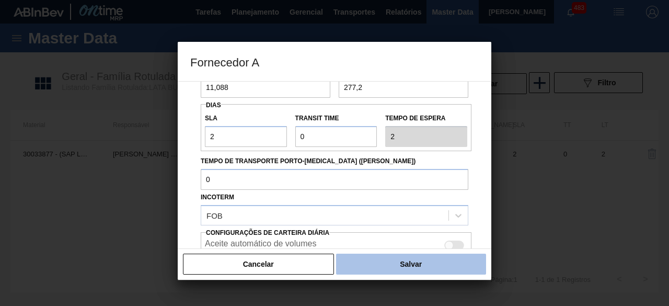
checkbox input "true"
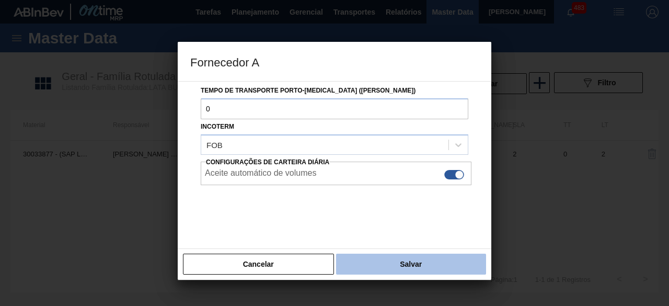
click at [458, 268] on button "Salvar" at bounding box center [411, 263] width 150 height 21
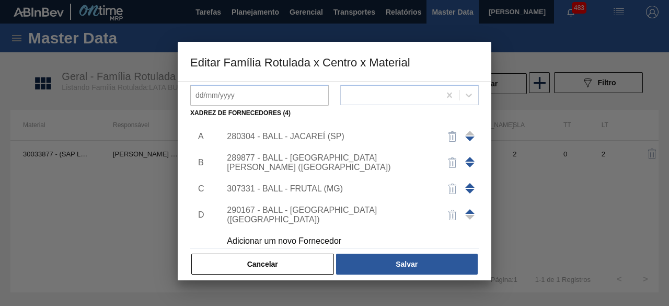
click at [325, 165] on div "289877 - BALL - TRÊS RIOS (RJ)" at bounding box center [329, 162] width 205 height 19
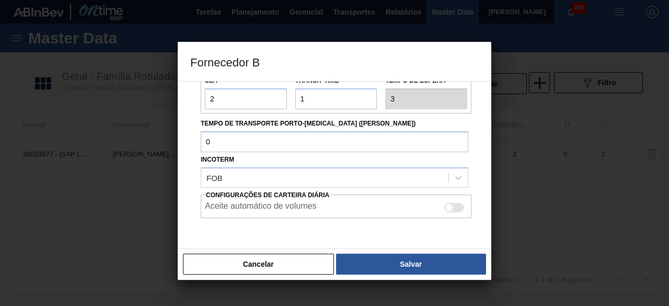
scroll to position [157, 0]
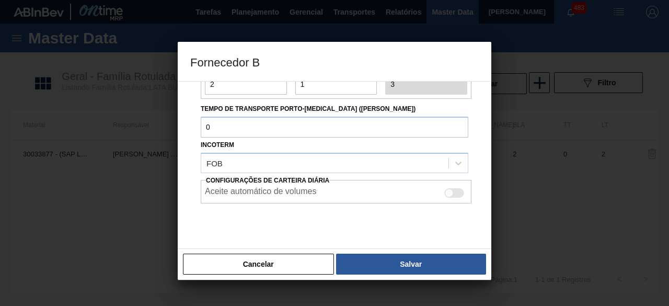
click at [459, 193] on div at bounding box center [454, 192] width 20 height 9
checkbox input "true"
drag, startPoint x: 462, startPoint y: 263, endPoint x: 416, endPoint y: 215, distance: 66.5
click at [462, 262] on button "Salvar" at bounding box center [411, 263] width 150 height 21
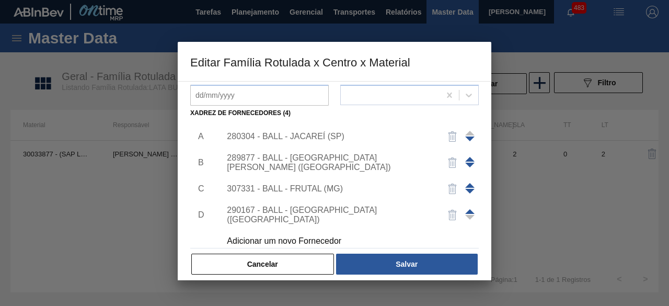
click at [337, 191] on div "307331 - BALL - FRUTAL (MG)" at bounding box center [329, 188] width 205 height 9
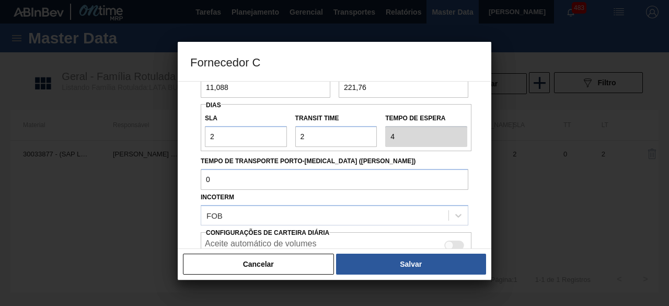
click at [458, 244] on div at bounding box center [454, 244] width 20 height 9
checkbox input "true"
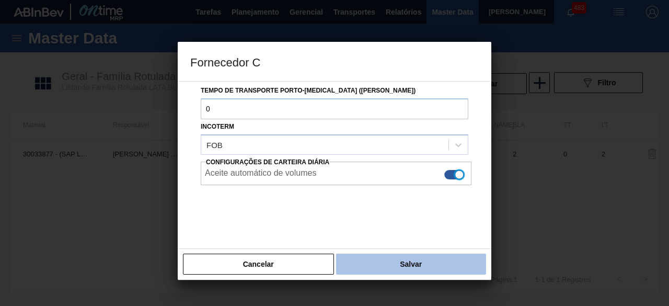
click at [455, 256] on button "Salvar" at bounding box center [411, 263] width 150 height 21
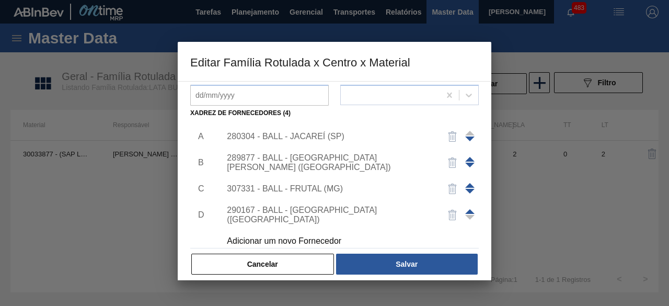
click at [344, 214] on div "290167 - BALL - BRASÍLIA (DF)" at bounding box center [329, 214] width 205 height 19
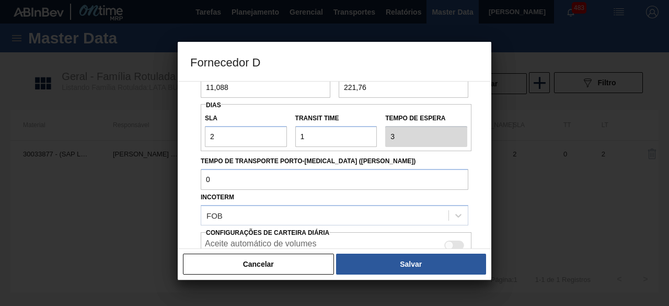
click at [457, 242] on div at bounding box center [454, 244] width 20 height 9
checkbox input "true"
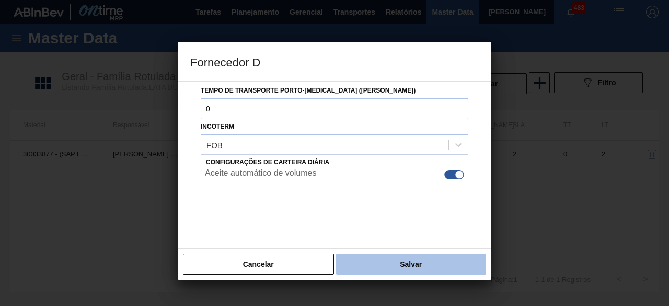
click at [453, 257] on button "Salvar" at bounding box center [411, 263] width 150 height 21
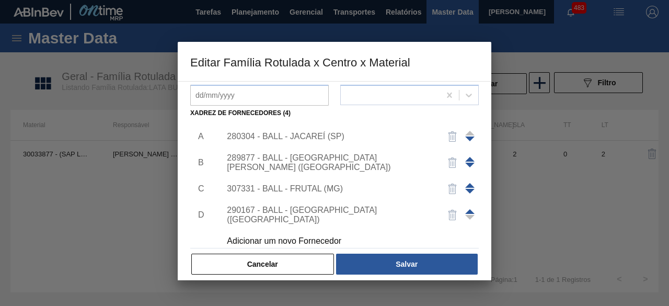
click at [333, 140] on div "280304 - BALL - JACAREÍ (SP)" at bounding box center [329, 136] width 205 height 9
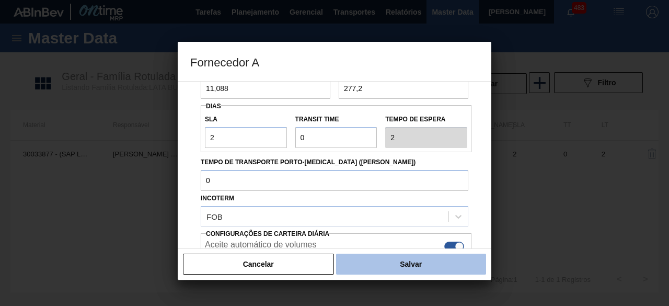
scroll to position [105, 0]
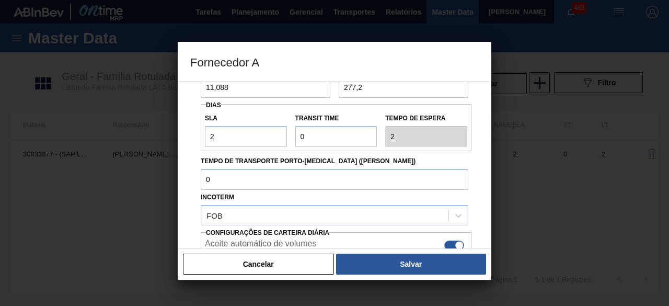
click at [447, 263] on button "Salvar" at bounding box center [411, 263] width 150 height 21
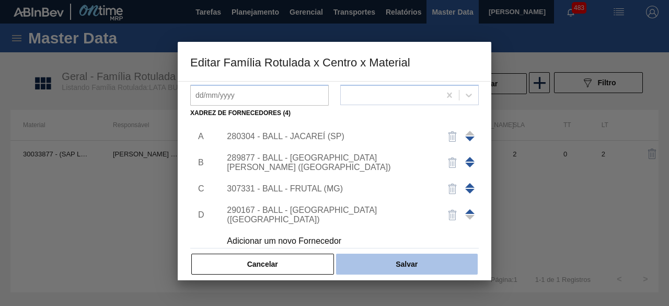
click at [447, 263] on button "Salvar" at bounding box center [407, 263] width 142 height 21
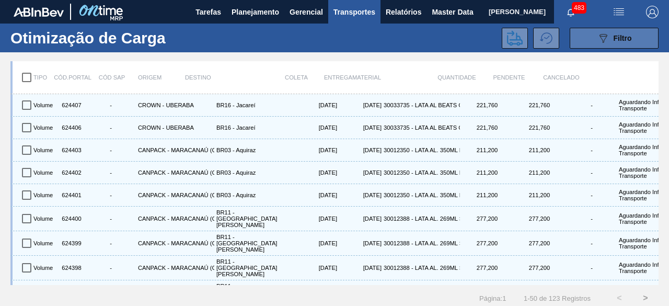
click at [625, 35] on span "Filtro" at bounding box center [622, 38] width 18 height 8
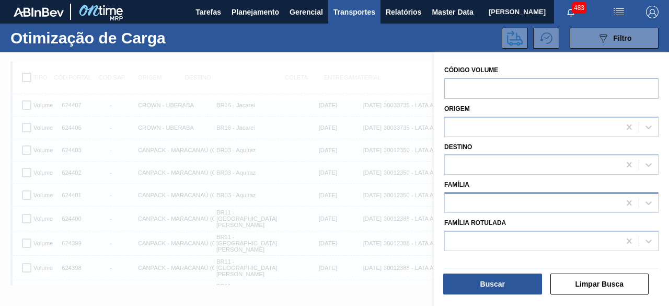
scroll to position [13, 0]
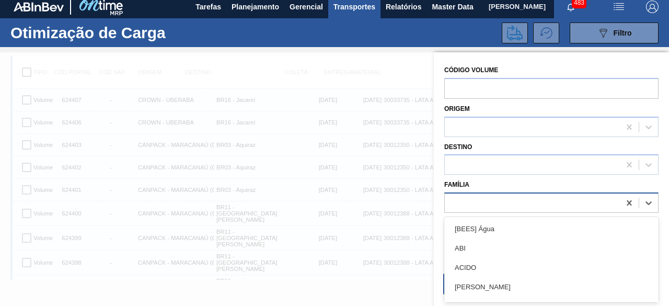
click at [506, 203] on div at bounding box center [532, 202] width 175 height 15
type input "lata"
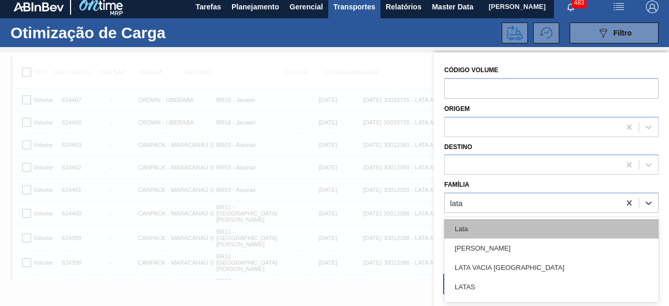
click at [495, 237] on div "Lata" at bounding box center [551, 228] width 214 height 19
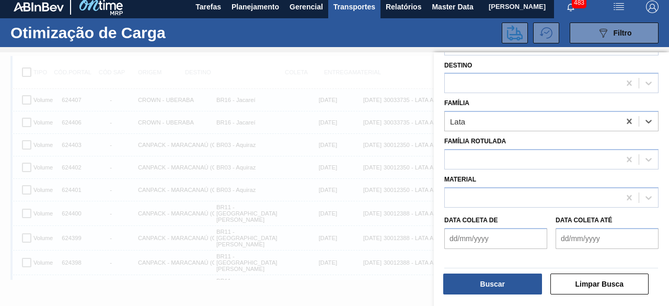
scroll to position [105, 0]
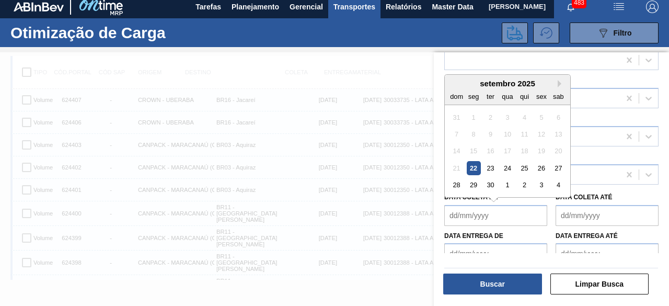
click at [496, 215] on de "Data coleta de" at bounding box center [495, 215] width 103 height 21
click at [474, 167] on div "22" at bounding box center [474, 168] width 14 height 14
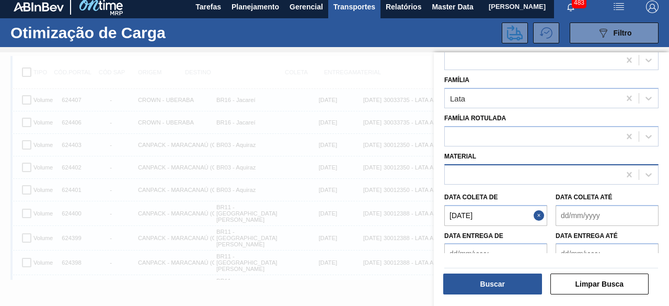
type de "[DATE]"
click at [605, 211] on até "Data coleta até" at bounding box center [606, 215] width 103 height 21
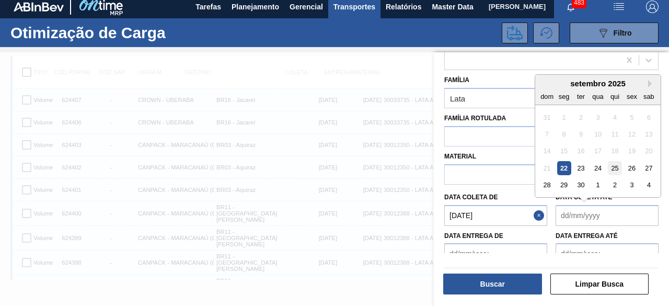
click at [616, 167] on div "25" at bounding box center [615, 168] width 14 height 14
type até "[DATE]"
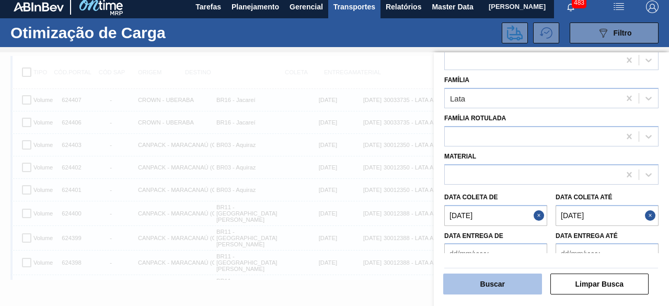
click at [503, 284] on button "Buscar" at bounding box center [492, 283] width 99 height 21
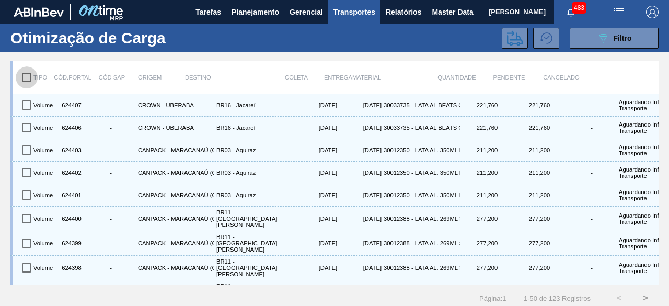
click at [28, 80] on input "checkbox" at bounding box center [27, 77] width 22 height 22
checkbox input "true"
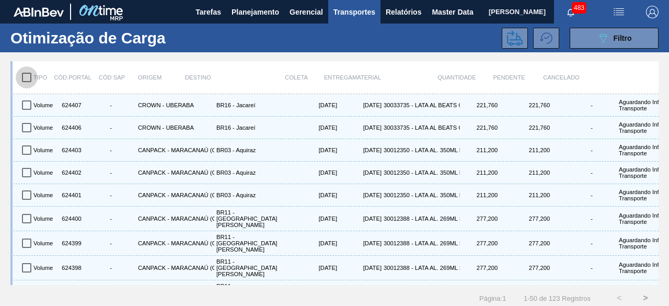
checkbox input "true"
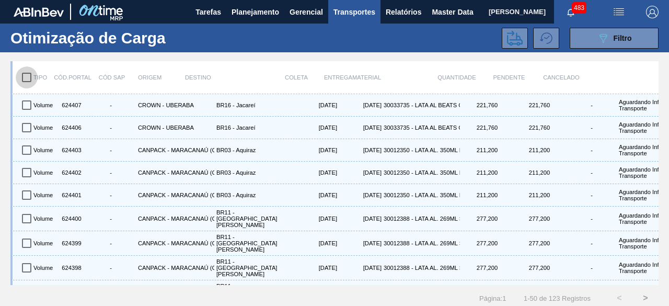
checkbox input "true"
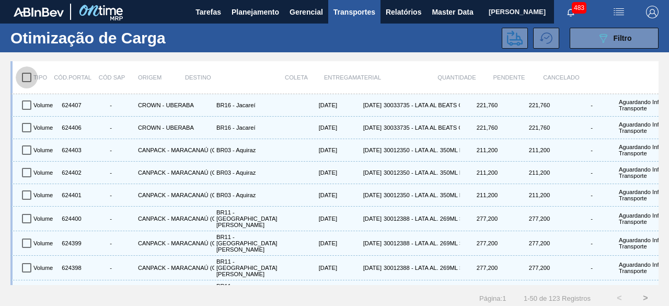
checkbox input "true"
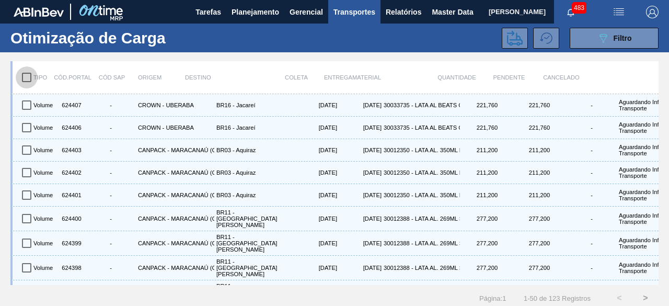
checkbox input "true"
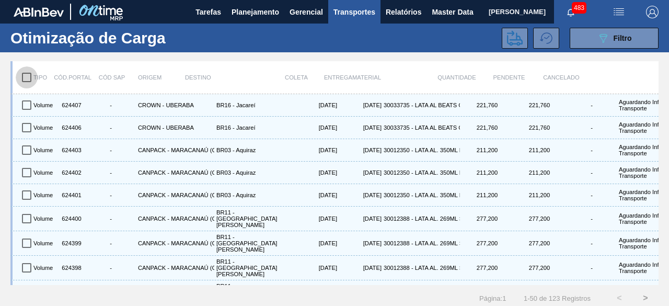
checkbox input "true"
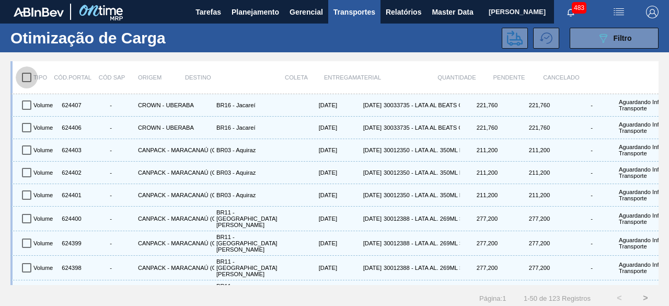
checkbox input "true"
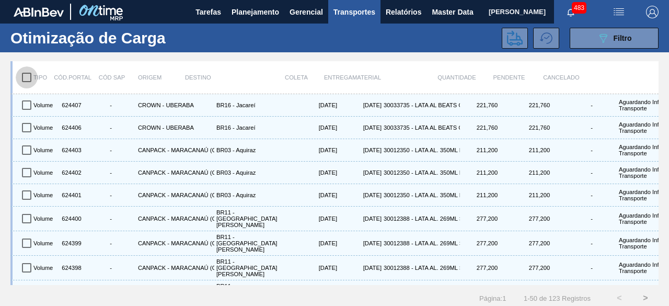
checkbox input "true"
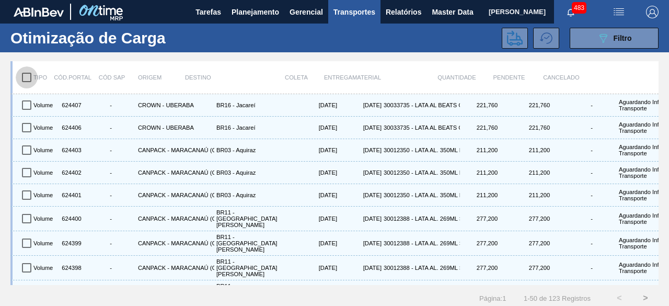
checkbox input "true"
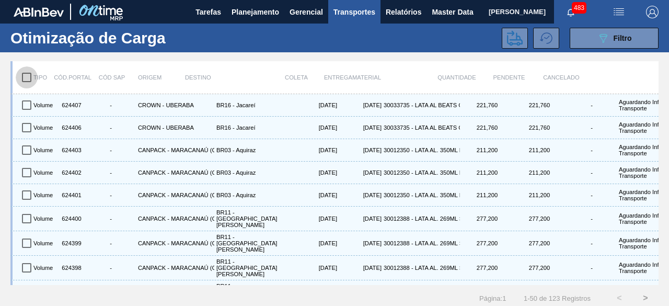
checkbox input "true"
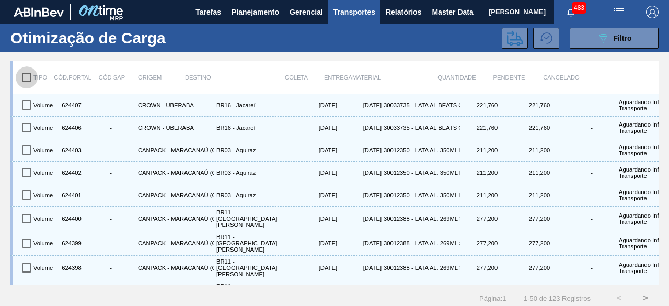
checkbox input "true"
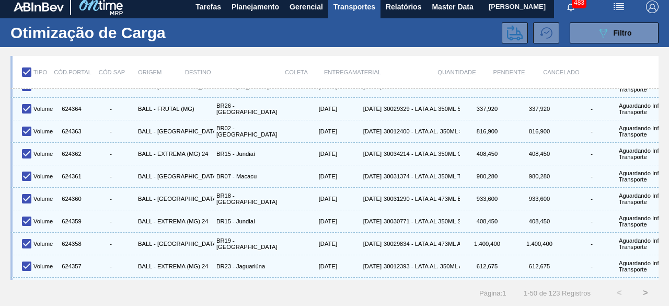
scroll to position [13, 0]
click at [507, 25] on icon at bounding box center [515, 33] width 16 height 16
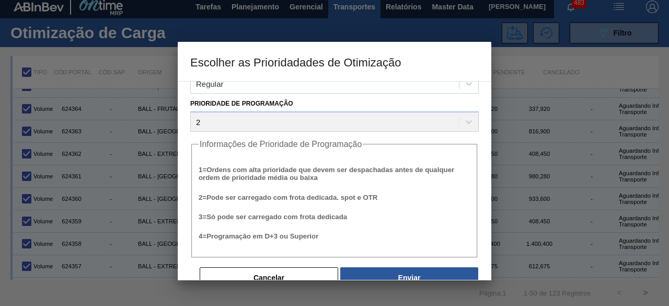
scroll to position [40, 0]
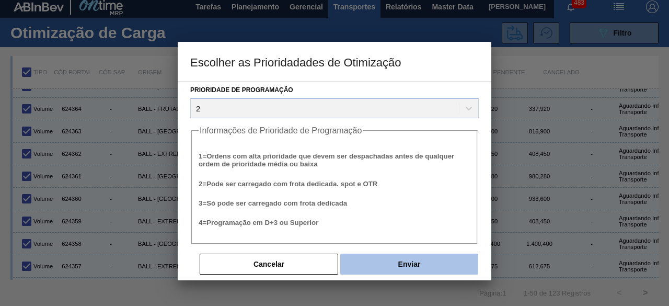
click at [419, 265] on button "Enviar" at bounding box center [409, 263] width 138 height 21
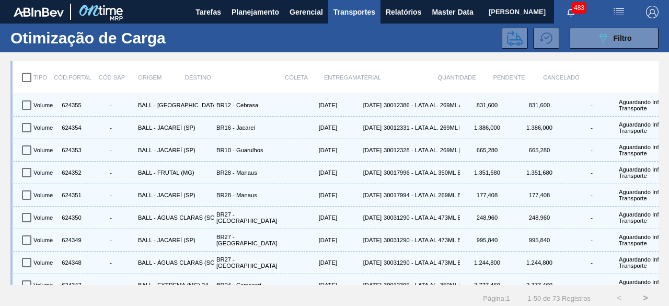
click at [28, 73] on input "checkbox" at bounding box center [27, 77] width 22 height 22
checkbox input "true"
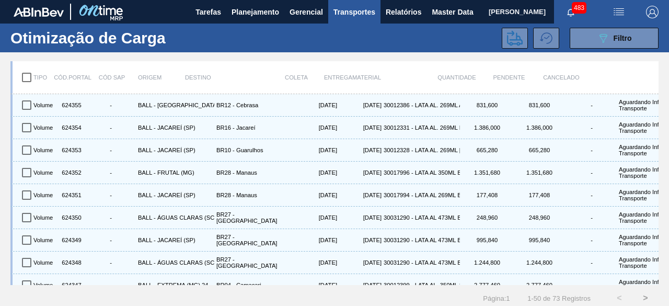
checkbox input "true"
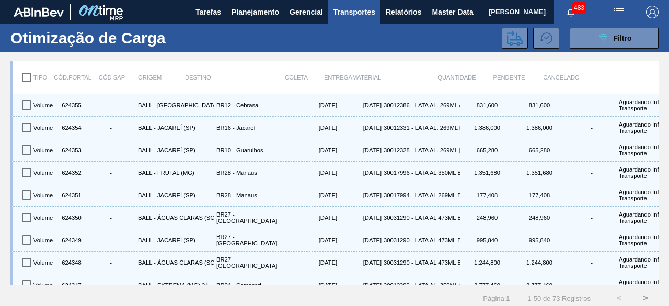
checkbox input "true"
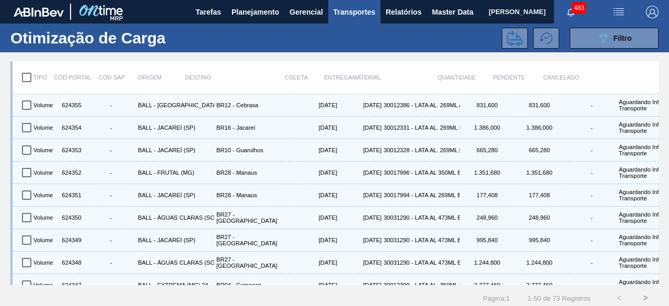
checkbox input "true"
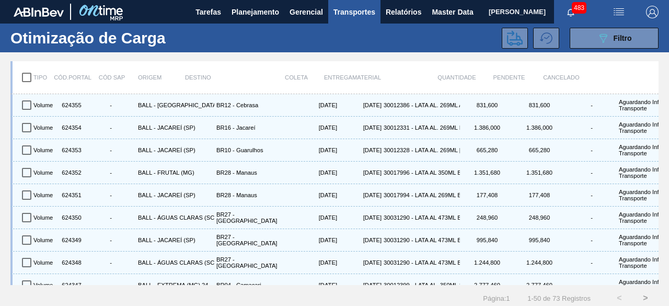
checkbox input "true"
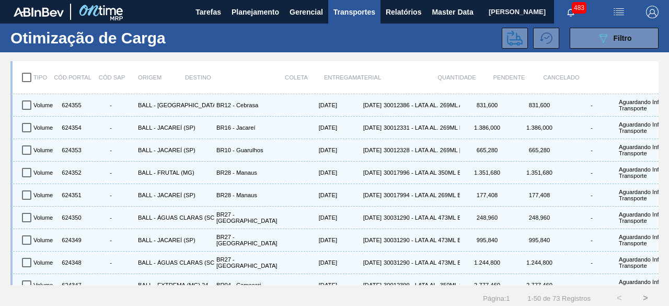
checkbox input "true"
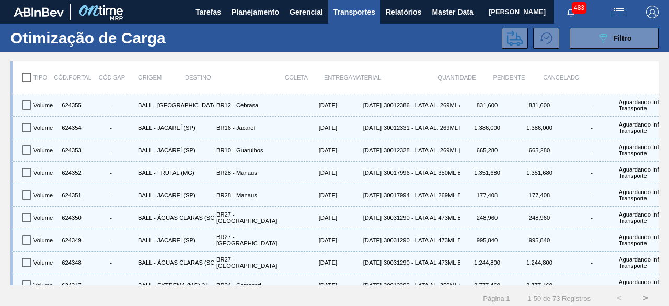
checkbox input "true"
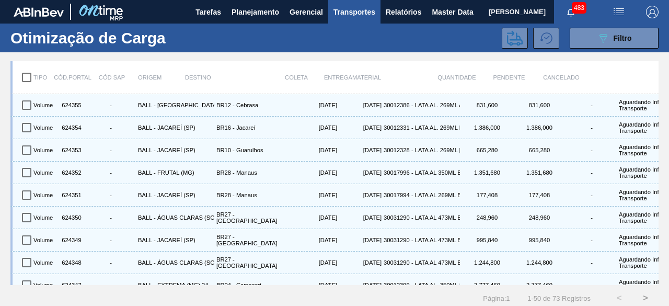
checkbox input "true"
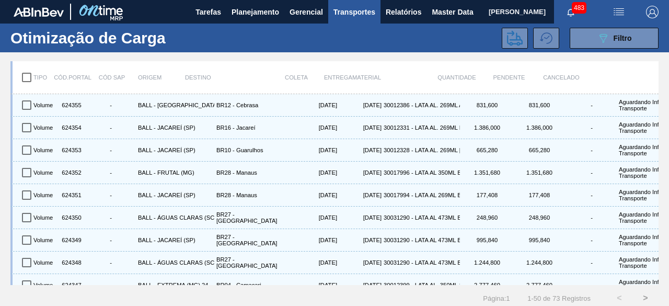
checkbox input "true"
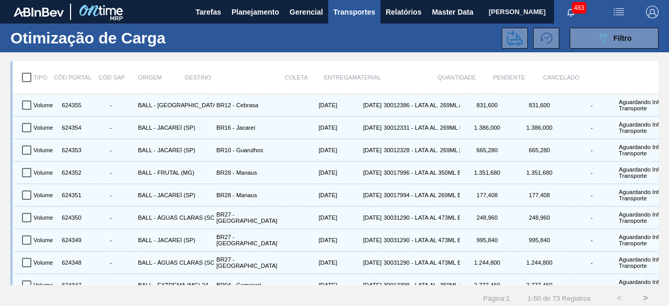
checkbox input "true"
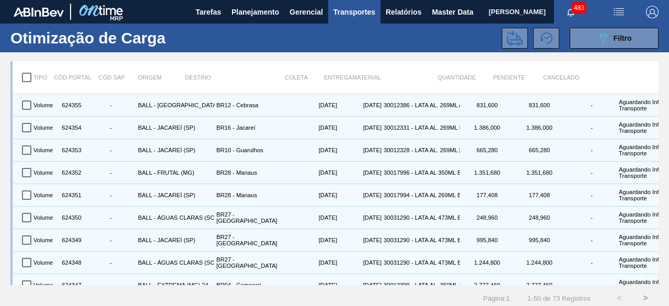
checkbox input "true"
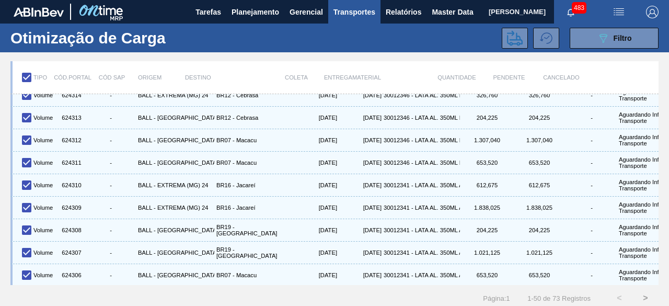
scroll to position [931, 0]
click at [518, 37] on icon at bounding box center [515, 37] width 16 height 15
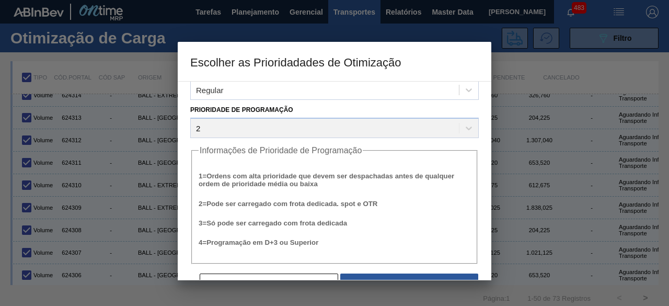
scroll to position [40, 0]
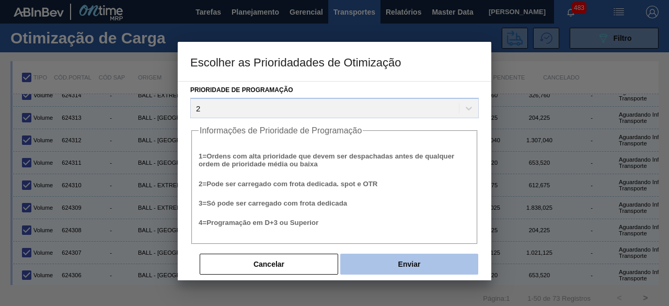
click at [407, 264] on button "Enviar" at bounding box center [409, 263] width 138 height 21
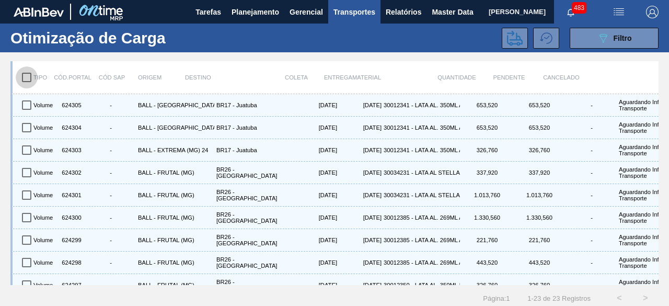
click at [27, 81] on input "checkbox" at bounding box center [27, 77] width 22 height 22
checkbox input "true"
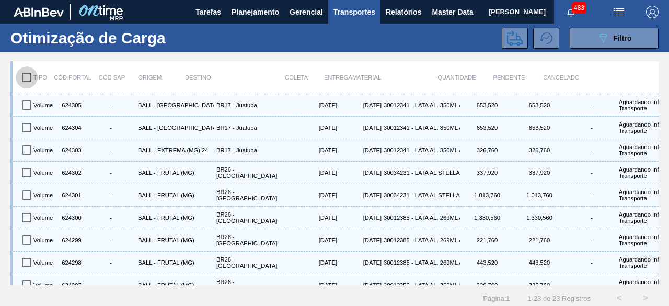
checkbox input "true"
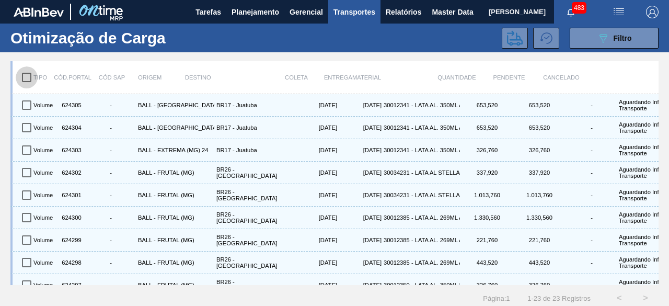
checkbox input "true"
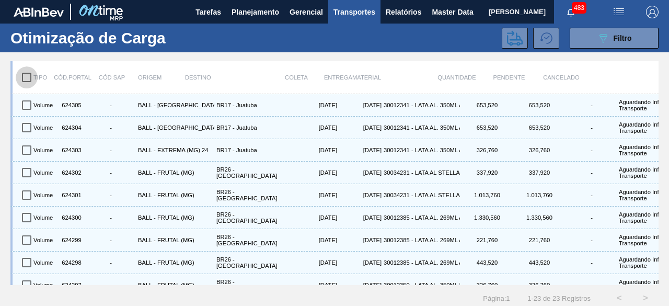
checkbox input "true"
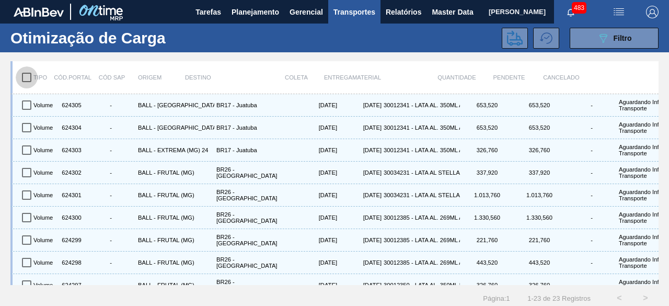
checkbox input "true"
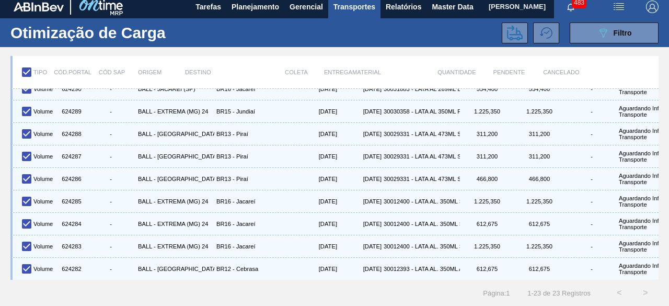
scroll to position [13, 0]
click at [520, 29] on icon at bounding box center [515, 32] width 16 height 15
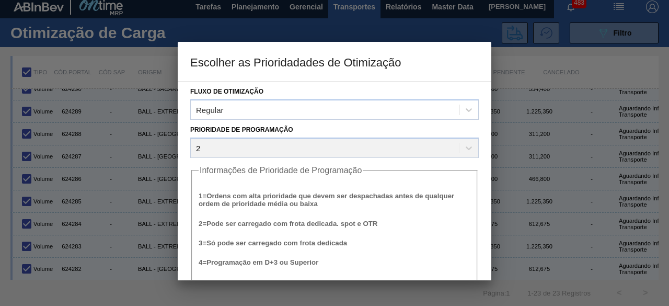
scroll to position [40, 0]
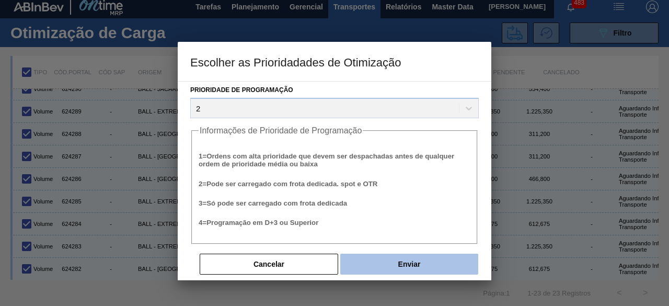
click at [416, 268] on button "Enviar" at bounding box center [409, 263] width 138 height 21
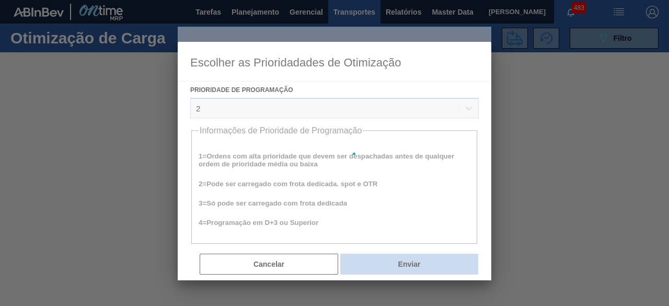
scroll to position [0, 0]
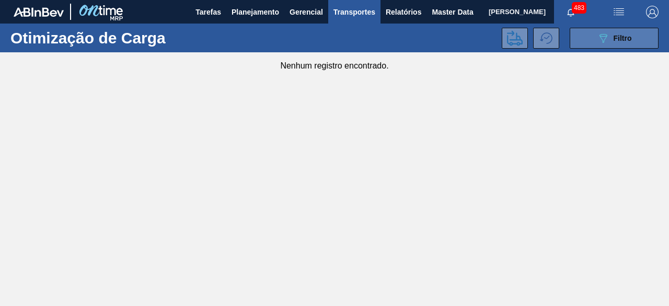
click at [585, 42] on button "089F7B8B-B2A5-4AFE-B5C0-19BA573D28AC Filtro" at bounding box center [614, 38] width 89 height 21
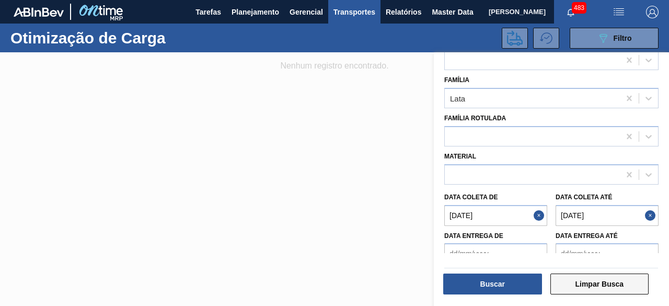
click at [608, 286] on button "Limpar Busca" at bounding box center [599, 283] width 99 height 21
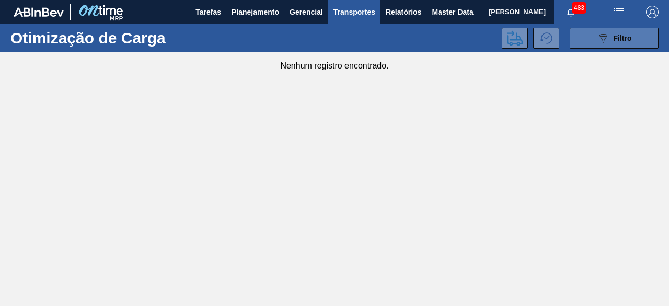
click at [634, 37] on button "089F7B8B-B2A5-4AFE-B5C0-19BA573D28AC Filtro" at bounding box center [614, 38] width 89 height 21
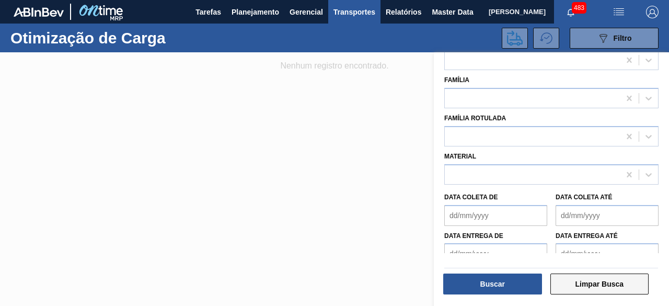
click at [612, 285] on button "Limpar Busca" at bounding box center [599, 283] width 99 height 21
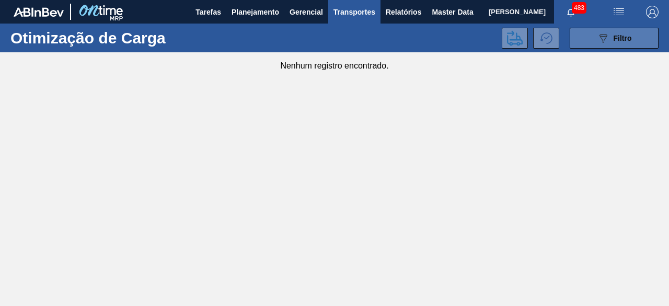
click at [608, 40] on icon "089F7B8B-B2A5-4AFE-B5C0-19BA573D28AC" at bounding box center [603, 38] width 13 height 13
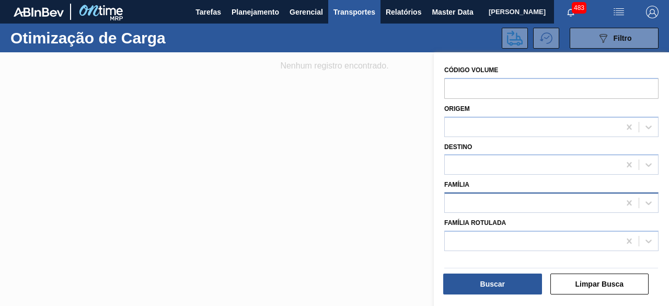
click at [511, 200] on div at bounding box center [532, 202] width 175 height 15
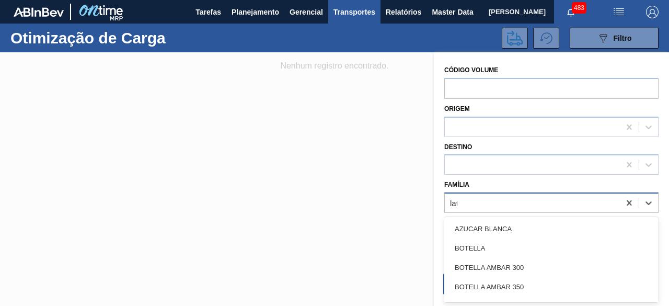
type input "lata"
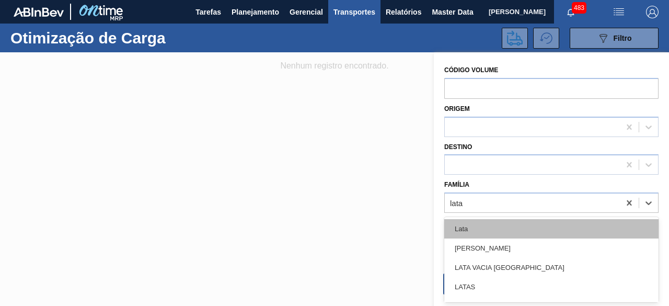
click at [505, 223] on div "Lata" at bounding box center [551, 228] width 214 height 19
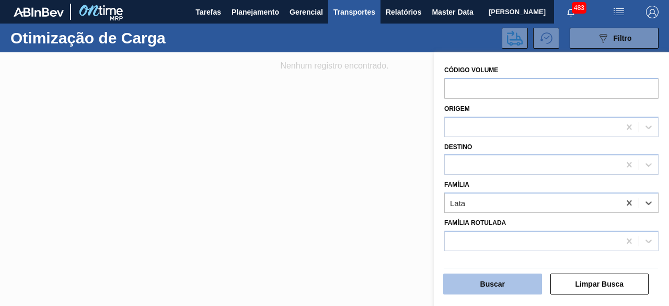
click at [519, 282] on button "Buscar" at bounding box center [492, 283] width 99 height 21
